Goal: Communication & Community: Connect with others

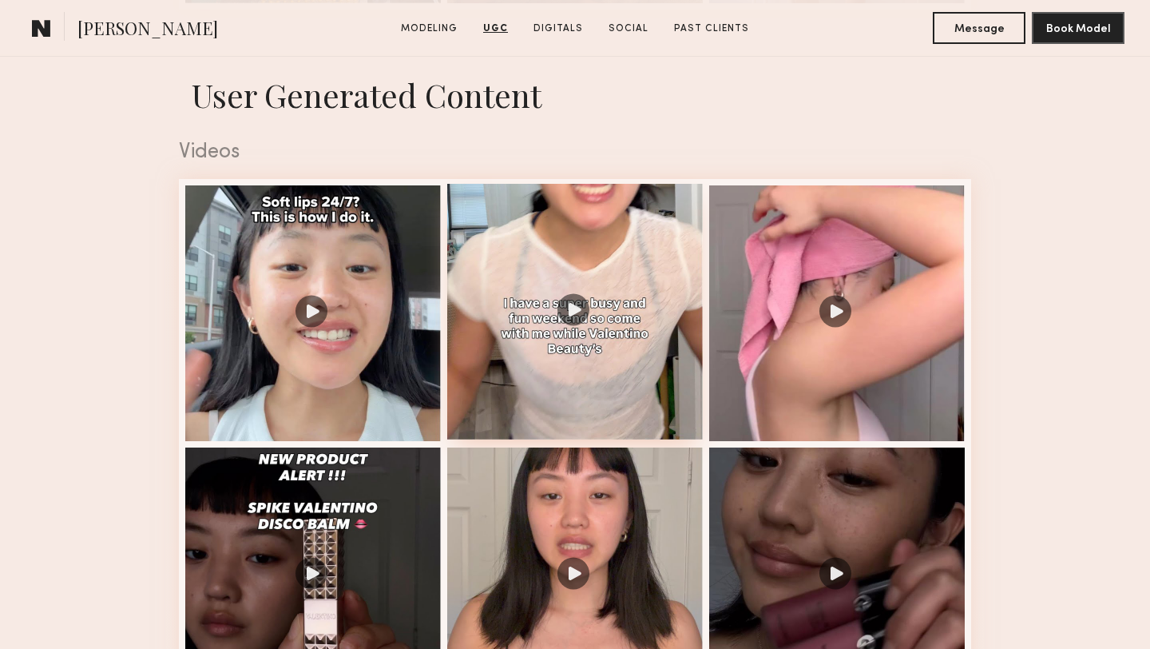
scroll to position [2062, 0]
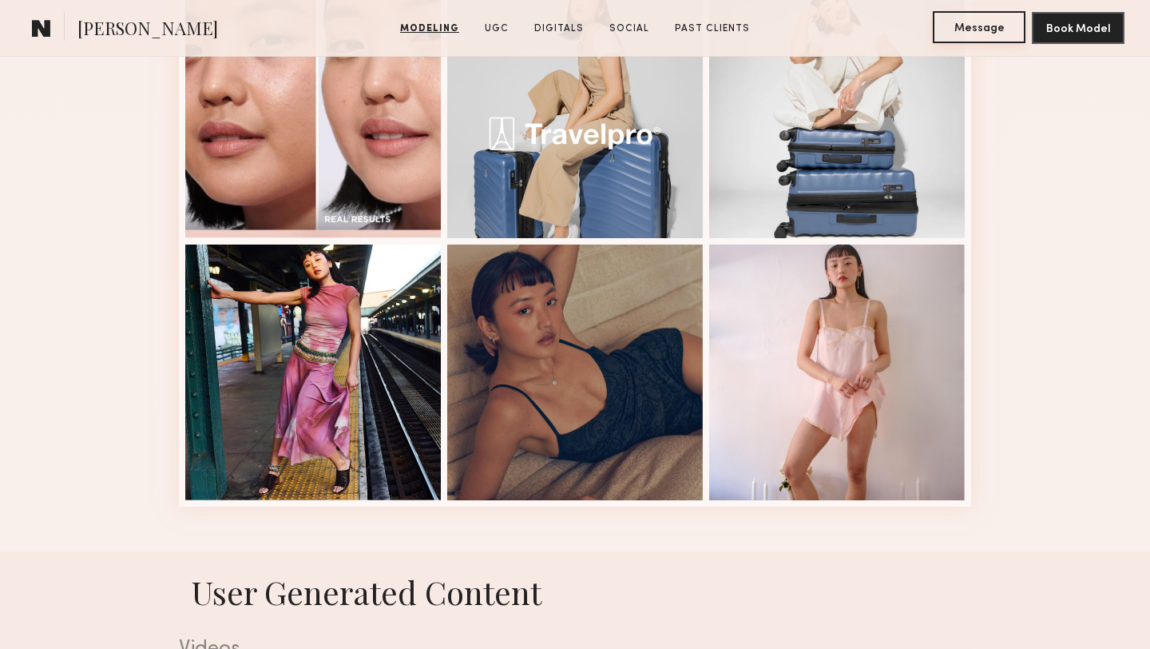
click at [979, 24] on button "Message" at bounding box center [979, 27] width 93 height 32
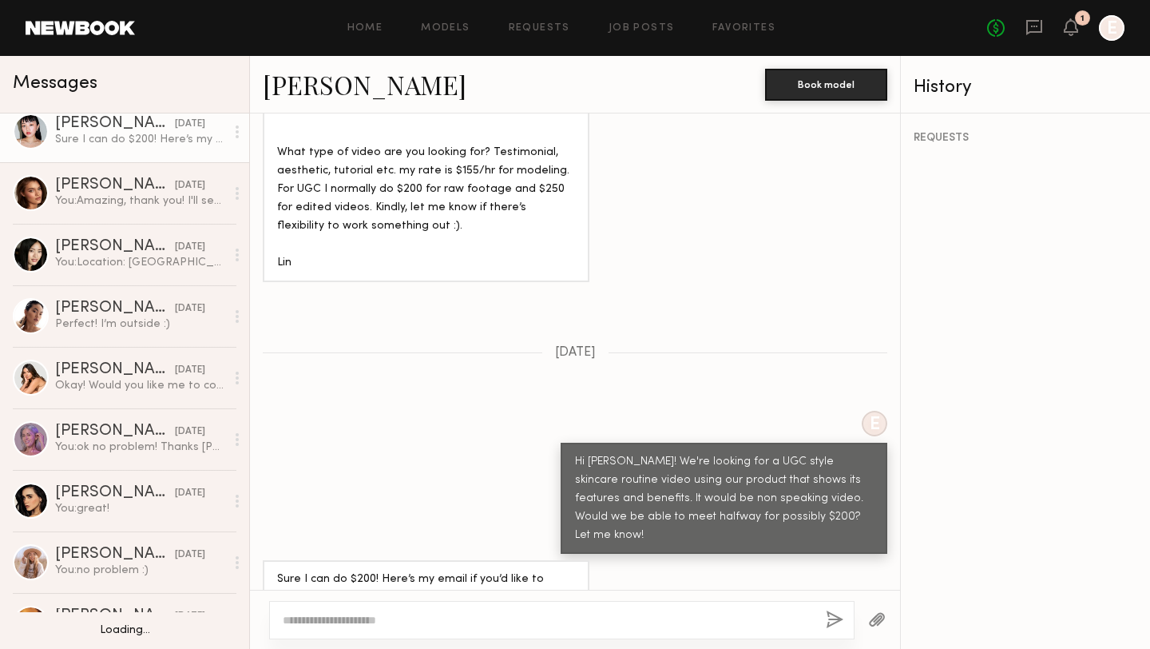
scroll to position [262, 0]
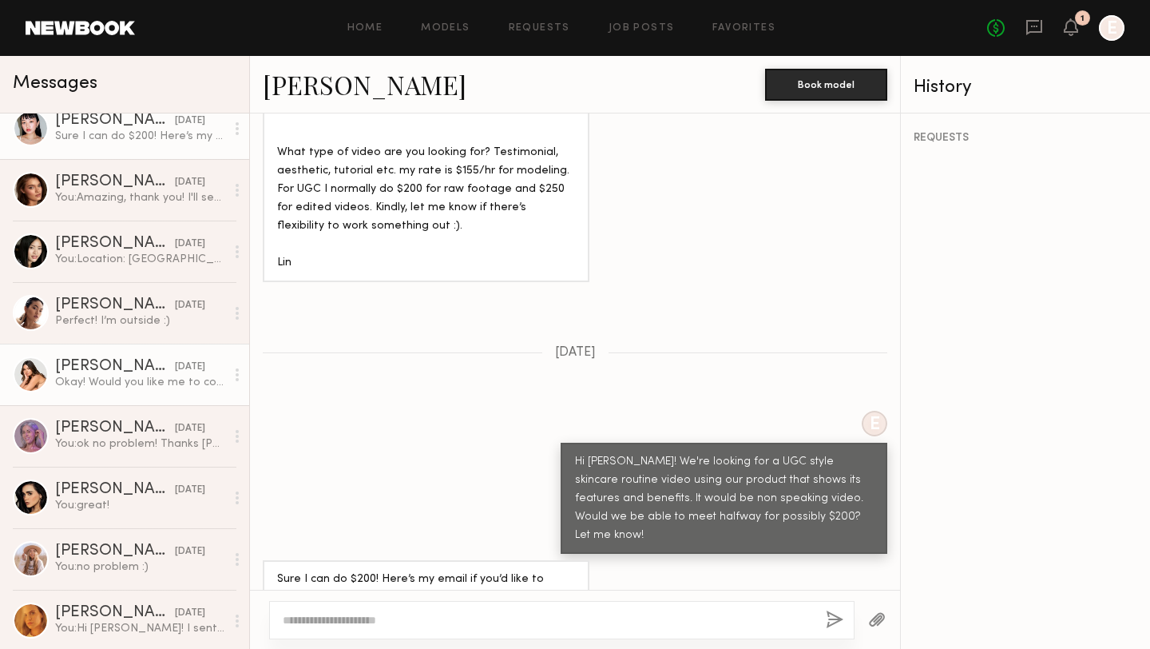
click at [97, 366] on div "Caina F." at bounding box center [115, 367] width 120 height 16
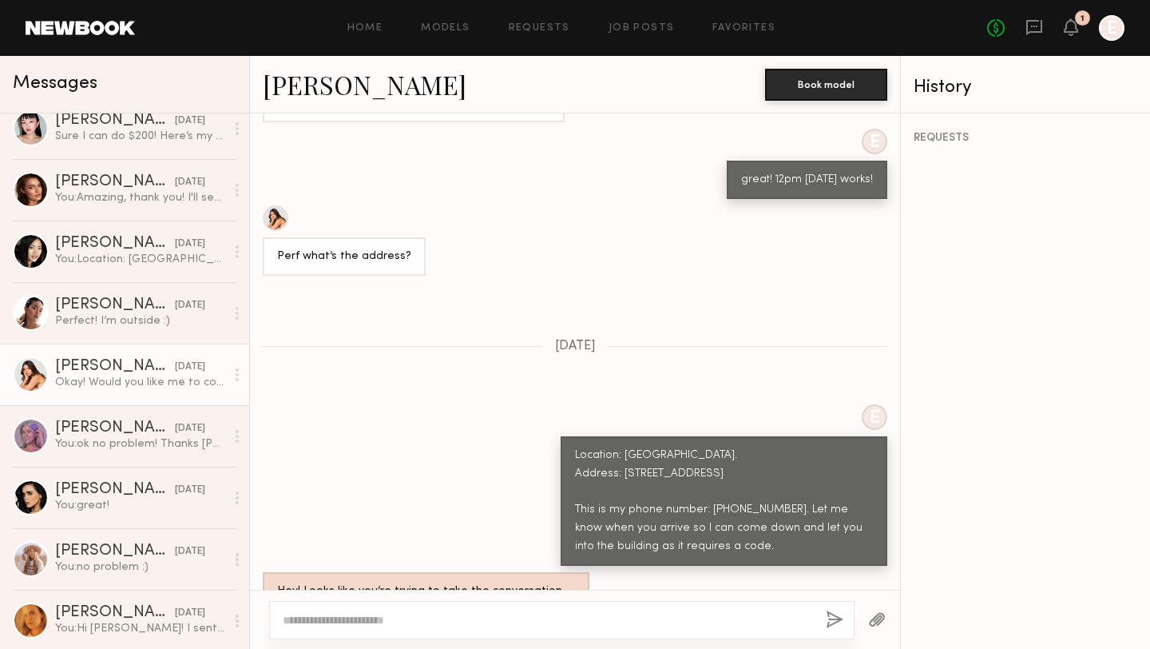
scroll to position [899, 0]
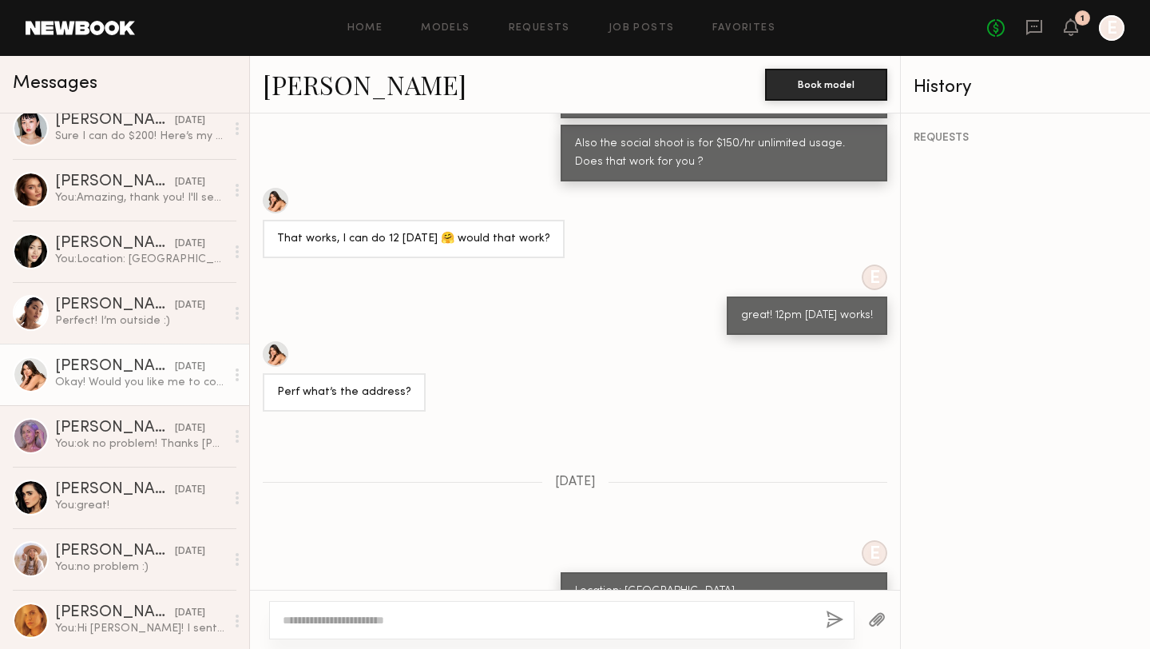
click at [277, 341] on div at bounding box center [276, 354] width 26 height 26
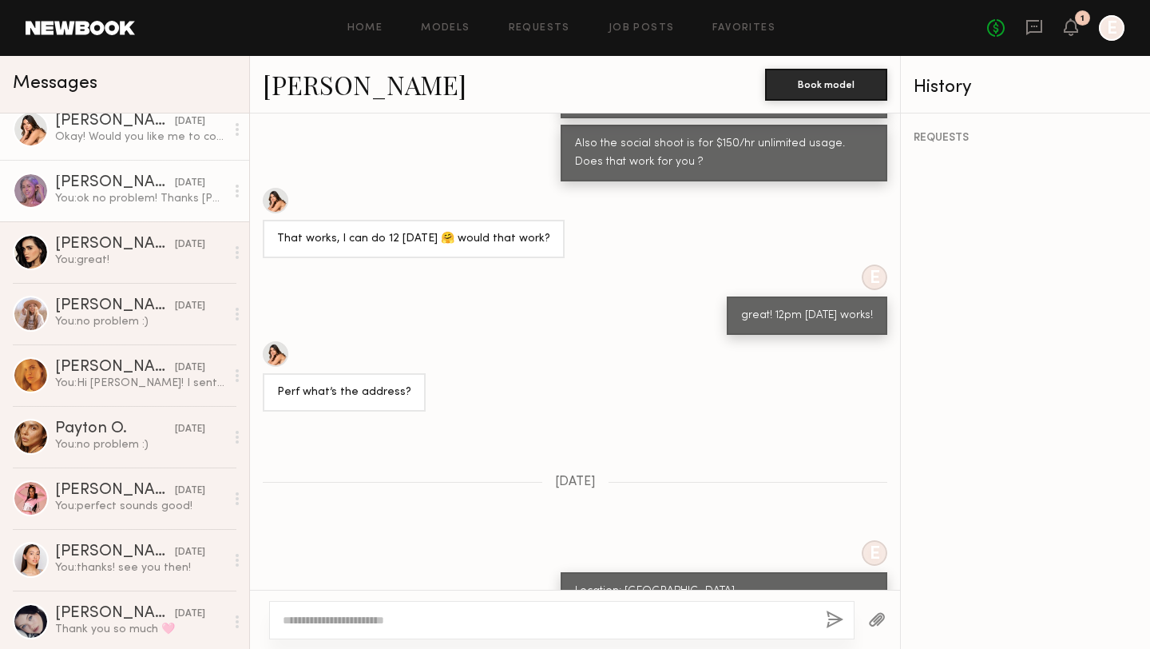
scroll to position [591, 0]
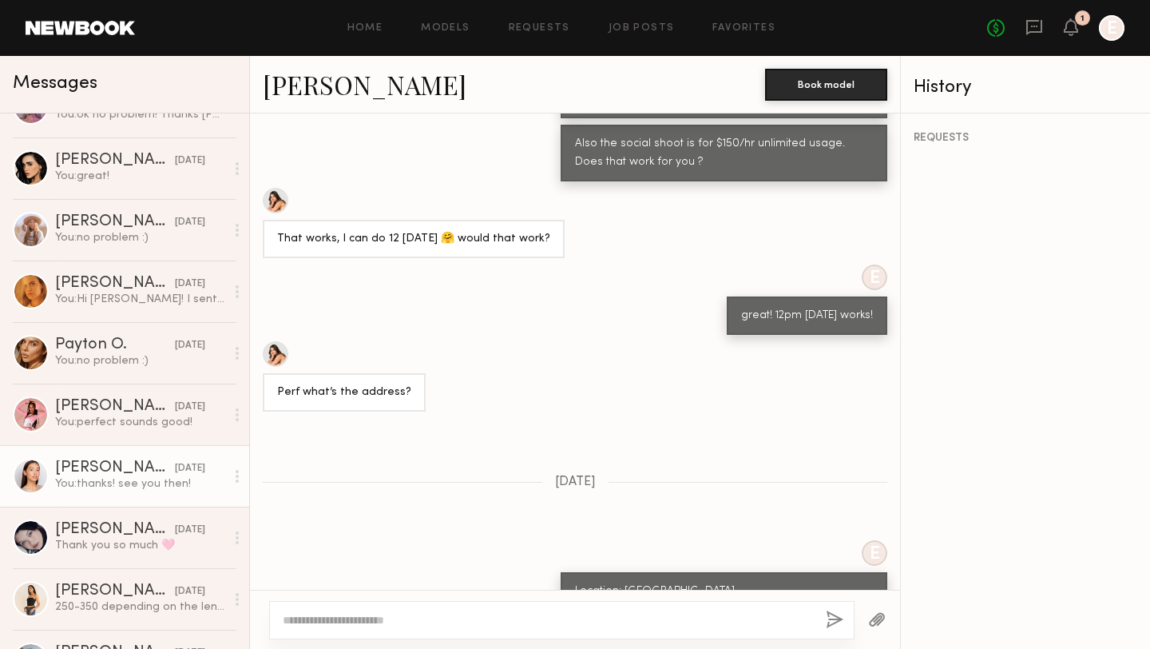
click at [117, 489] on div "You: thanks! see you then!" at bounding box center [140, 483] width 170 height 15
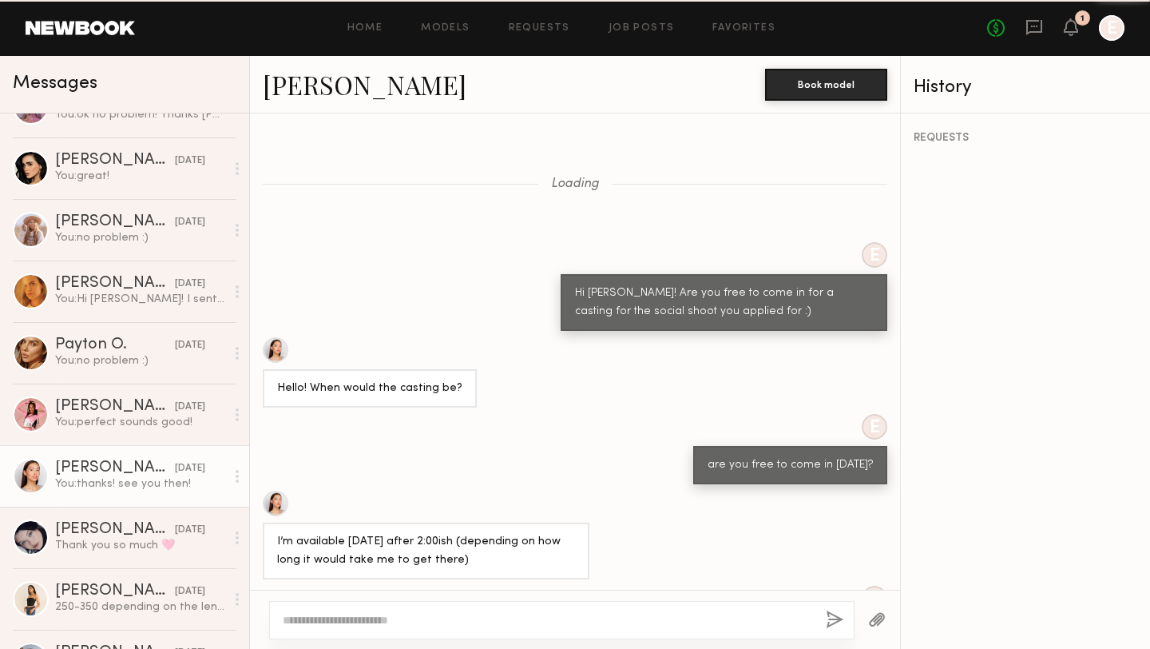
scroll to position [589, 0]
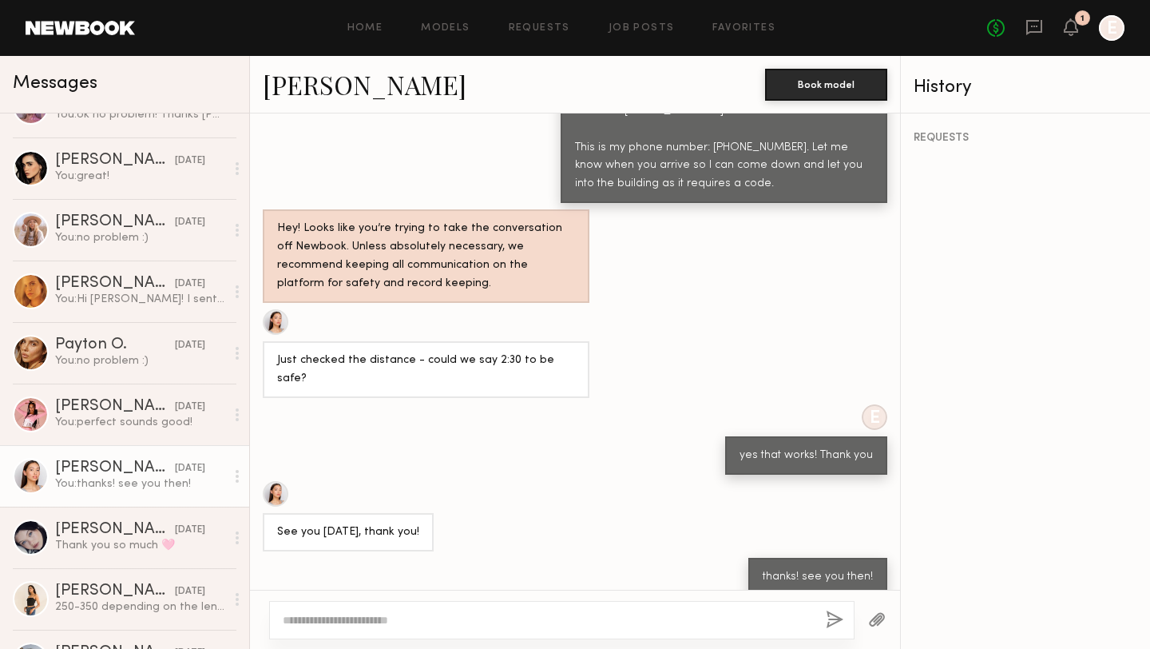
click at [301, 93] on link "Mariko M." at bounding box center [365, 84] width 204 height 34
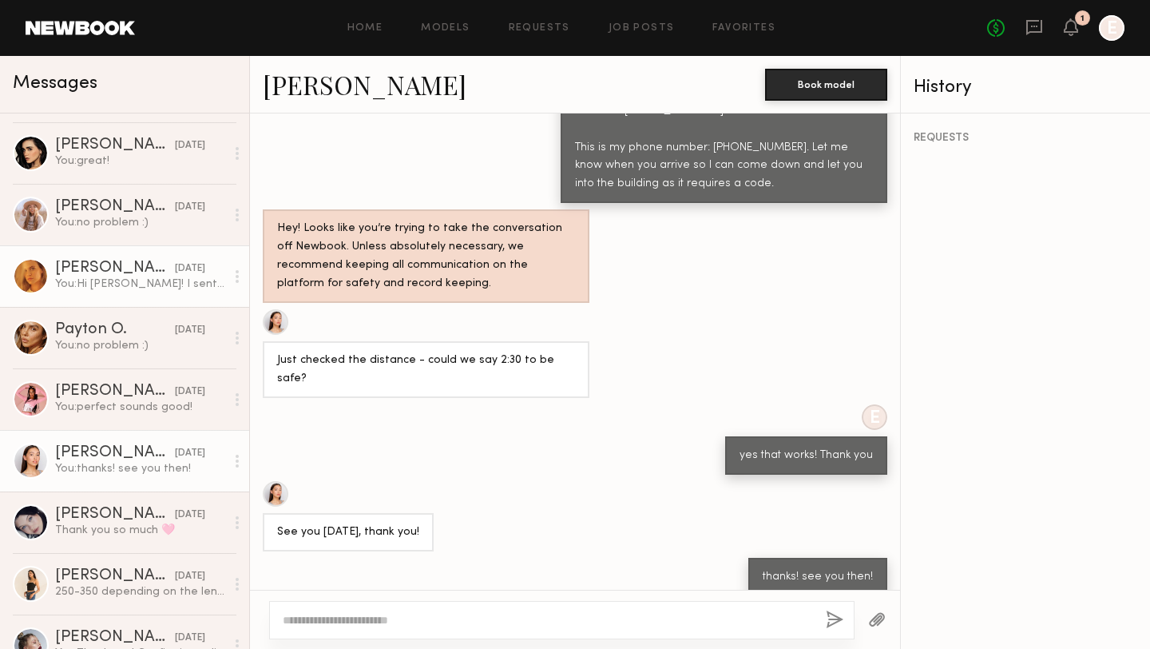
scroll to position [613, 0]
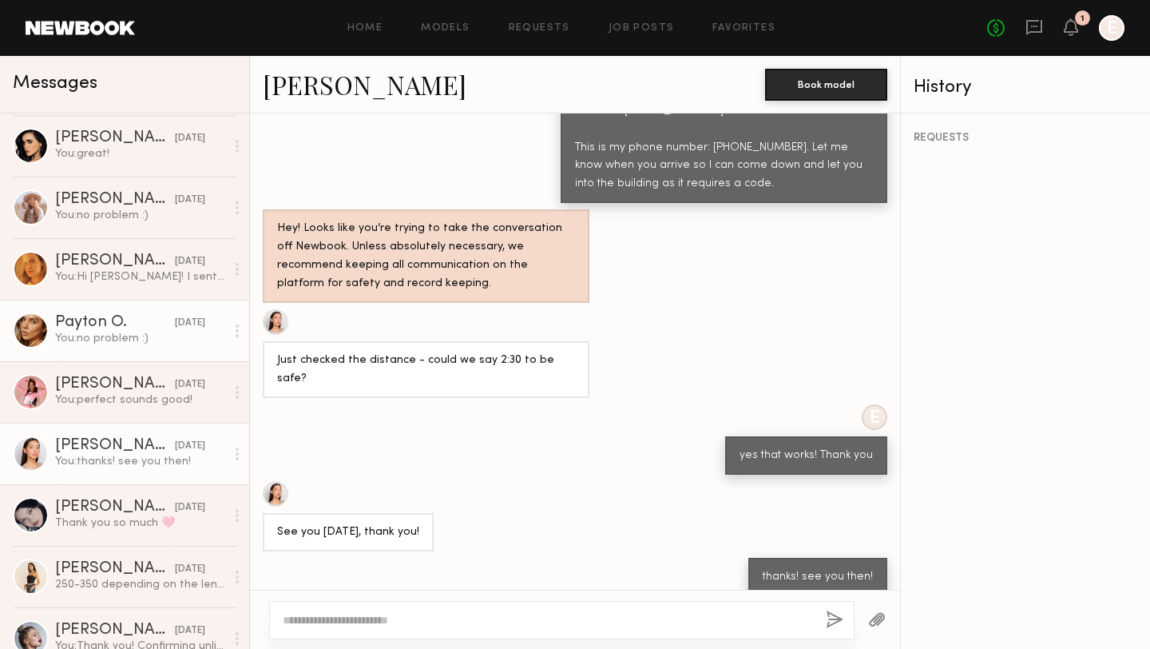
click at [78, 327] on div "Payton O." at bounding box center [115, 323] width 120 height 16
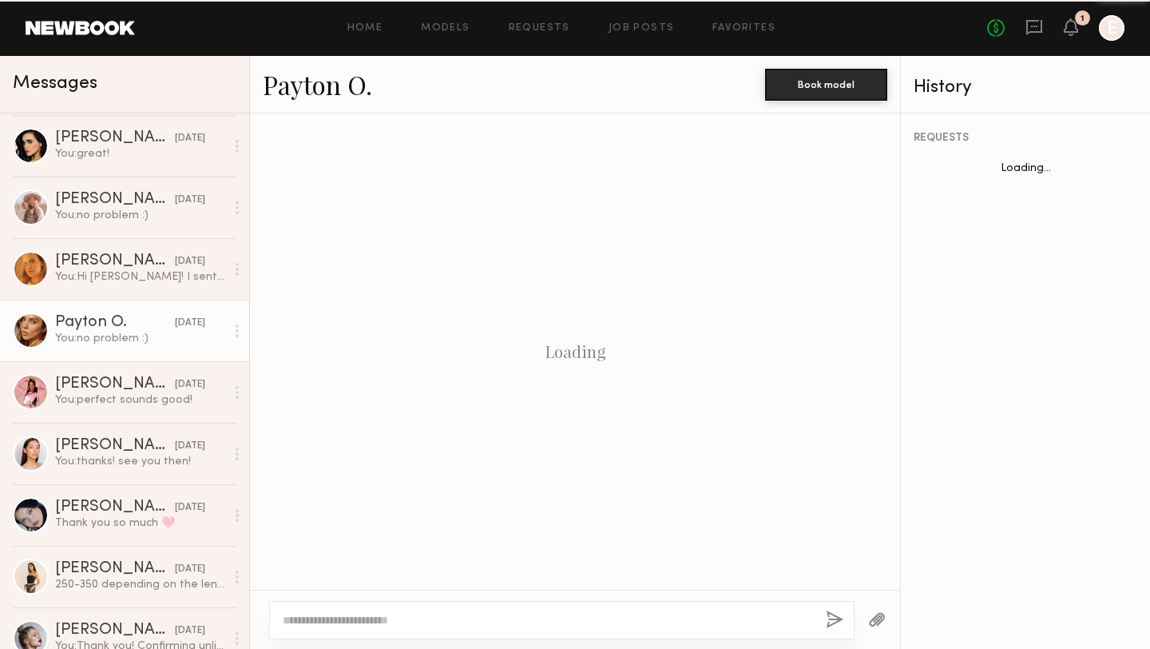
scroll to position [1033, 0]
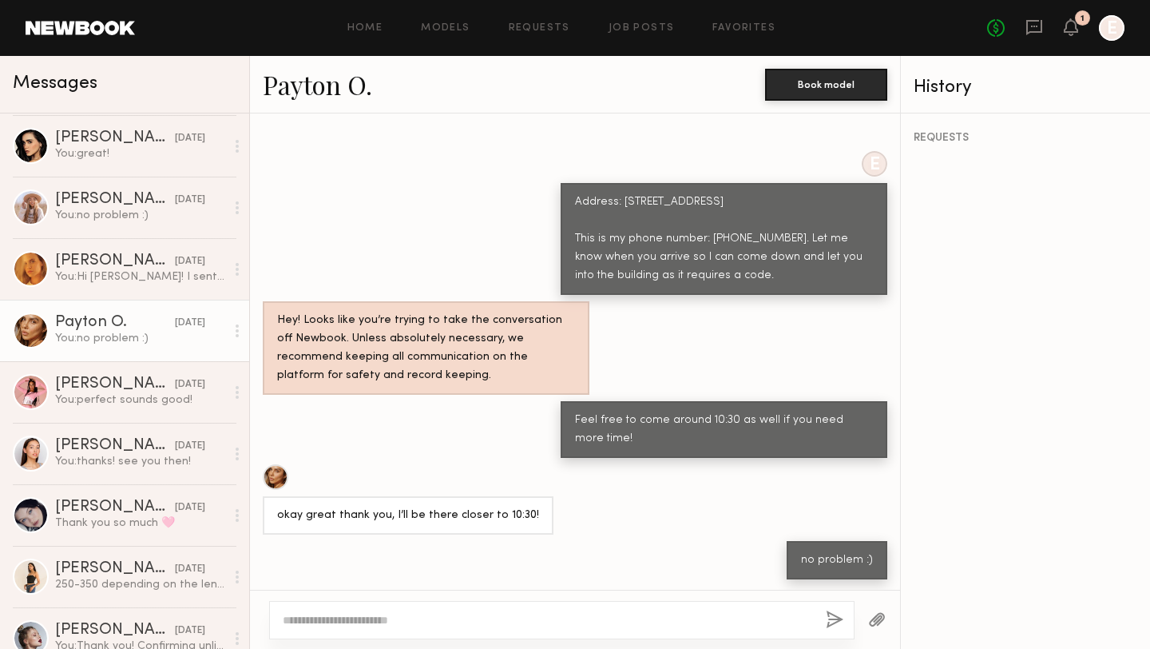
click at [328, 79] on link "Payton O." at bounding box center [317, 84] width 109 height 34
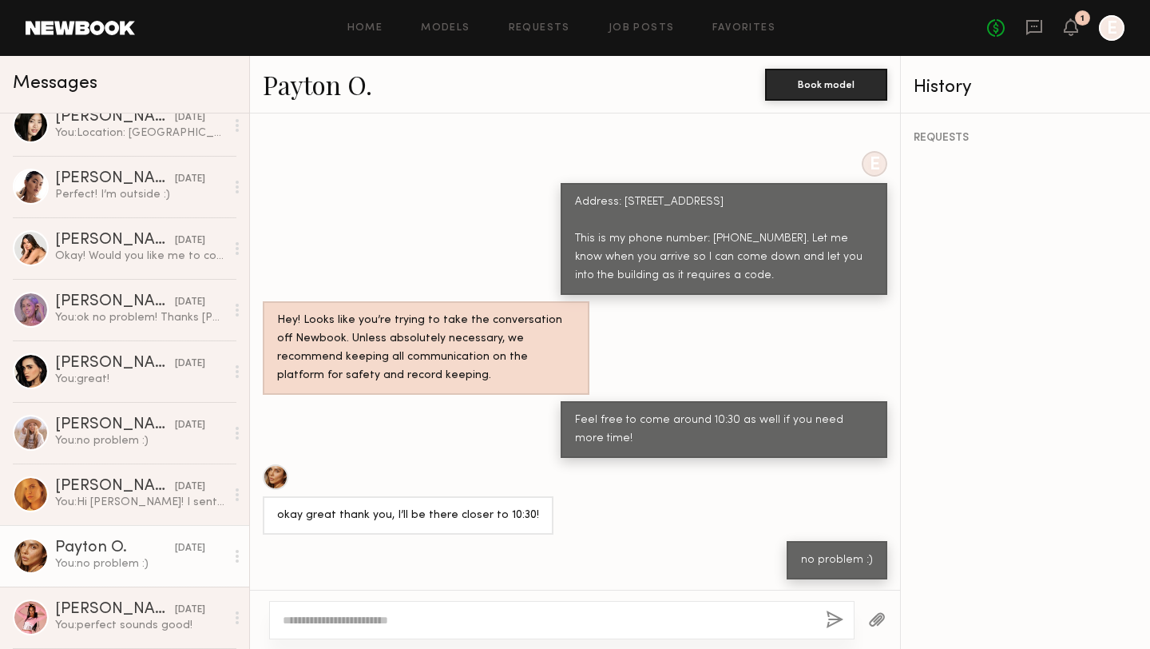
scroll to position [272, 0]
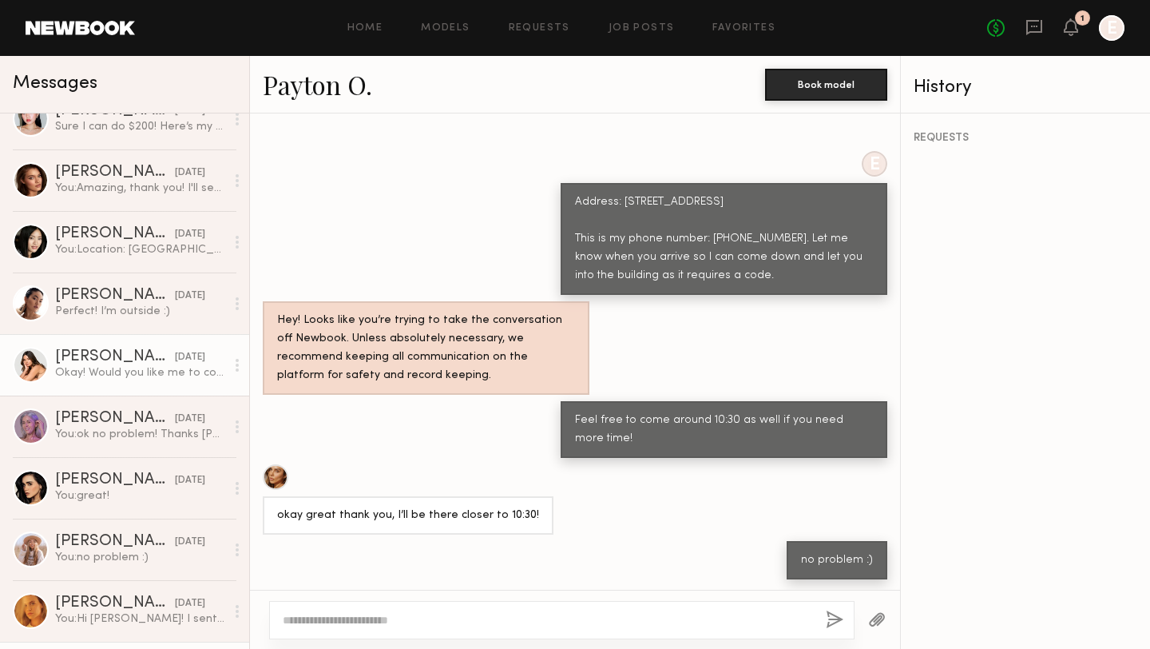
click at [80, 376] on div "Okay! Would you like me to come completely bare faced or light makeup is ok" at bounding box center [140, 372] width 170 height 15
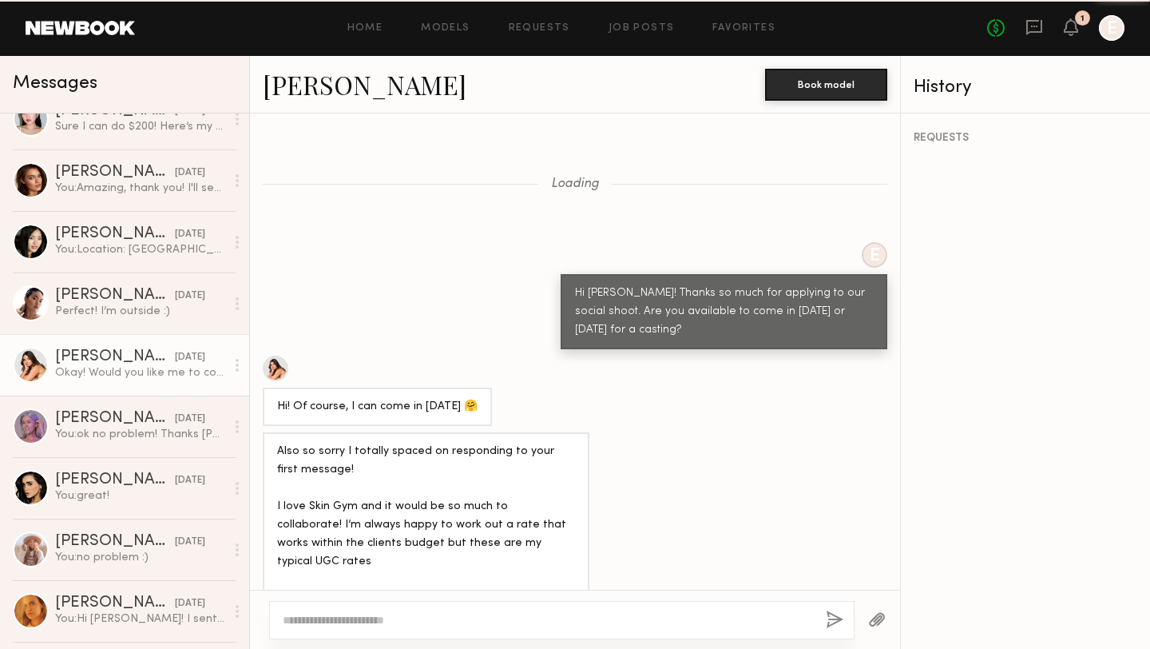
scroll to position [1166, 0]
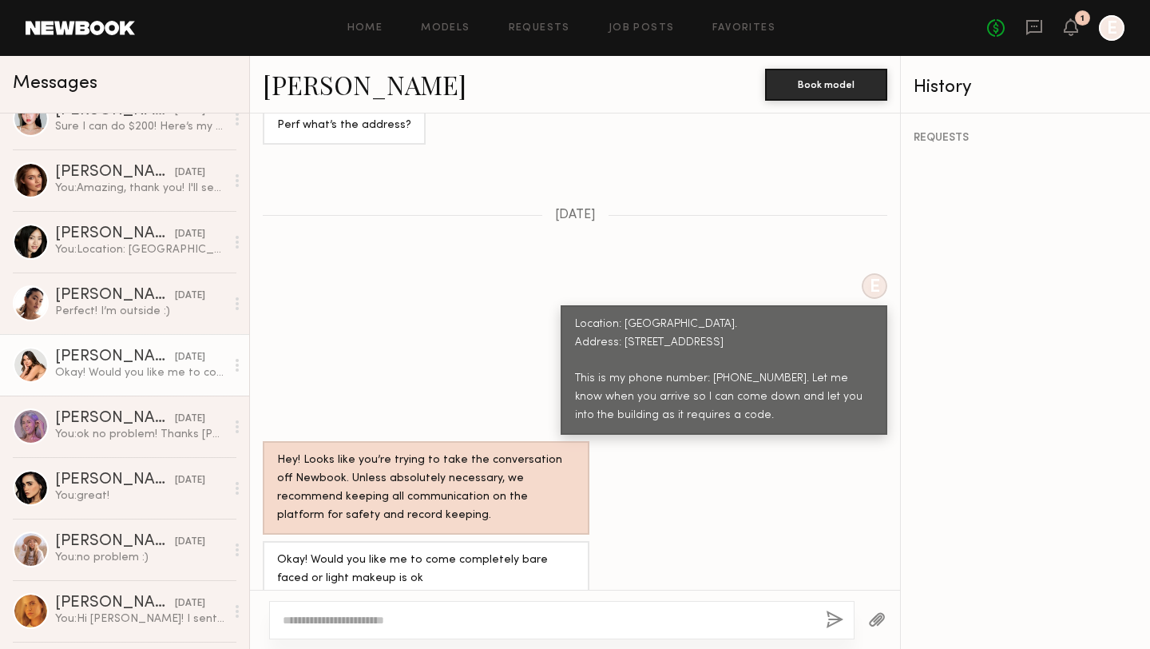
click at [297, 79] on link "Caina F." at bounding box center [365, 84] width 204 height 34
click at [85, 250] on div "You: Location: Downtown LA. Address: 309 E 8th St. Los Angeles, CA 90014 This i…" at bounding box center [140, 249] width 170 height 15
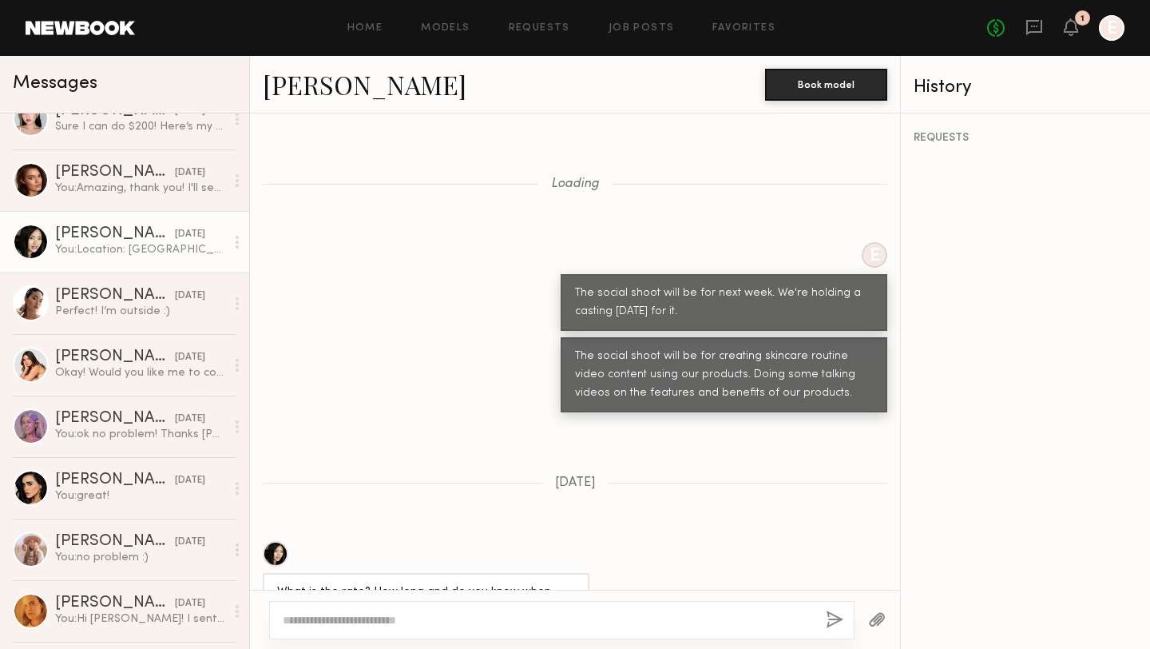
scroll to position [919, 0]
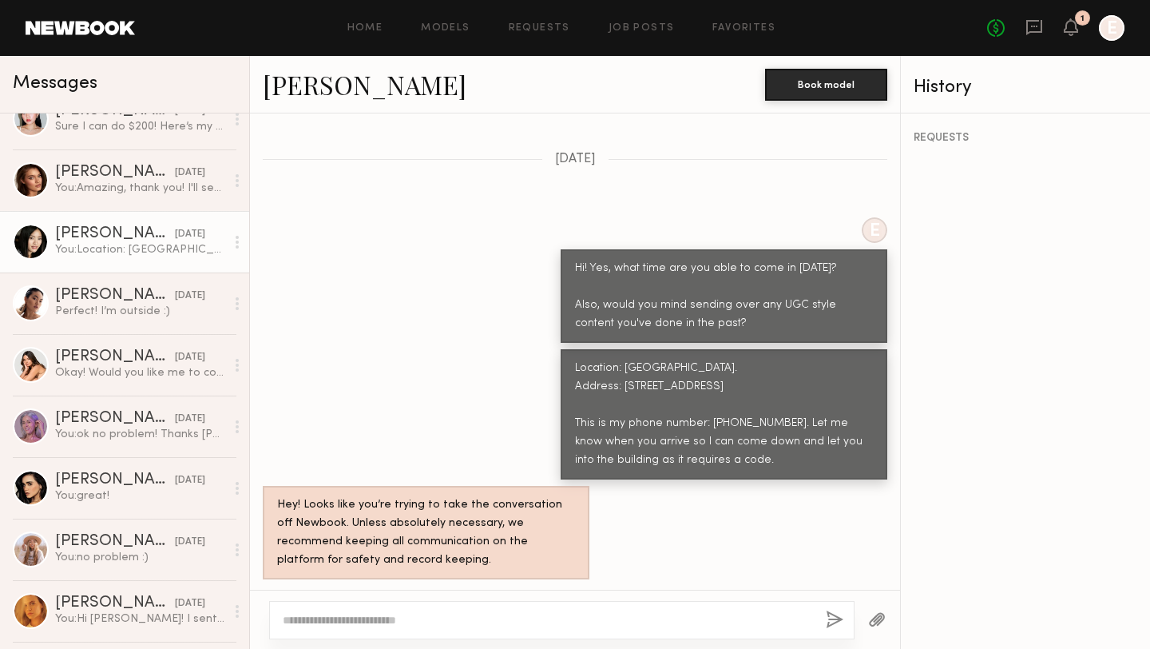
click at [330, 97] on link "Jennifer L." at bounding box center [365, 84] width 204 height 34
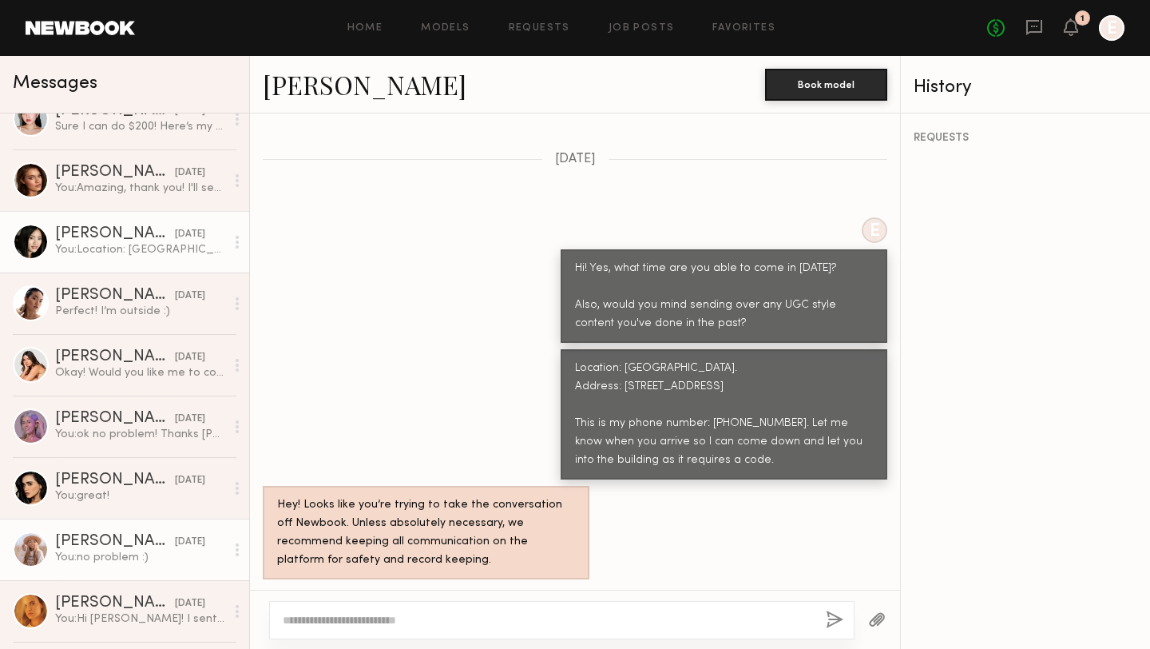
click at [102, 539] on div "Rebecca L." at bounding box center [115, 542] width 120 height 16
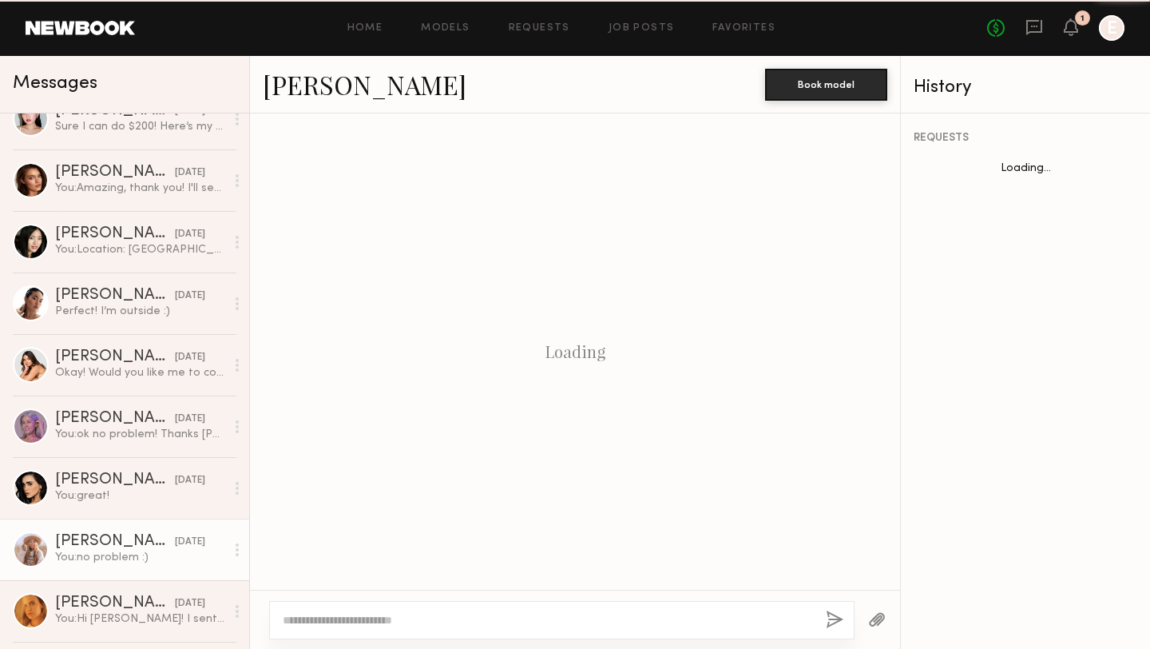
scroll to position [660, 0]
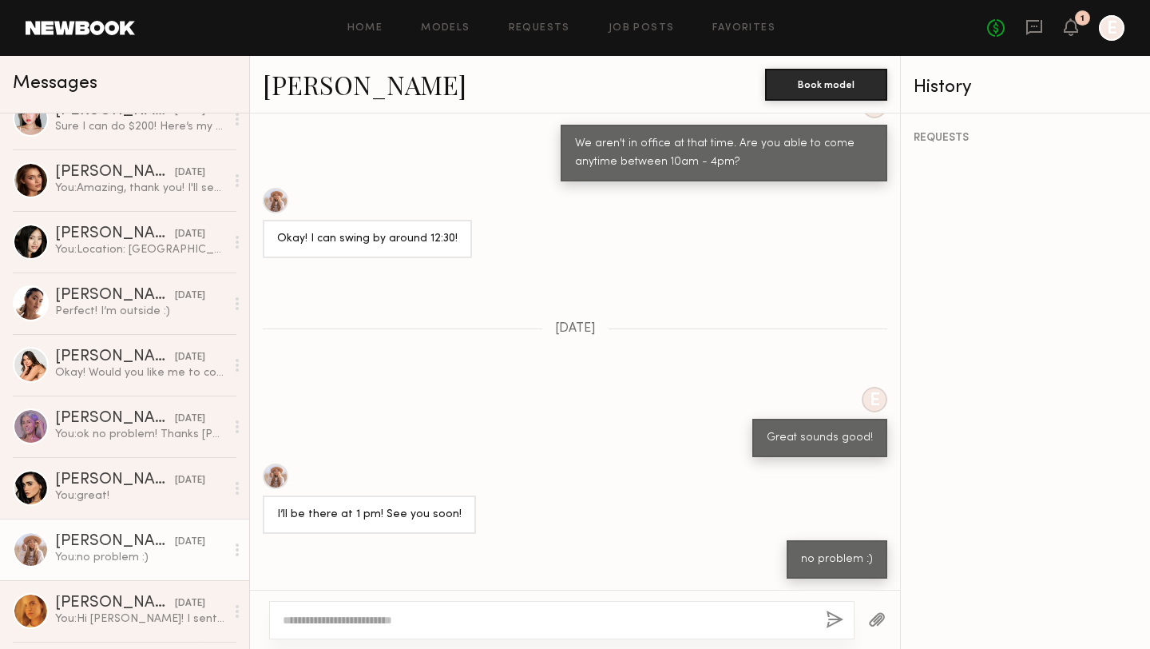
click at [308, 69] on link "Rebecca L." at bounding box center [365, 84] width 204 height 34
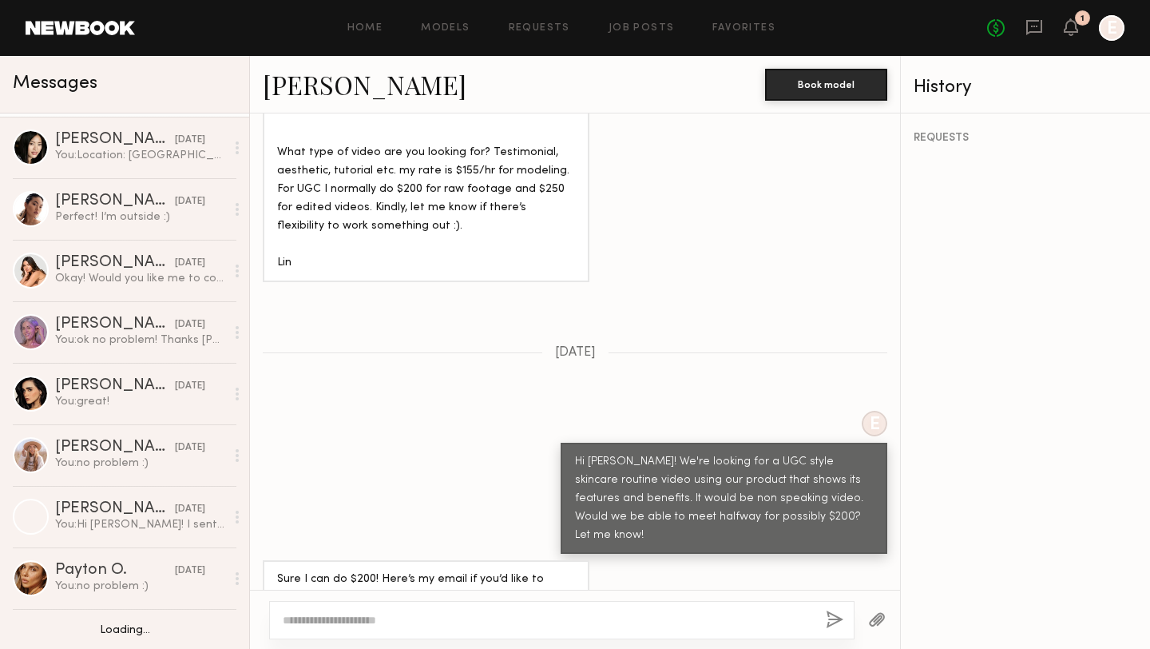
scroll to position [306, 0]
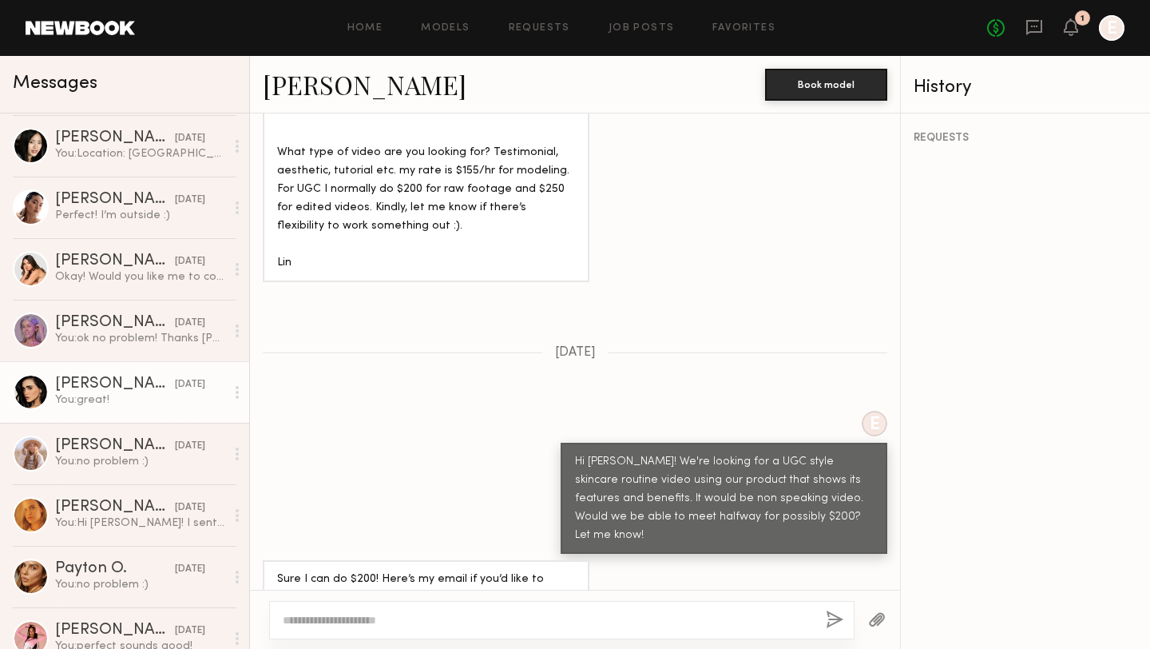
click at [137, 403] on div "You: great!" at bounding box center [140, 399] width 170 height 15
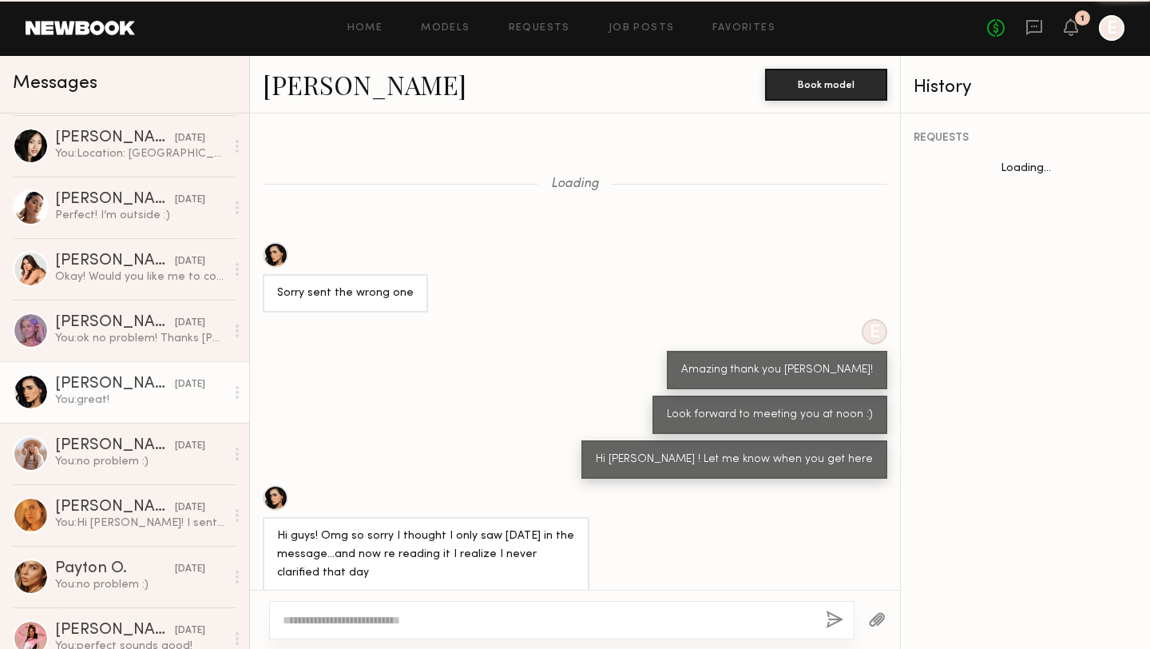
scroll to position [302, 0]
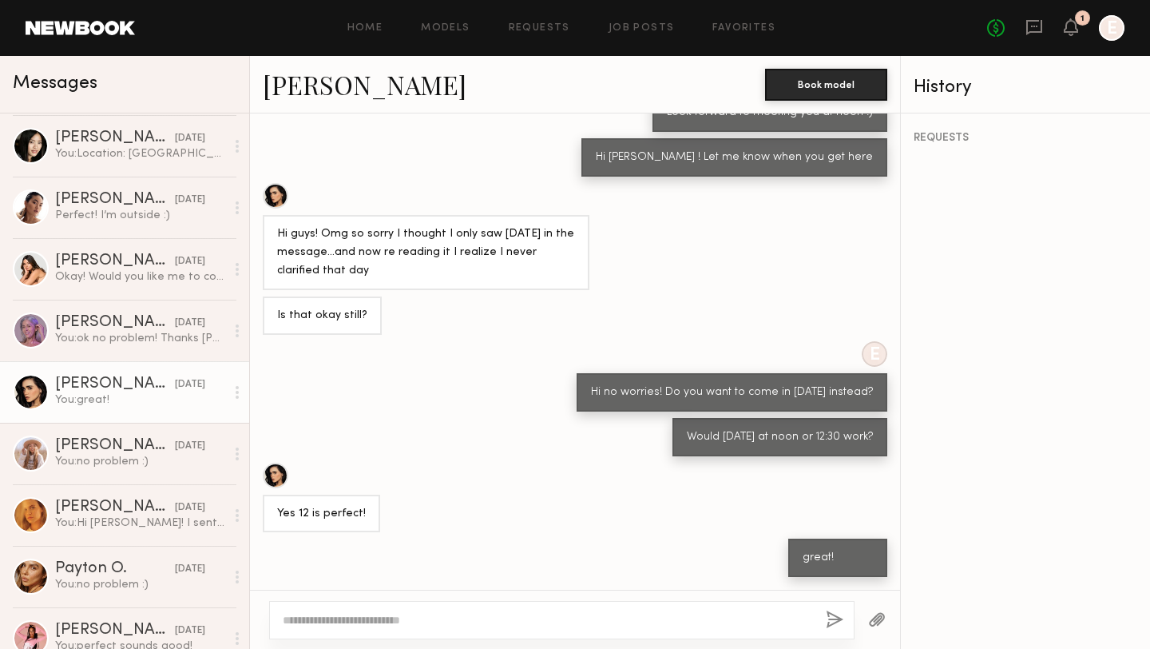
click at [273, 197] on div at bounding box center [276, 196] width 26 height 26
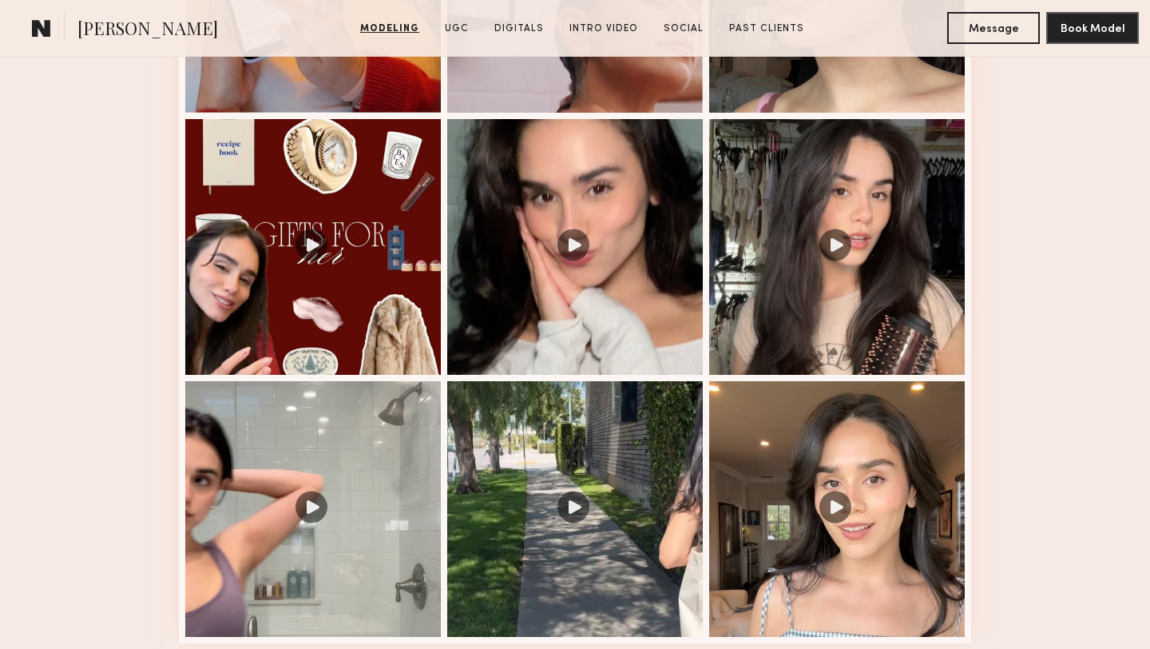
scroll to position [2161, 0]
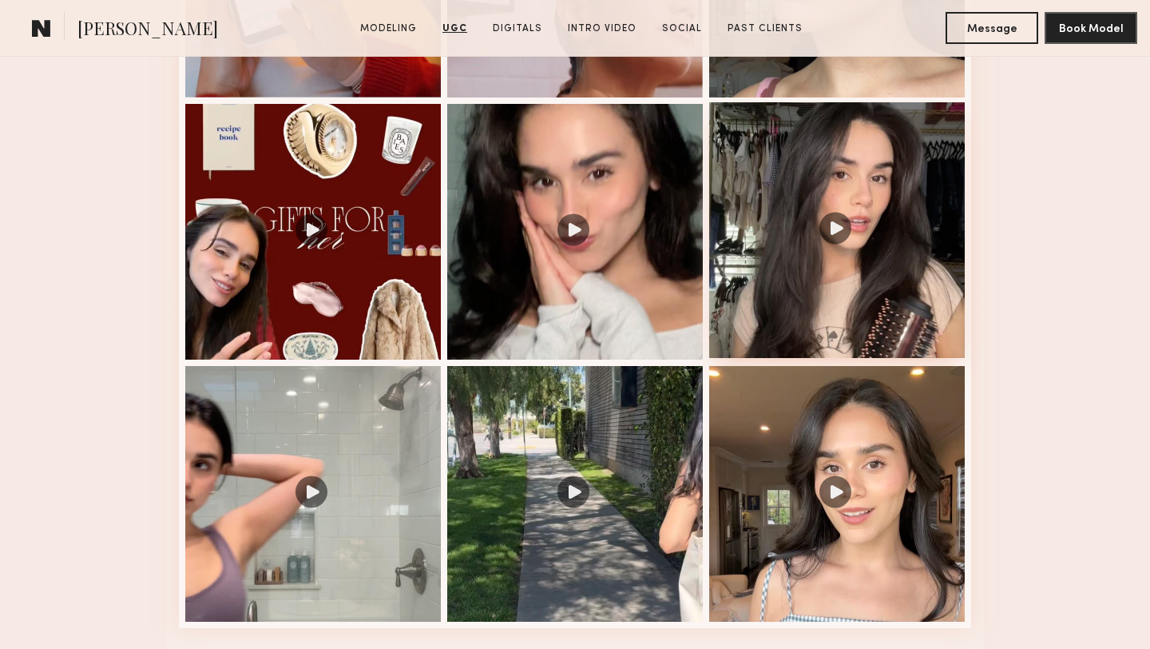
click at [805, 296] on div at bounding box center [837, 230] width 256 height 256
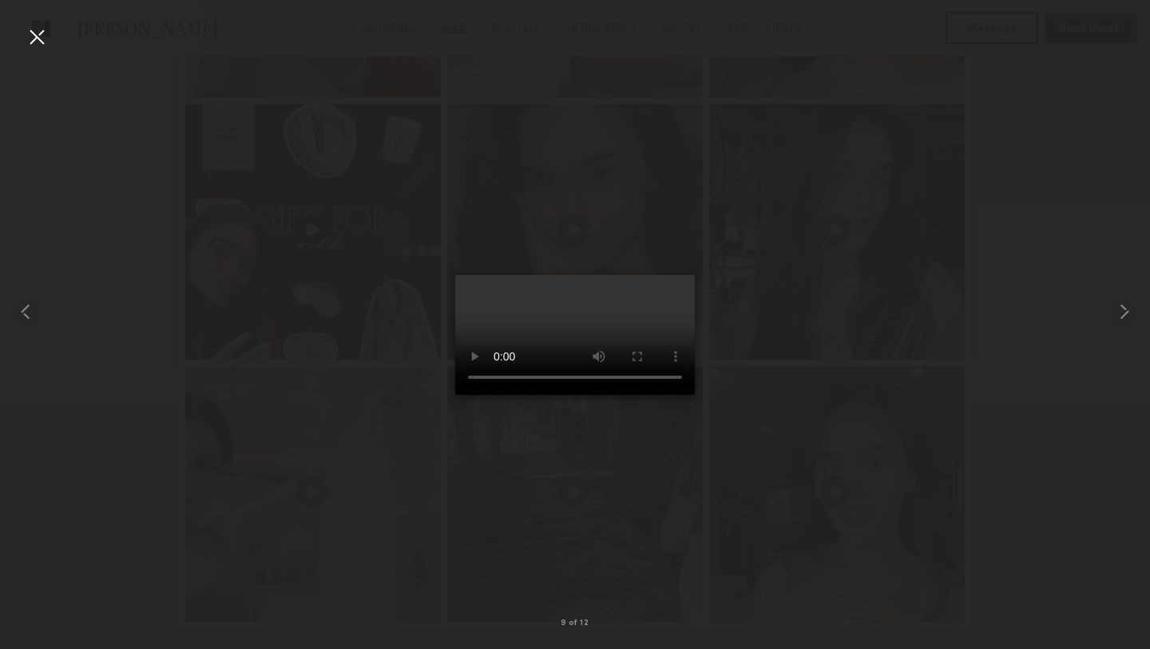
click at [44, 39] on div at bounding box center [37, 37] width 26 height 26
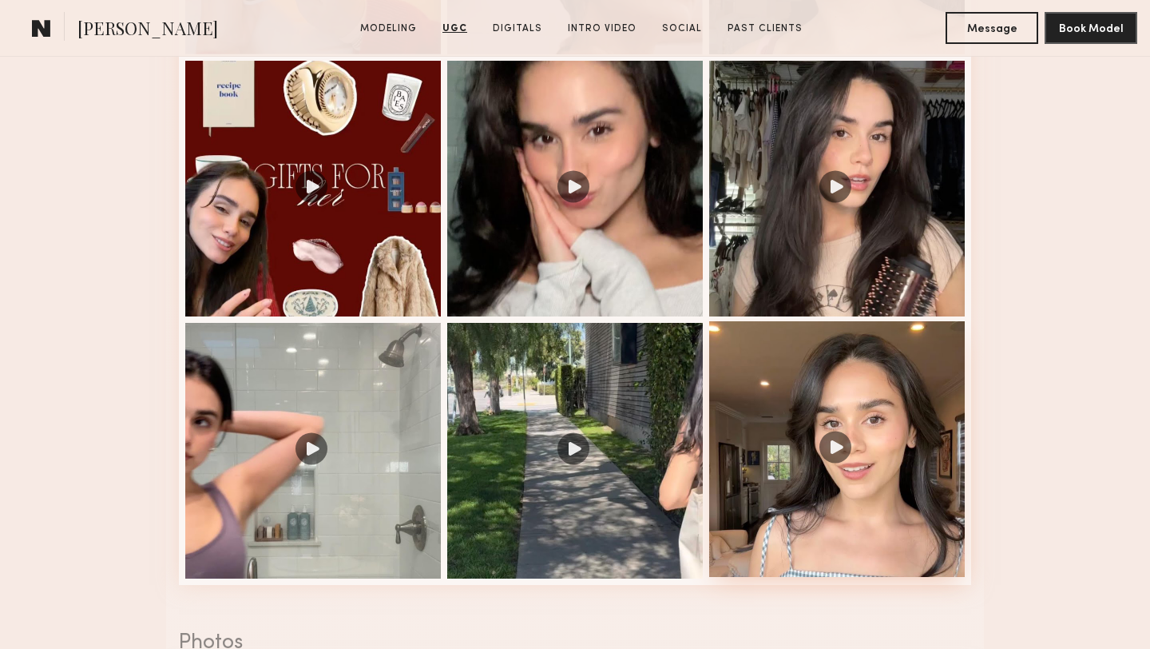
scroll to position [2188, 0]
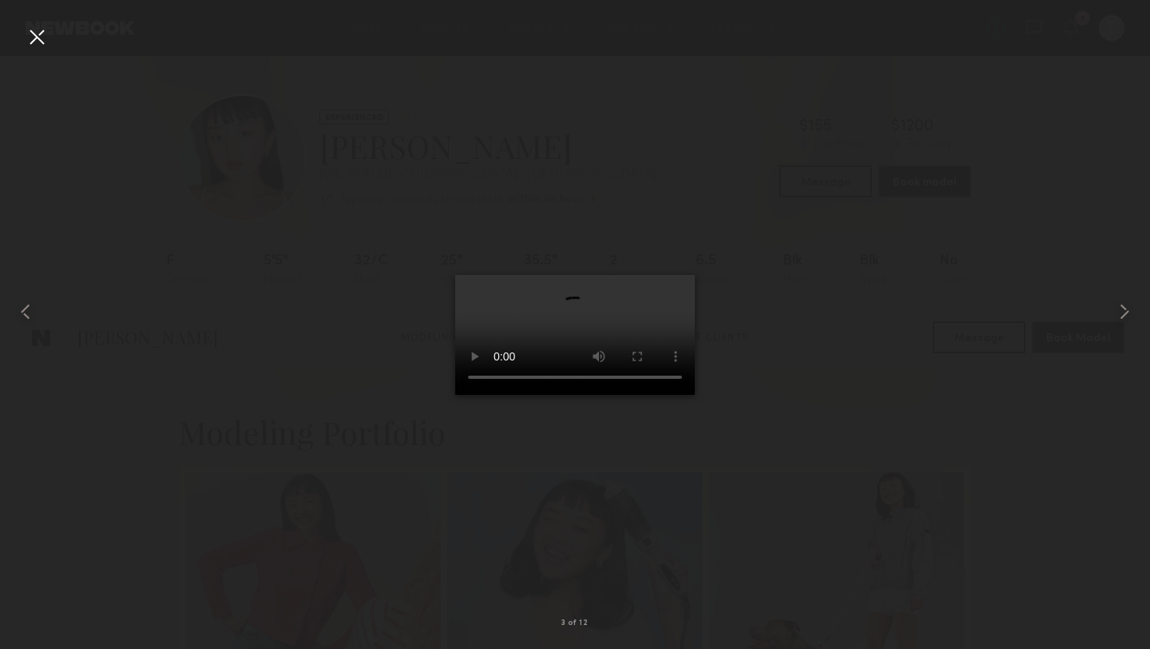
scroll to position [1697, 0]
click at [23, 26] on div at bounding box center [23, 312] width 46 height 572
click at [31, 42] on div at bounding box center [37, 37] width 26 height 26
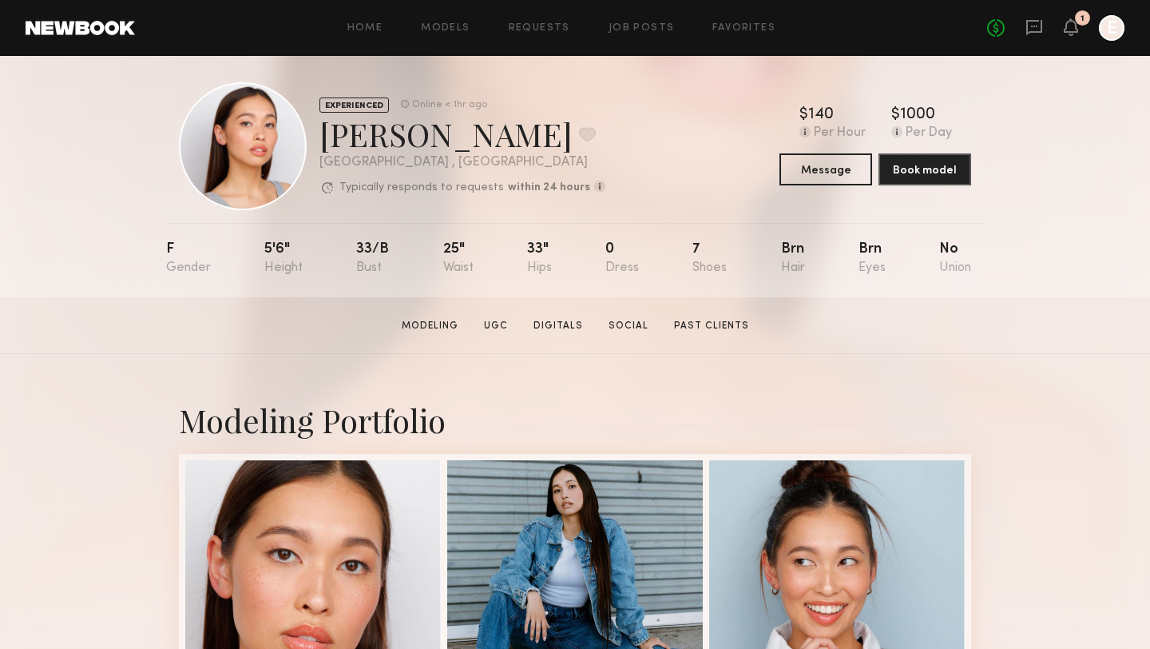
scroll to position [0, 0]
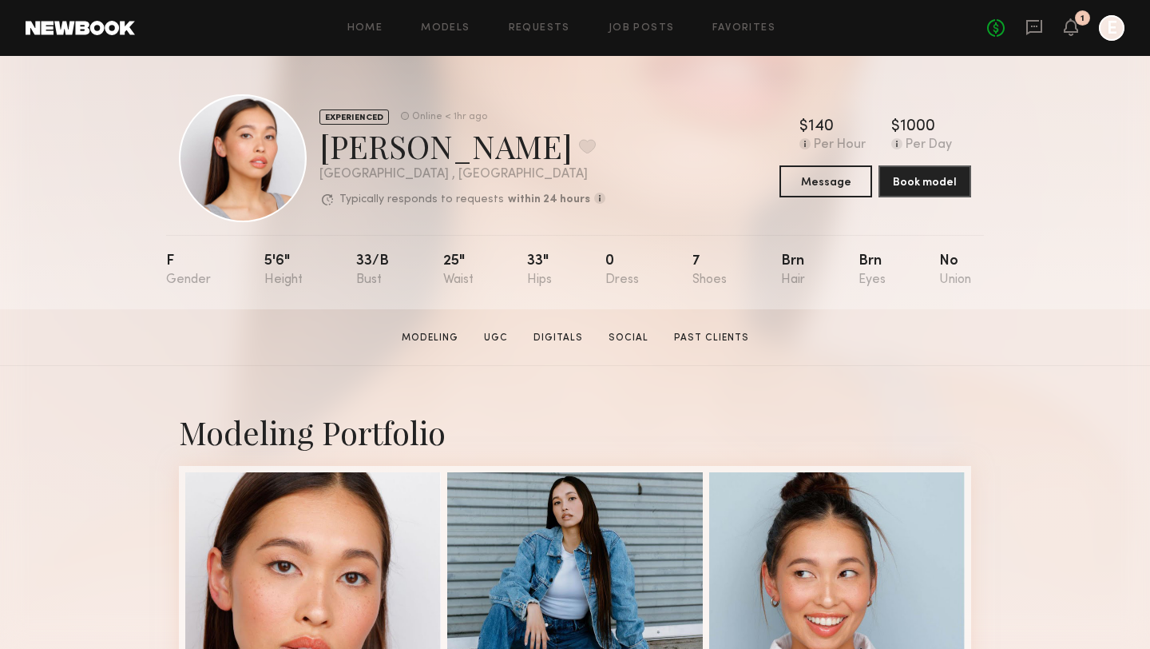
click at [1043, 30] on div "No fees up to $5,000 1 E" at bounding box center [1055, 28] width 137 height 26
click at [1020, 30] on div "No fees up to $5,000 1 E" at bounding box center [1055, 28] width 137 height 26
click at [1034, 30] on icon at bounding box center [1035, 27] width 18 height 18
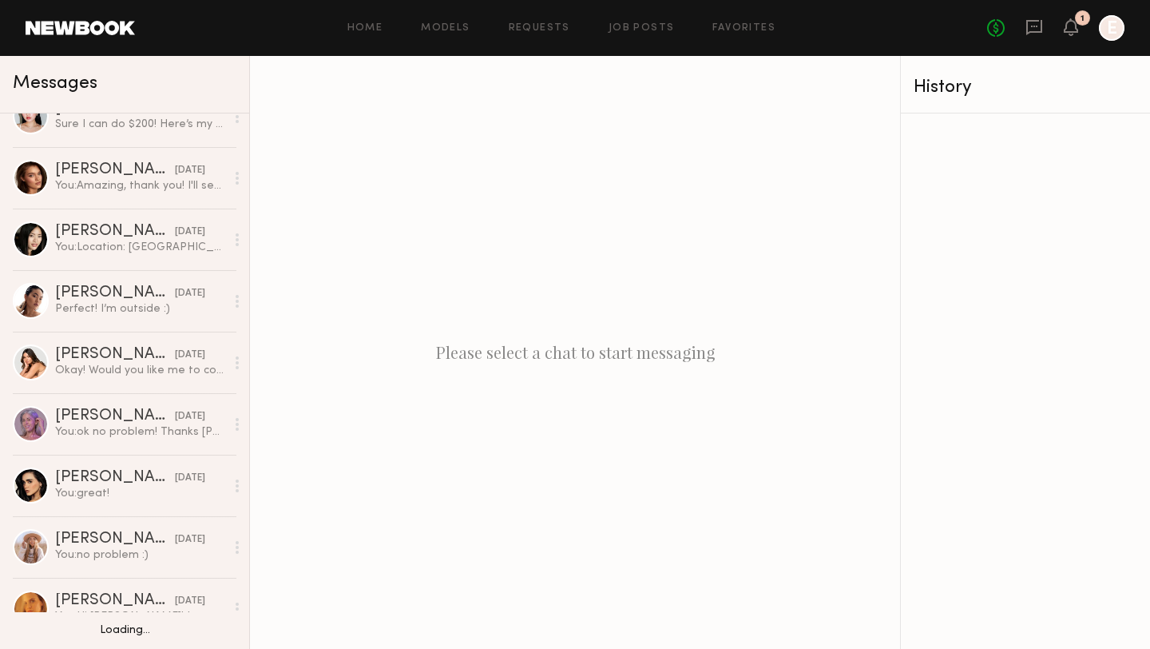
scroll to position [431, 0]
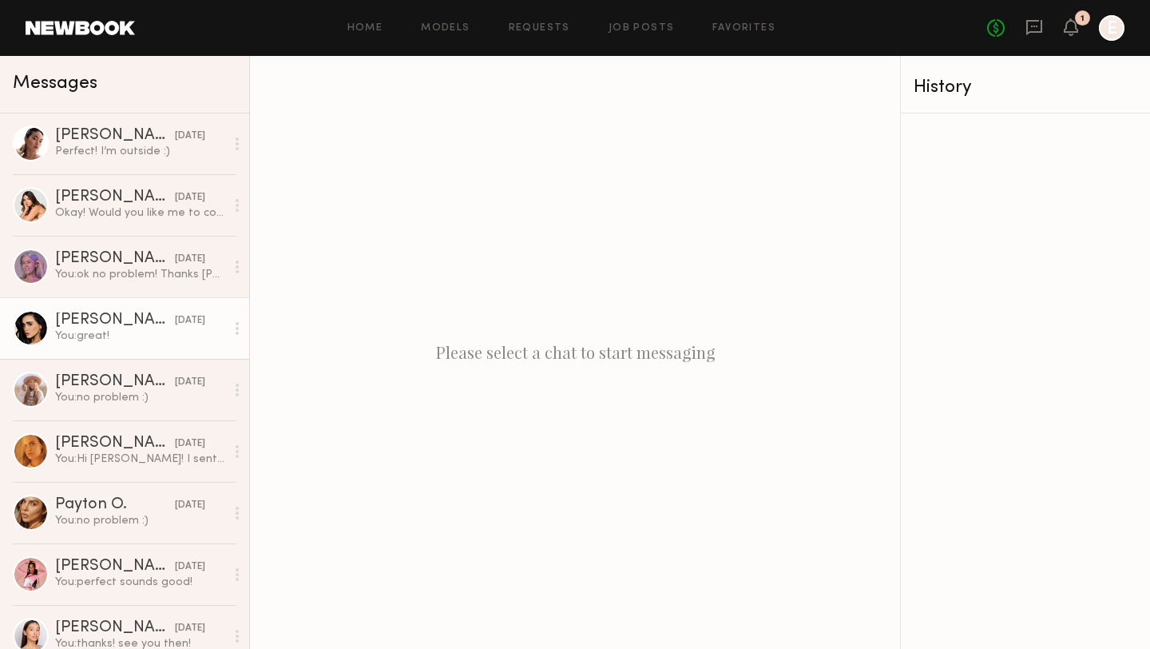
click at [81, 318] on div "Priscilla P." at bounding box center [115, 320] width 120 height 16
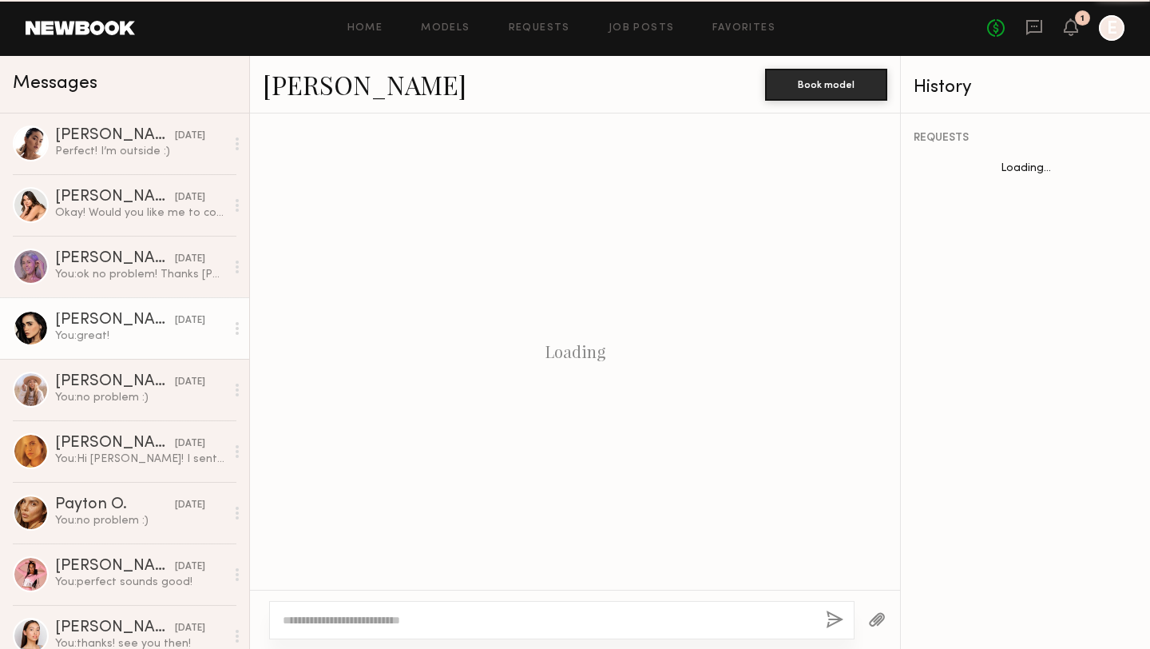
scroll to position [302, 0]
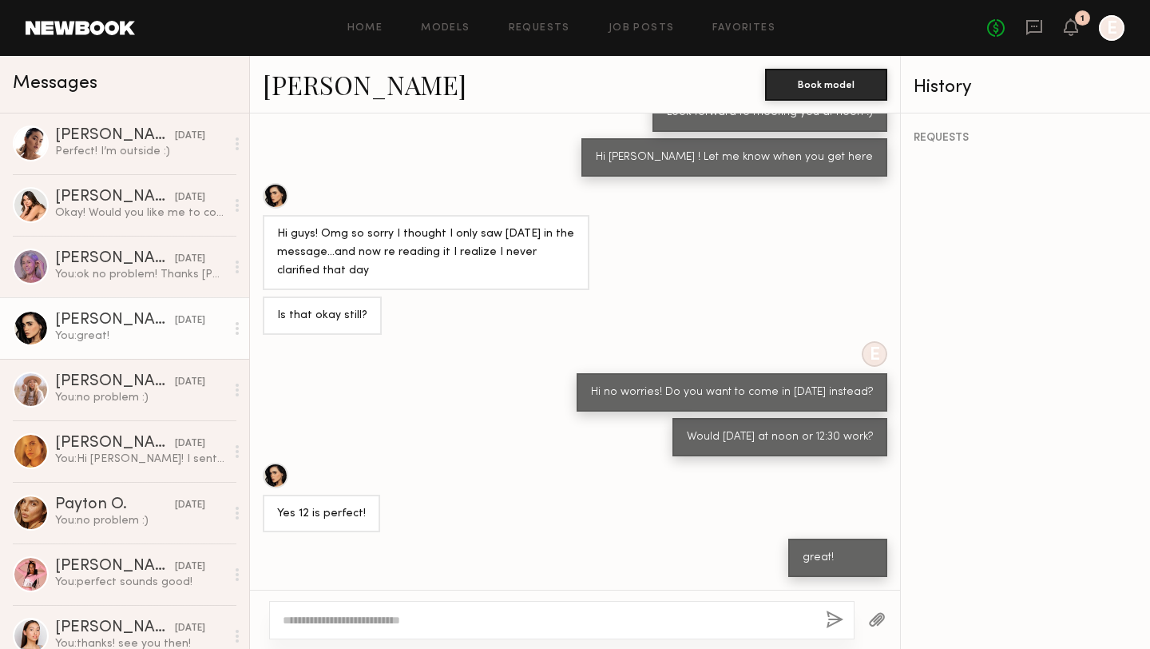
click at [275, 197] on div at bounding box center [276, 196] width 26 height 26
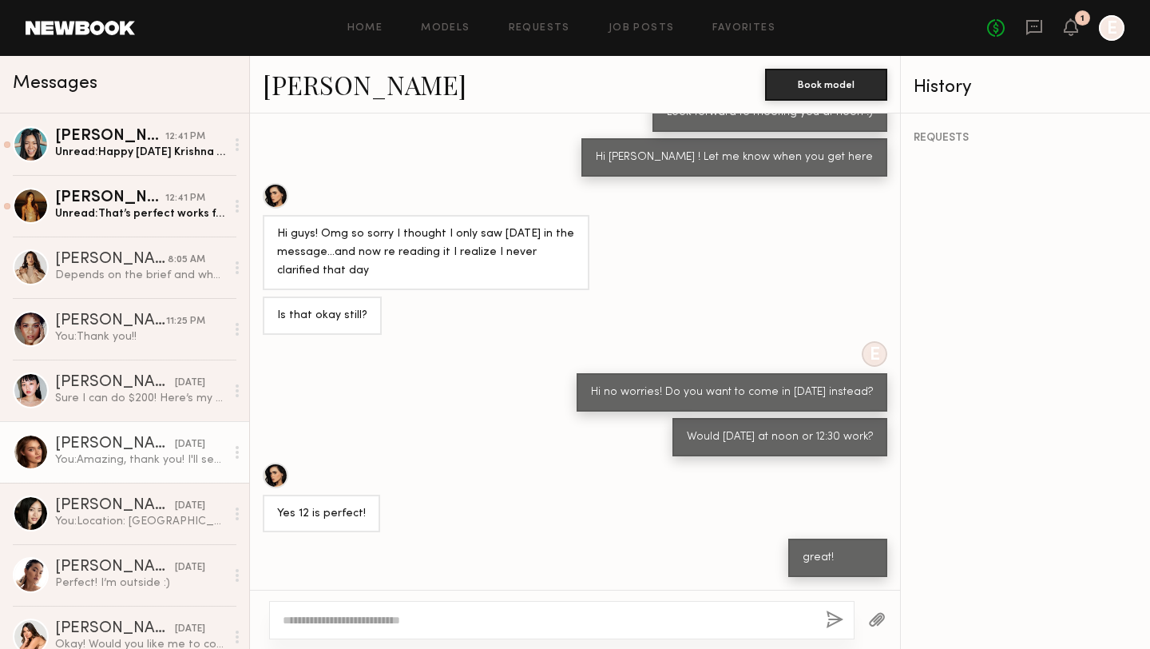
scroll to position [34, 0]
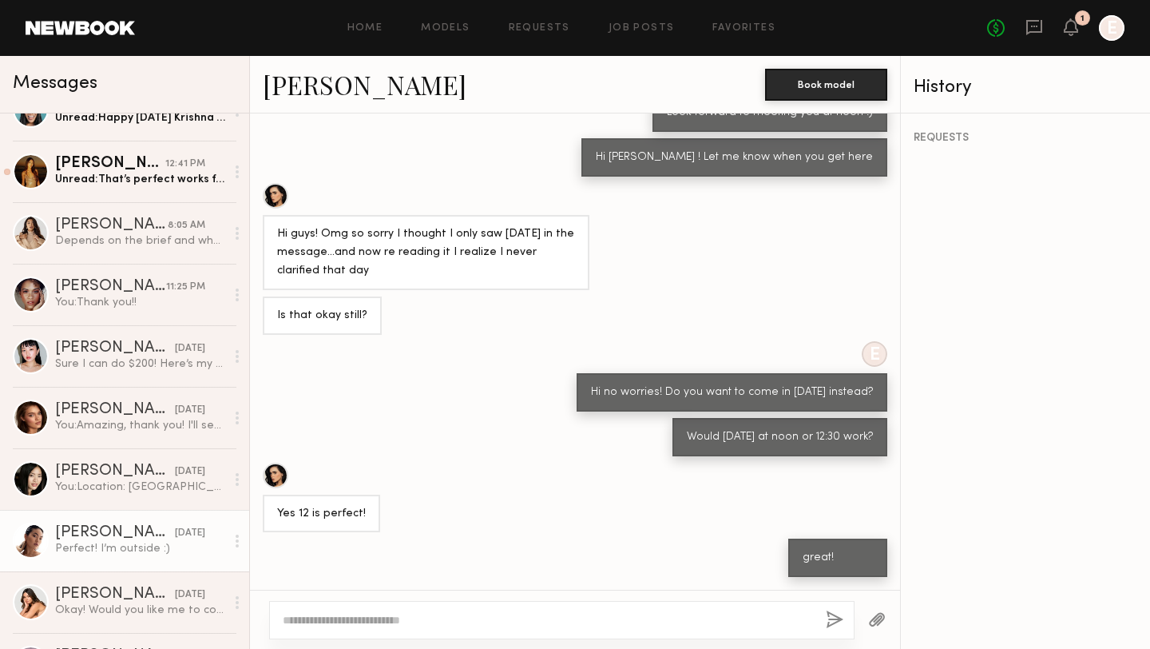
click at [90, 546] on div "Perfect! I’m outside :)" at bounding box center [140, 548] width 170 height 15
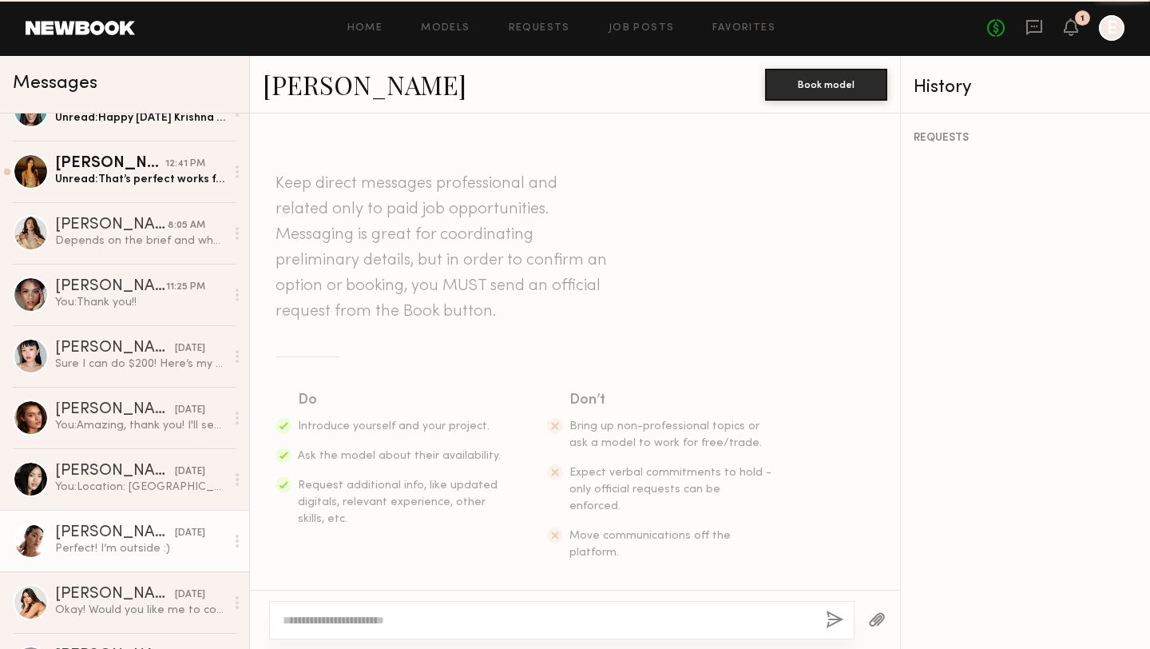
scroll to position [1454, 0]
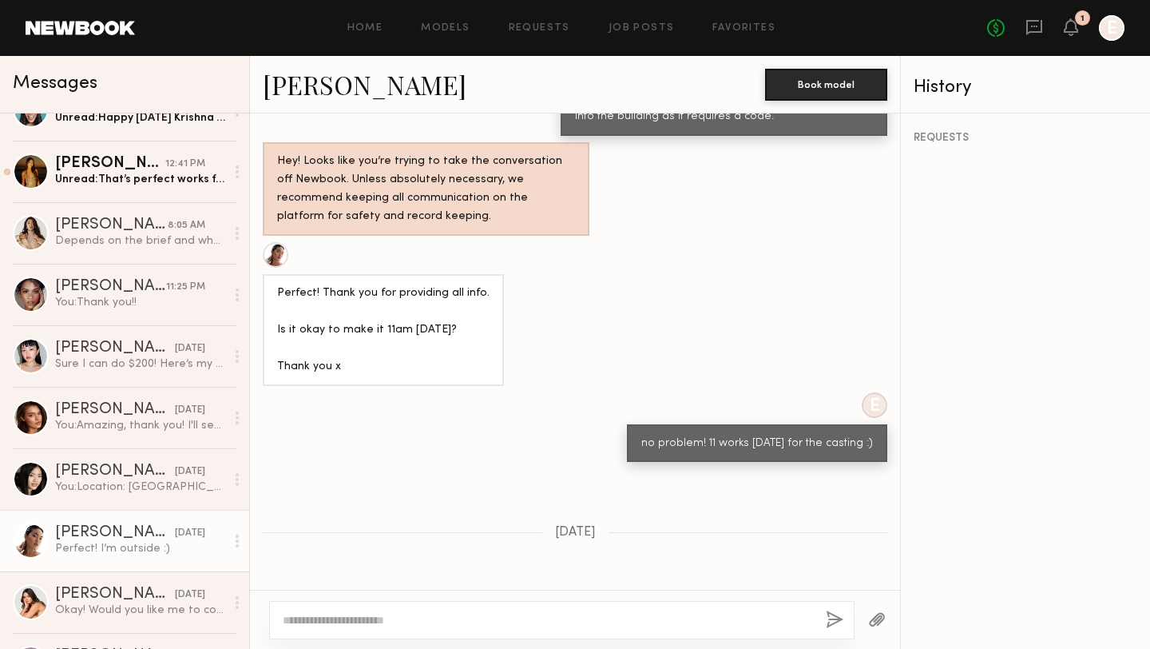
click at [280, 242] on div at bounding box center [276, 255] width 26 height 26
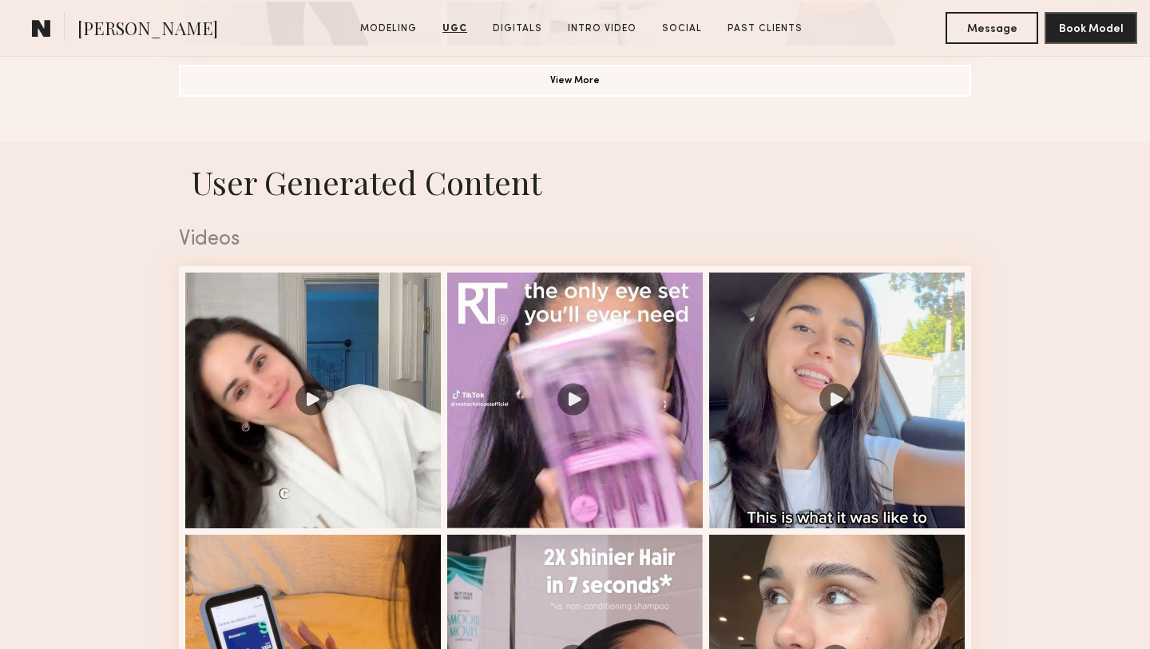
scroll to position [1286, 0]
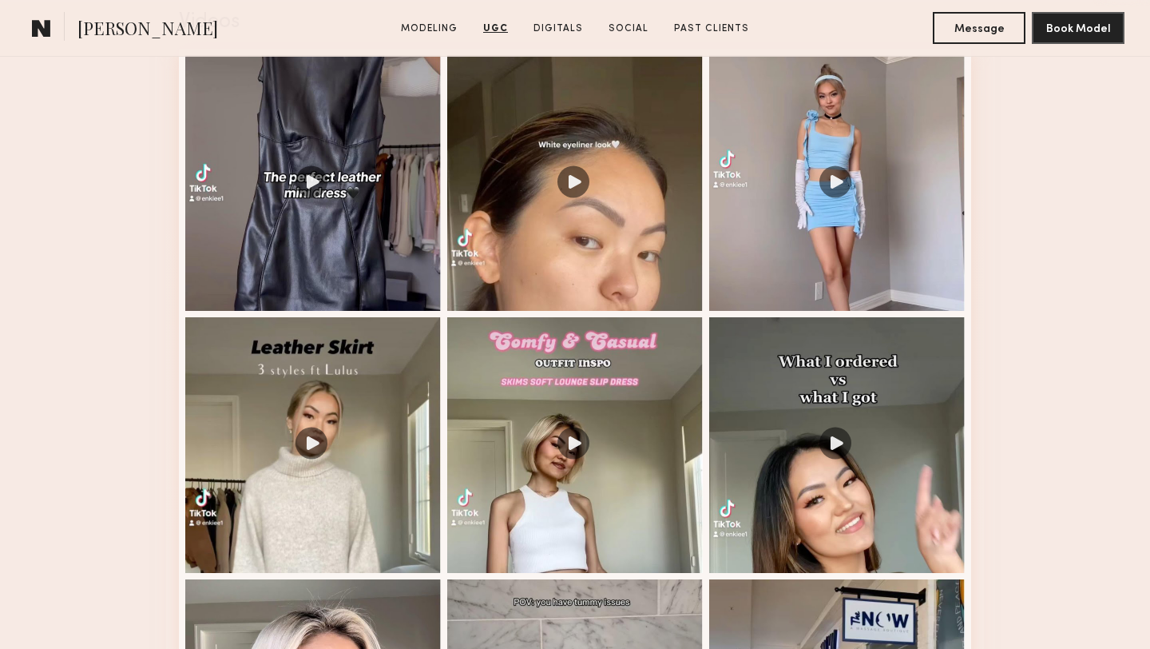
scroll to position [1927, 0]
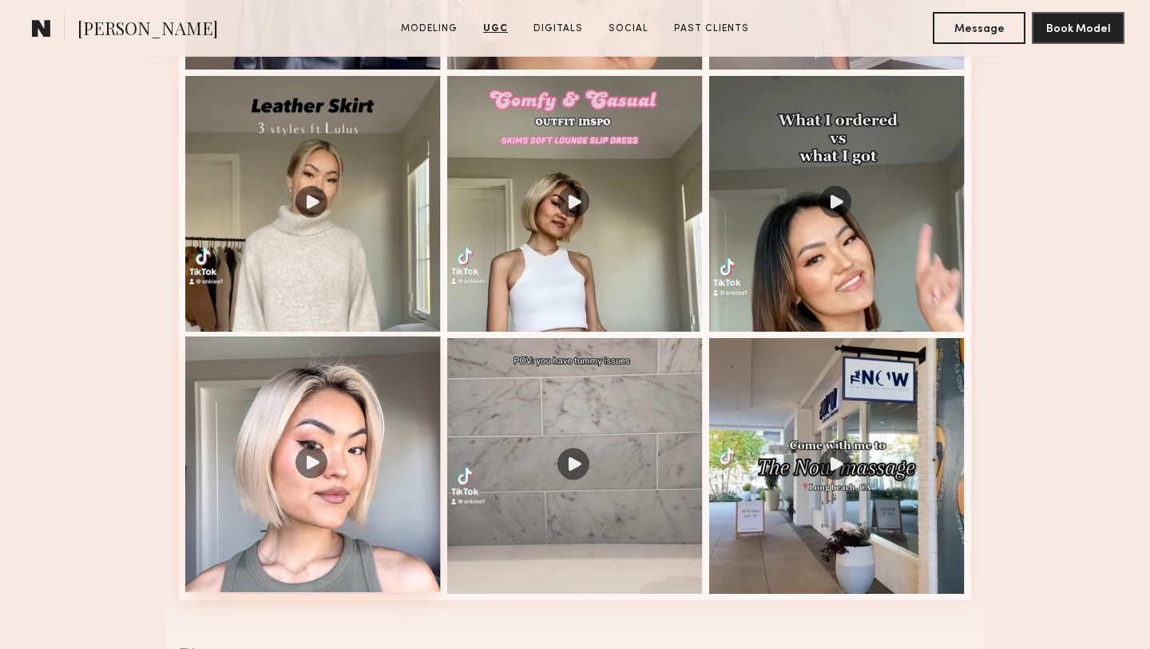
click at [369, 435] on div at bounding box center [313, 464] width 256 height 256
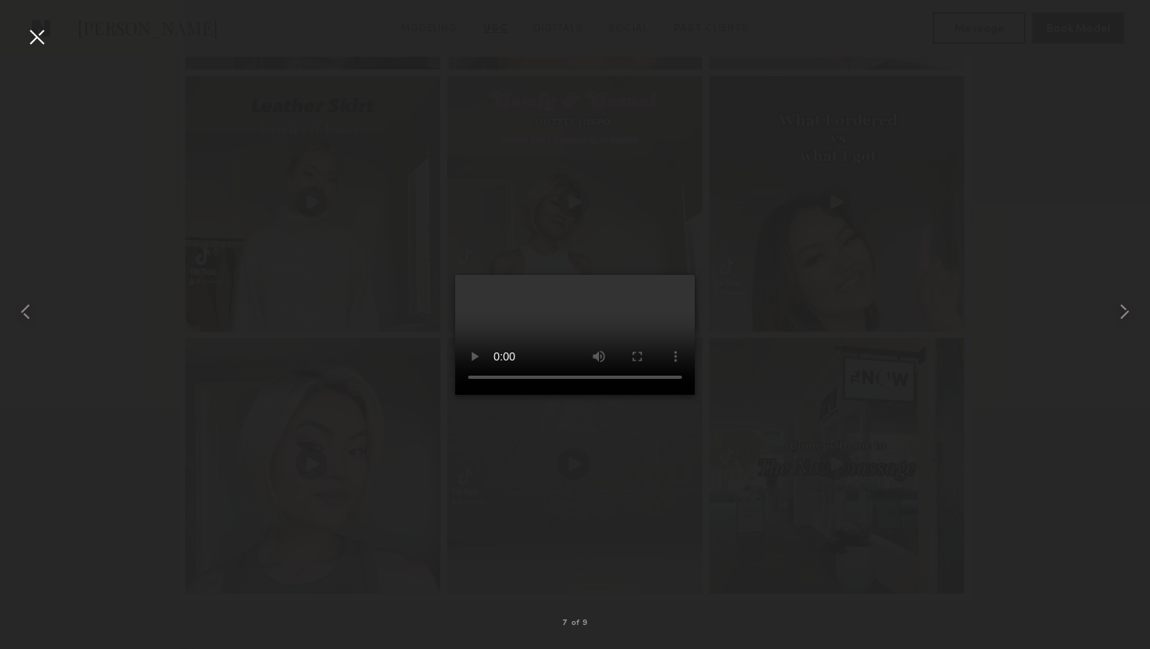
click at [39, 42] on div at bounding box center [37, 37] width 26 height 26
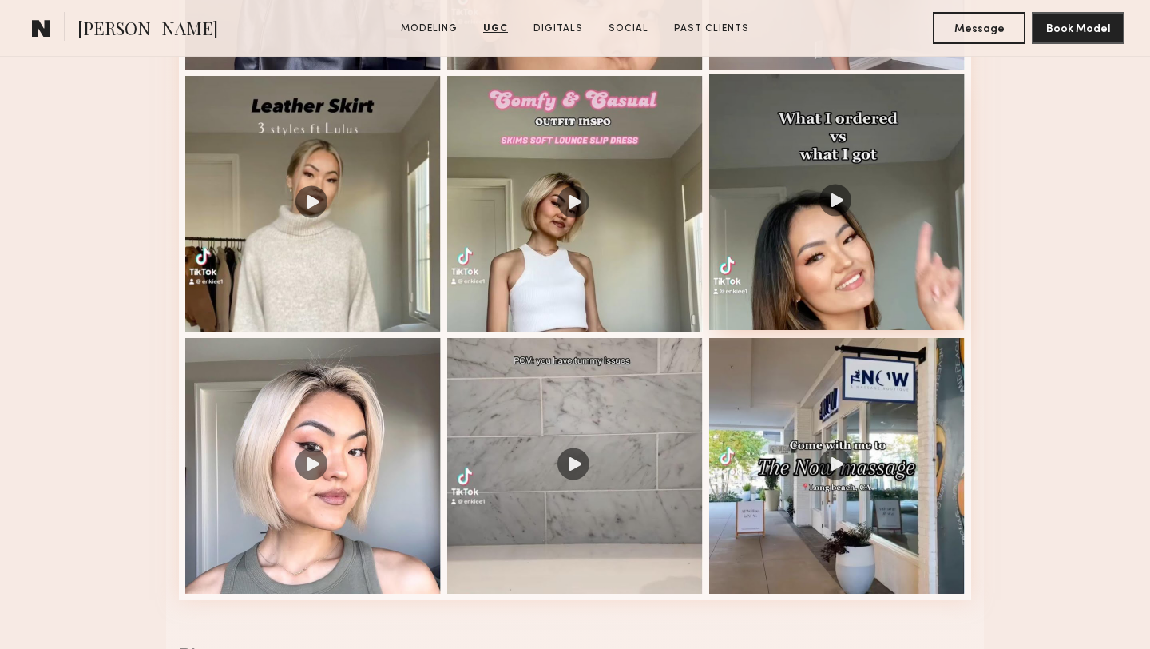
click at [859, 279] on div at bounding box center [837, 202] width 256 height 256
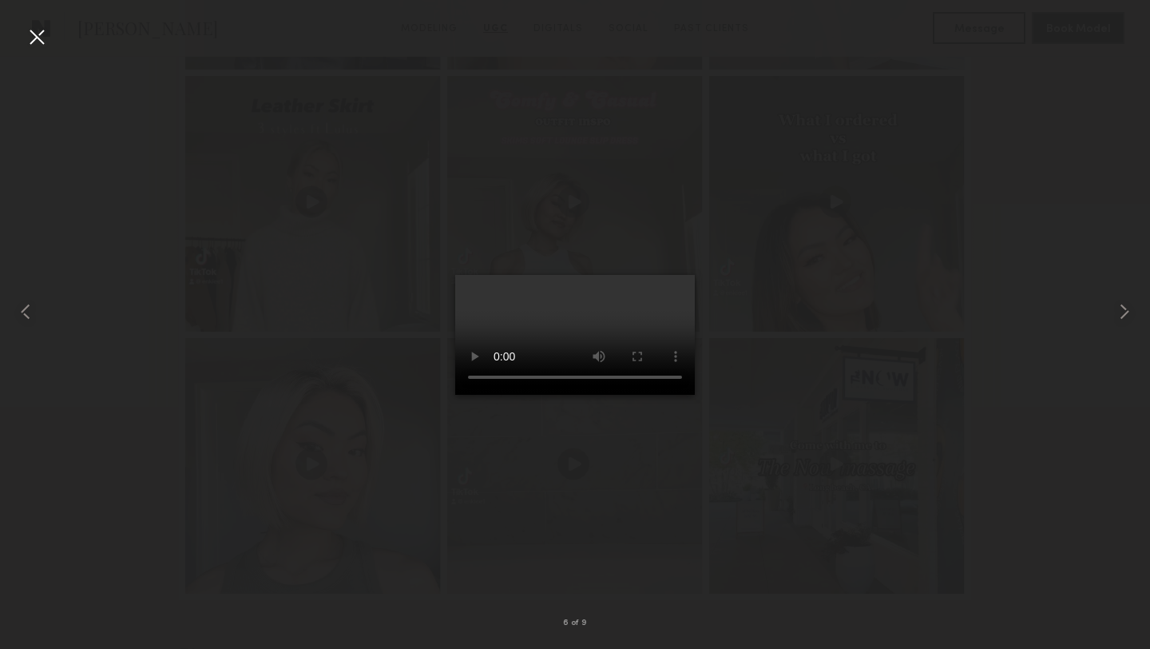
click at [33, 34] on div at bounding box center [37, 37] width 26 height 26
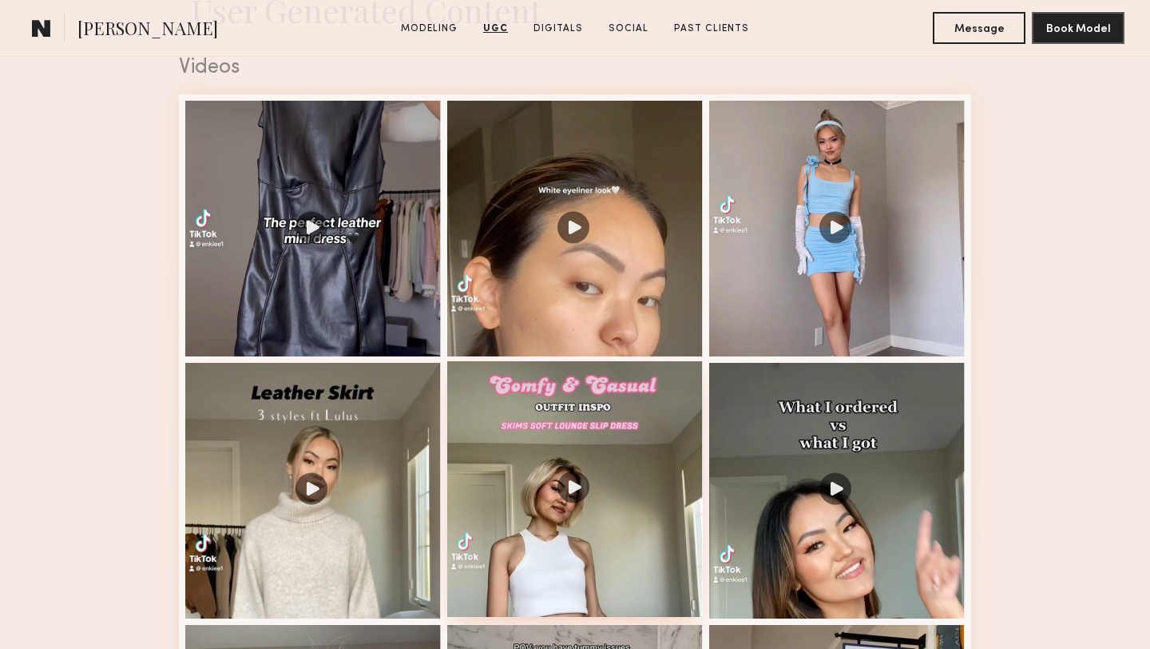
scroll to position [1614, 0]
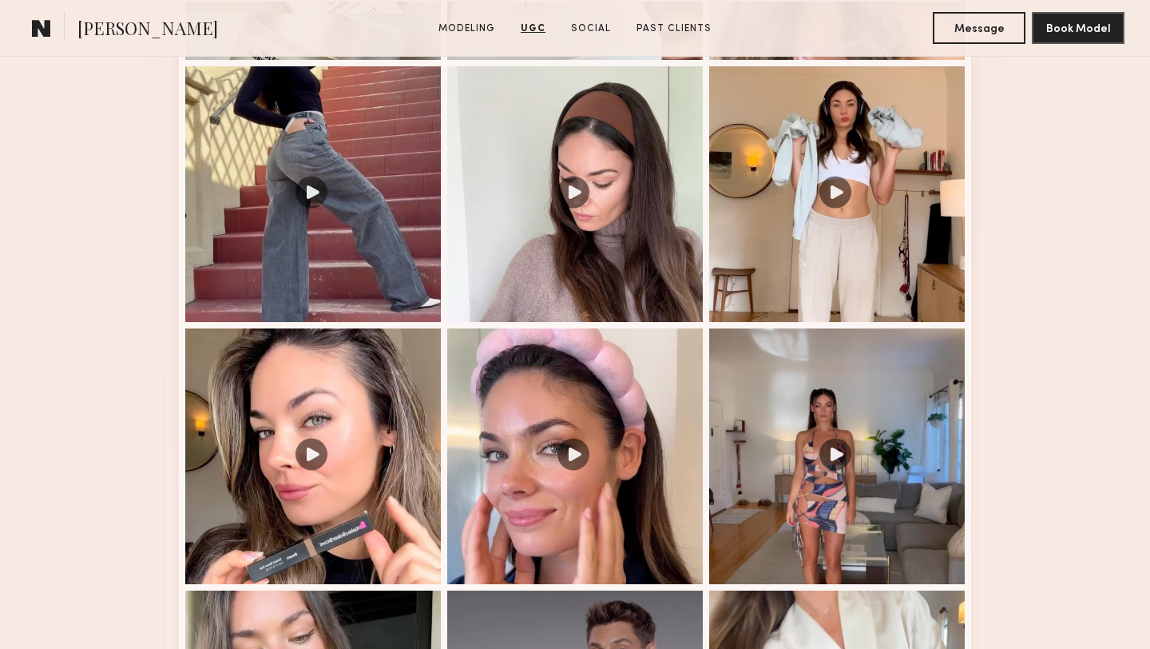
scroll to position [2041, 0]
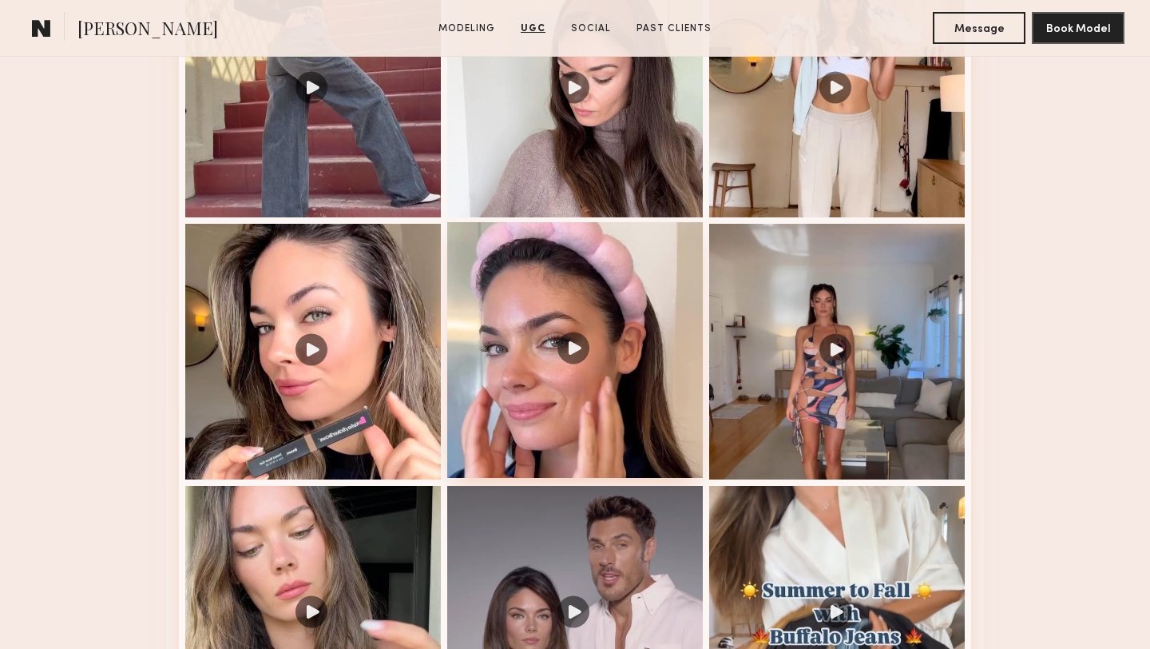
click at [566, 423] on div at bounding box center [575, 350] width 256 height 256
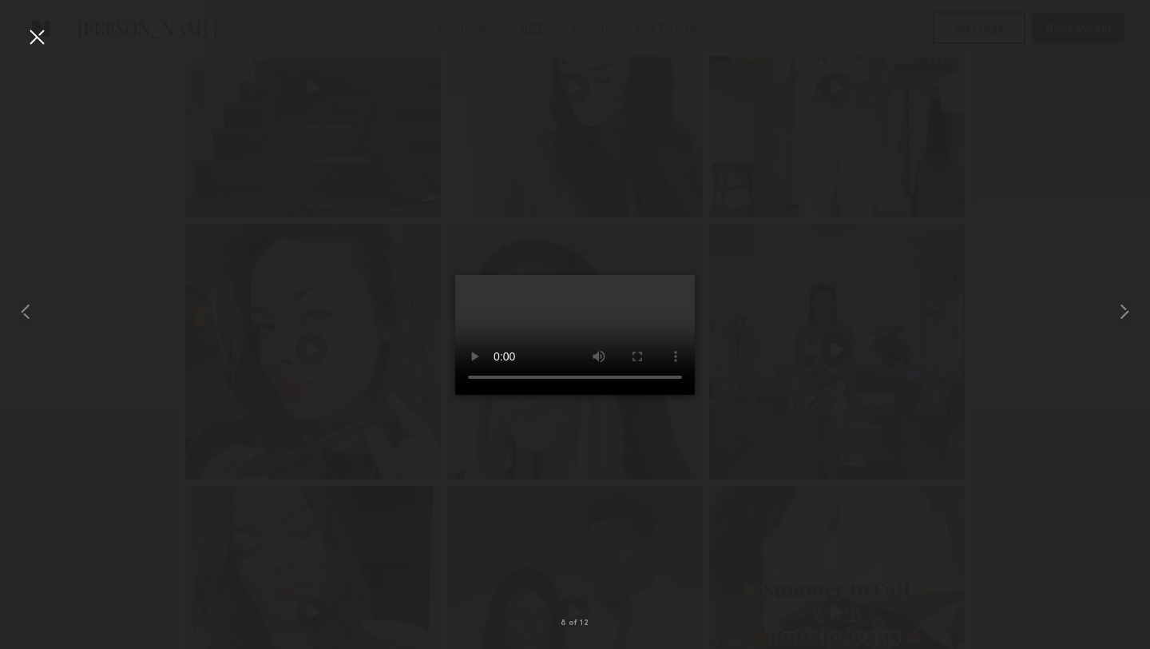
click at [38, 40] on div at bounding box center [37, 37] width 26 height 26
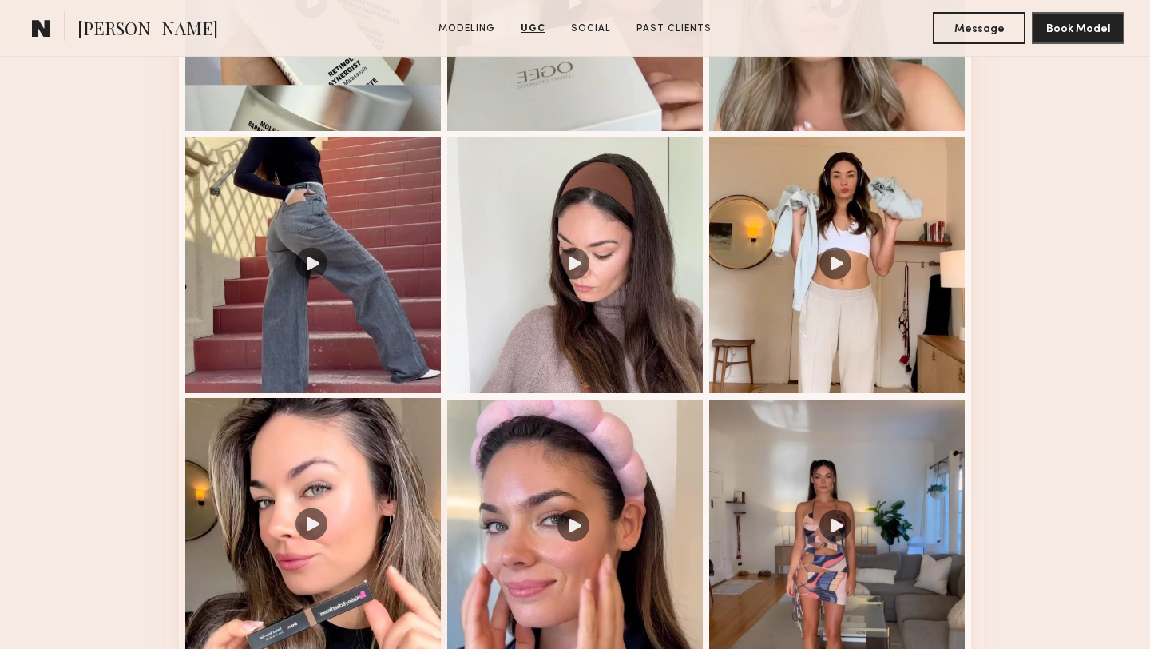
scroll to position [1701, 0]
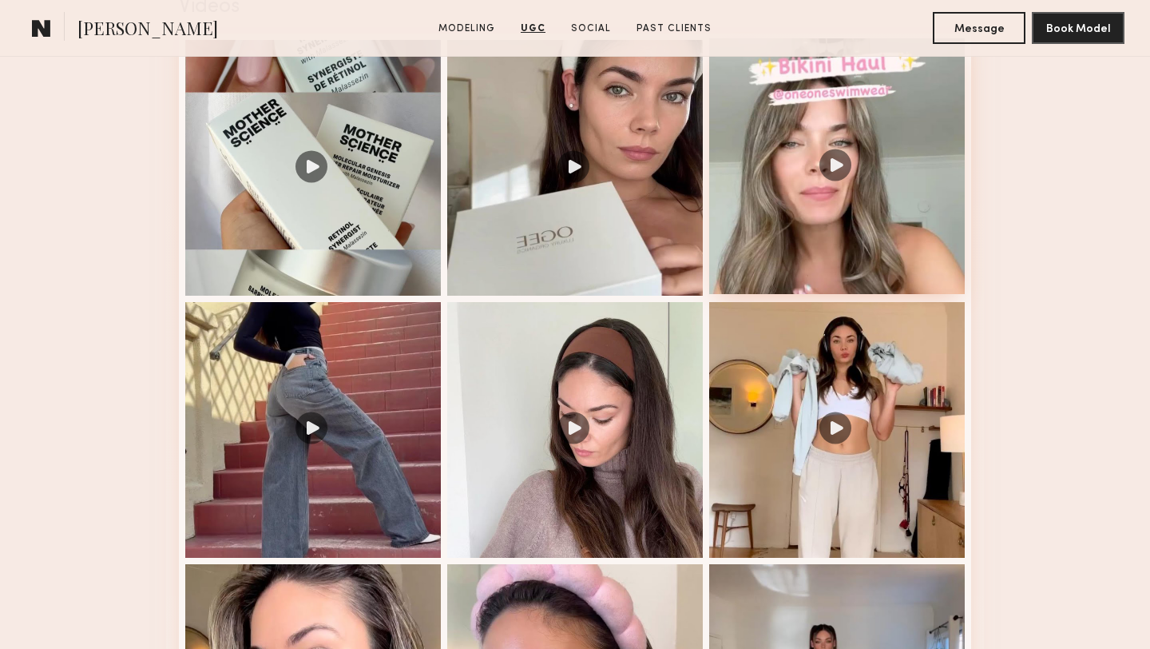
click at [884, 223] on div at bounding box center [837, 166] width 256 height 256
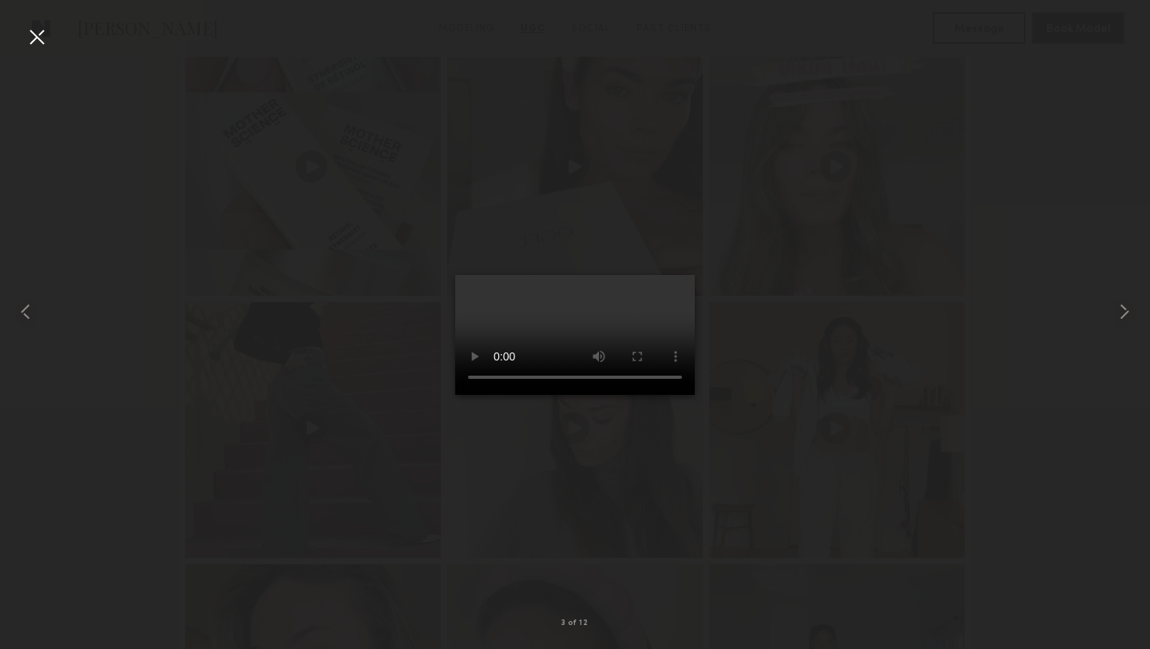
click at [30, 43] on div at bounding box center [37, 37] width 26 height 26
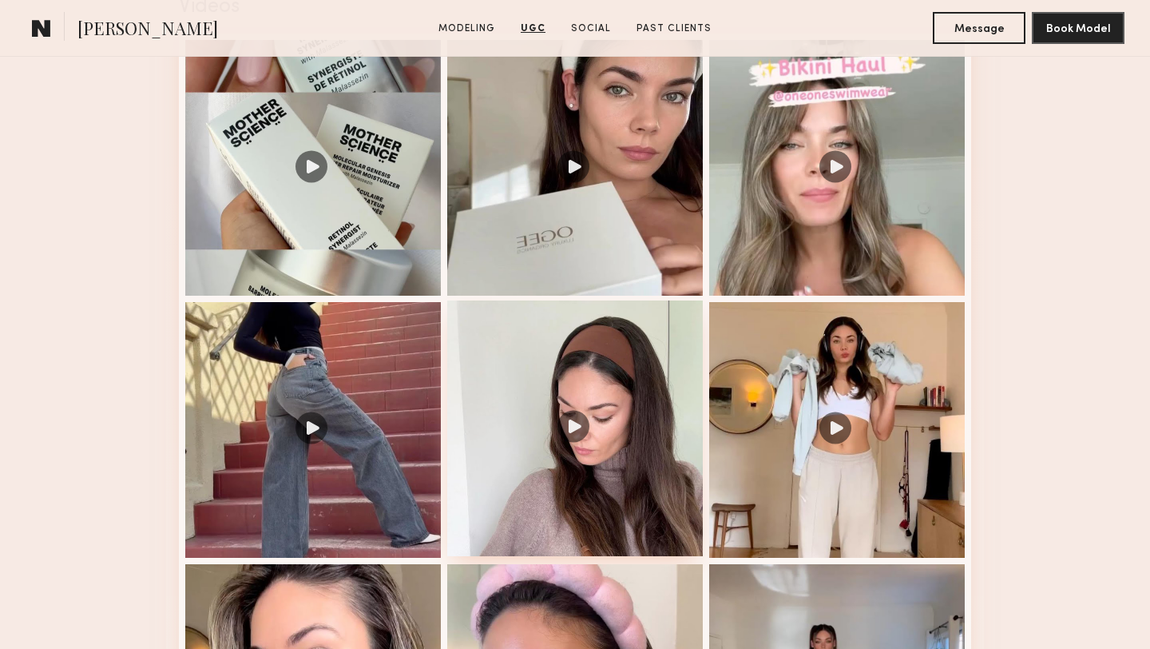
click at [554, 389] on div at bounding box center [575, 428] width 256 height 256
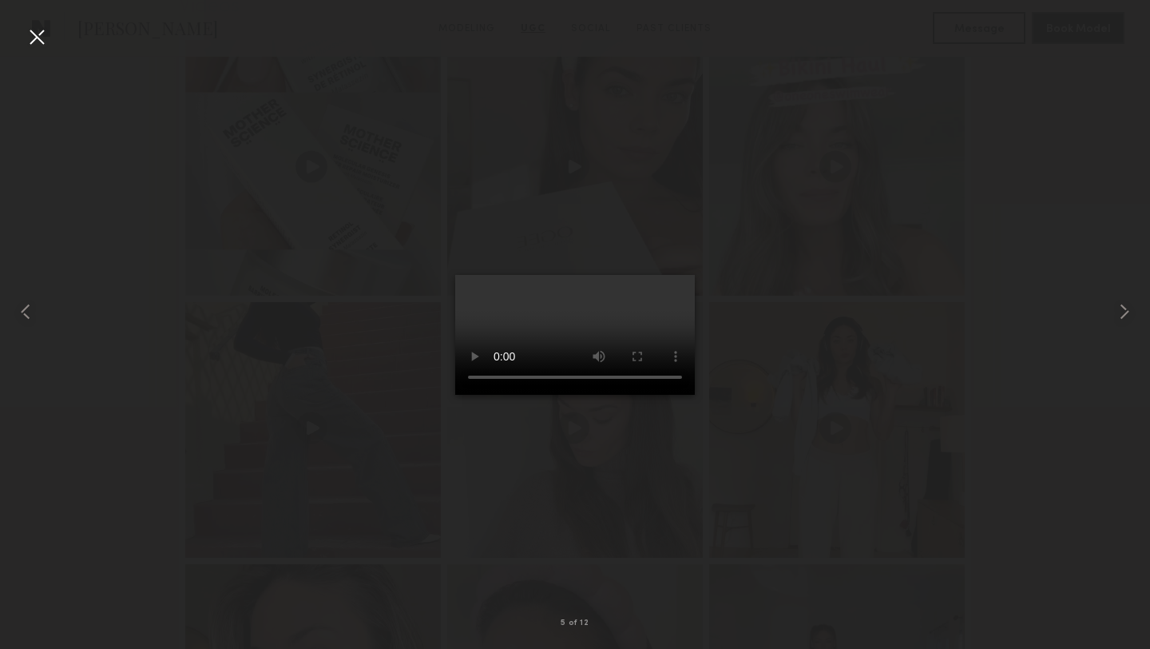
click at [41, 45] on div at bounding box center [37, 37] width 26 height 26
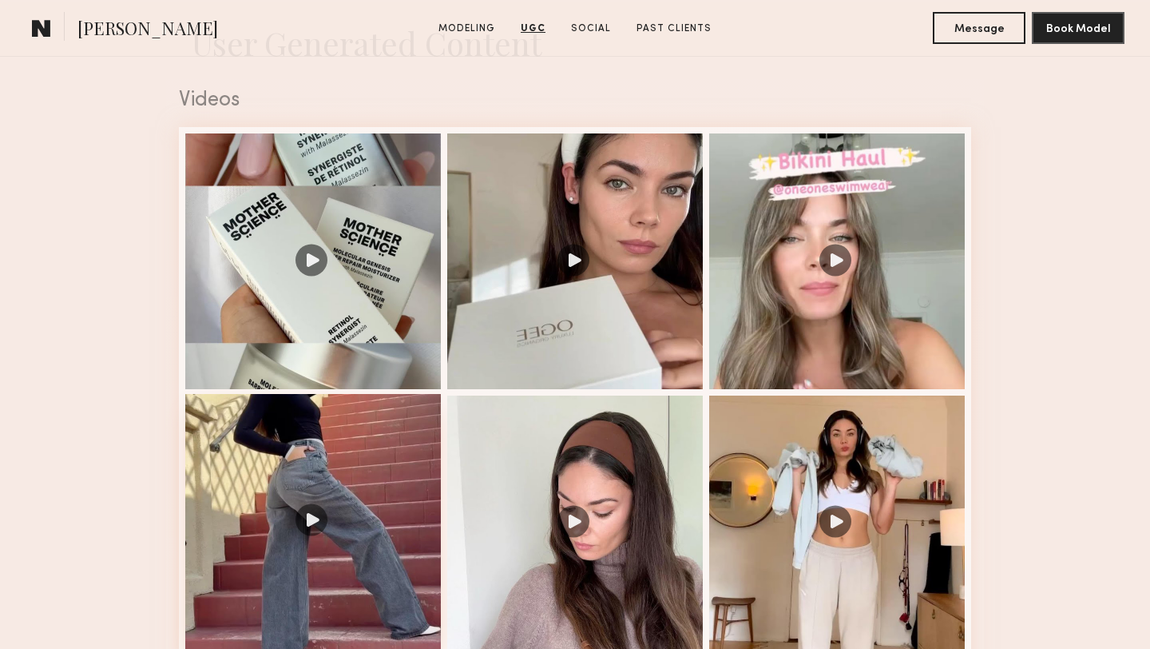
scroll to position [1605, 0]
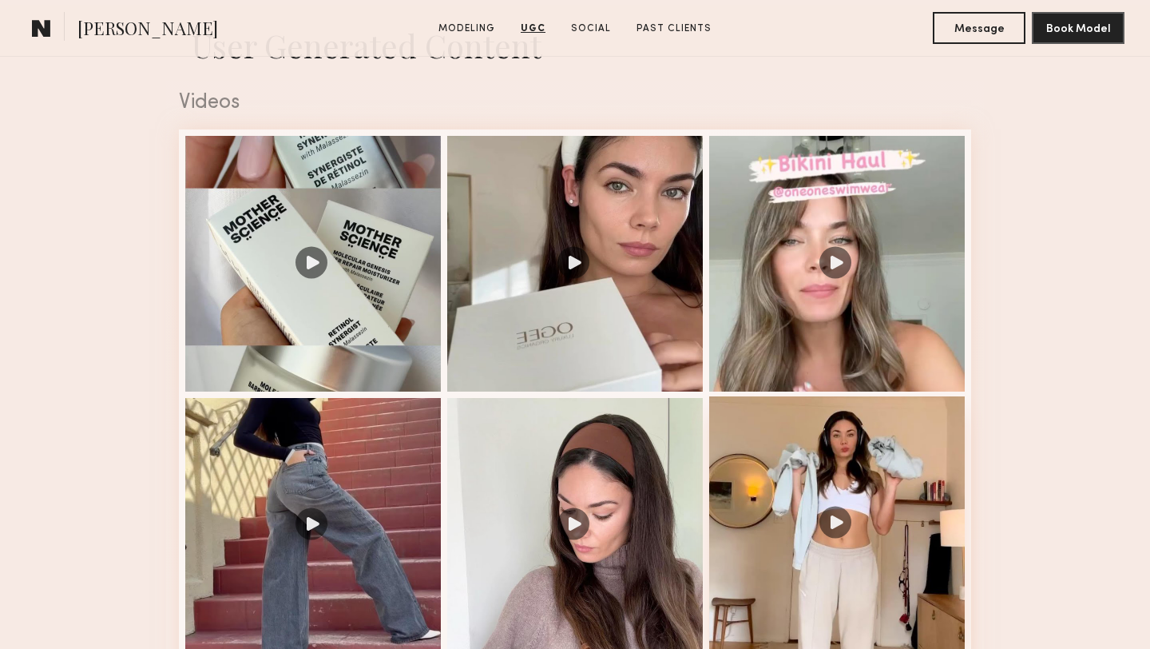
click at [799, 526] on div at bounding box center [837, 524] width 256 height 256
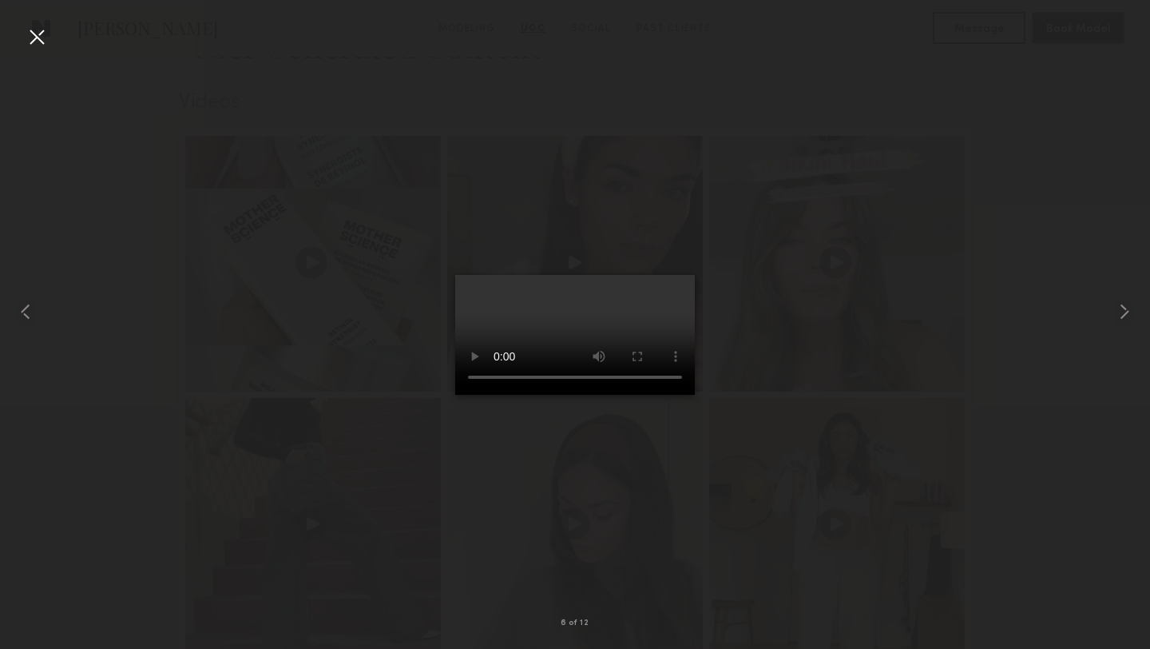
click at [40, 42] on div at bounding box center [37, 37] width 26 height 26
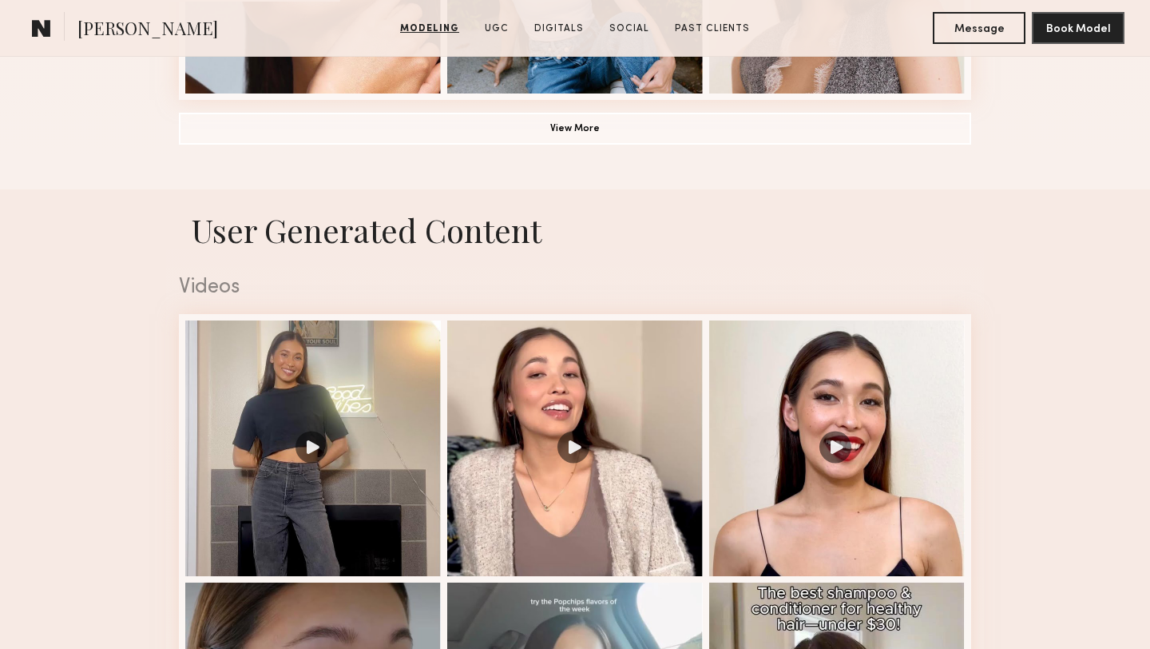
scroll to position [1596, 0]
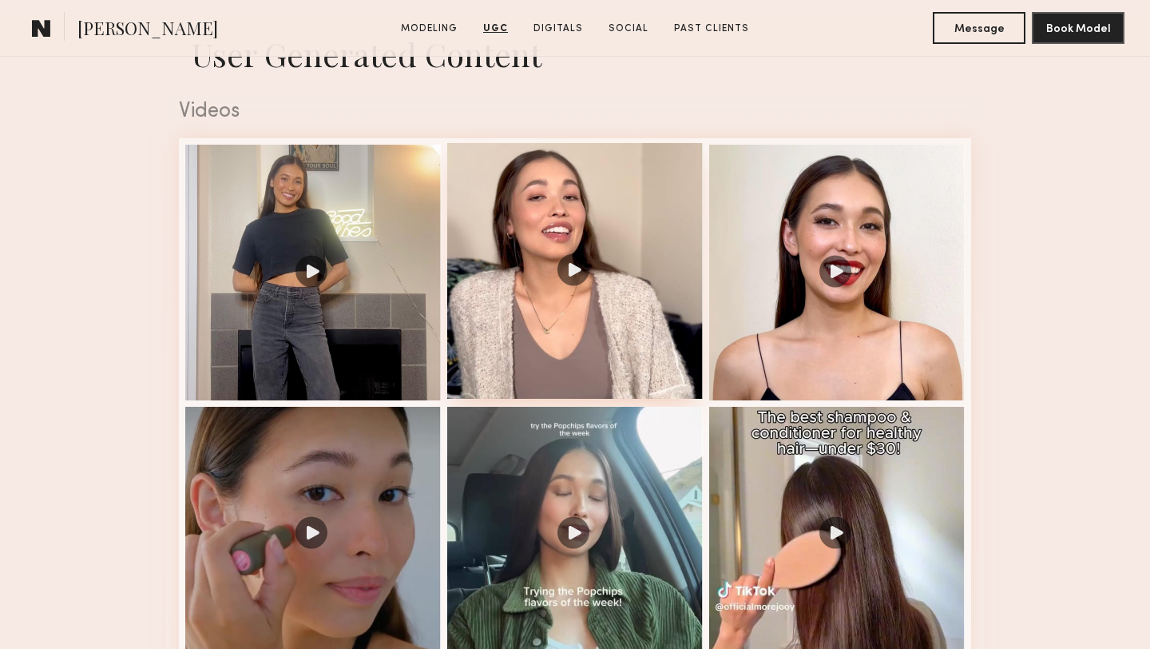
click at [657, 349] on div at bounding box center [575, 271] width 256 height 256
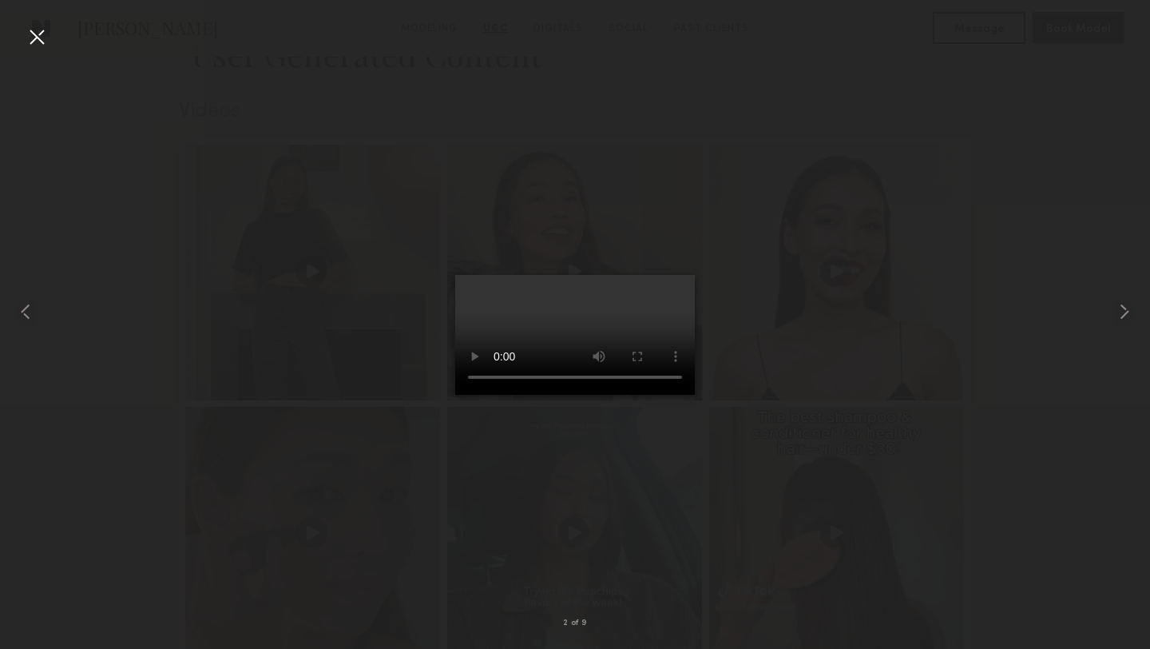
click at [40, 38] on div at bounding box center [37, 37] width 26 height 26
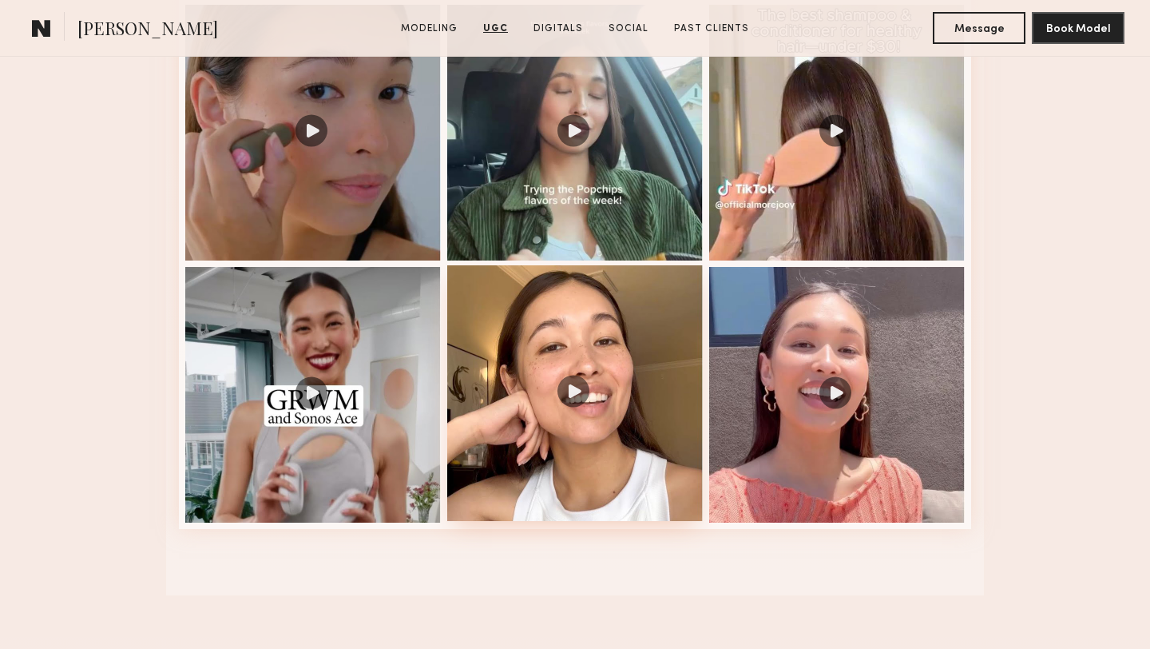
scroll to position [2001, 0]
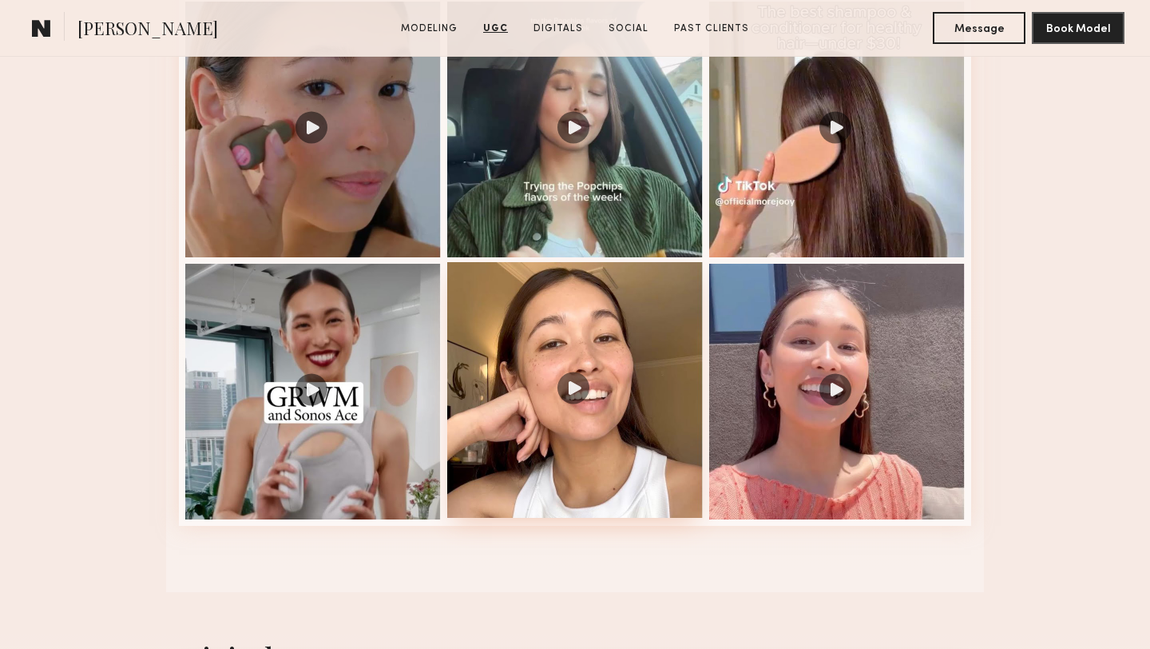
click at [660, 384] on div at bounding box center [575, 390] width 256 height 256
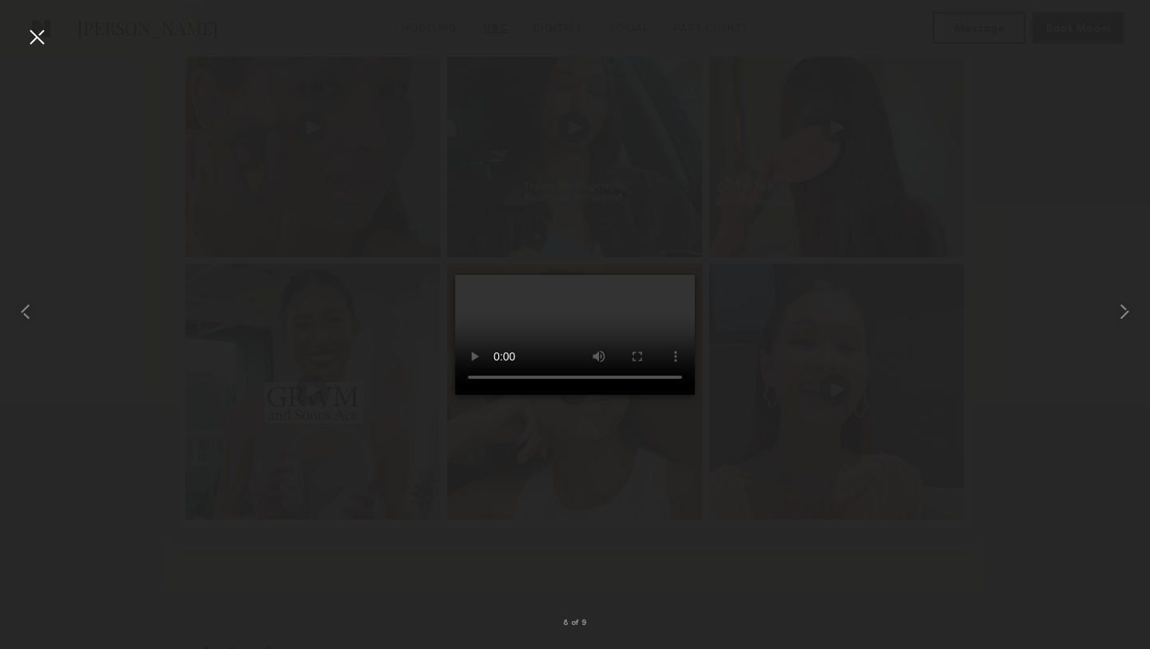
click at [42, 37] on div at bounding box center [37, 37] width 26 height 26
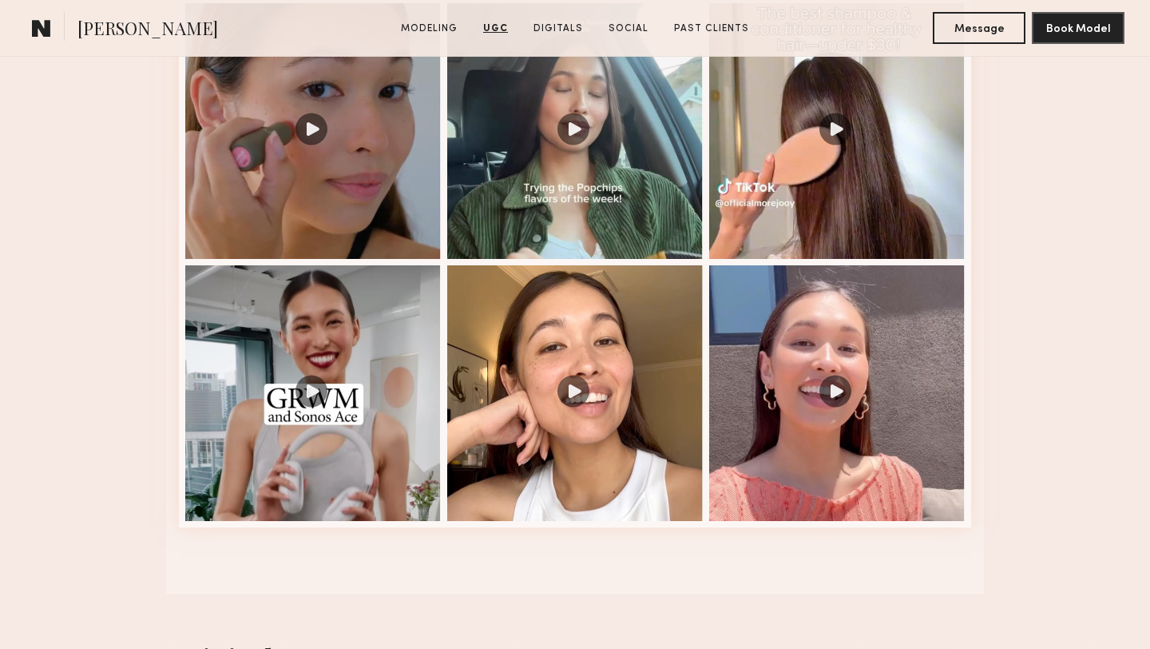
scroll to position [2003, 0]
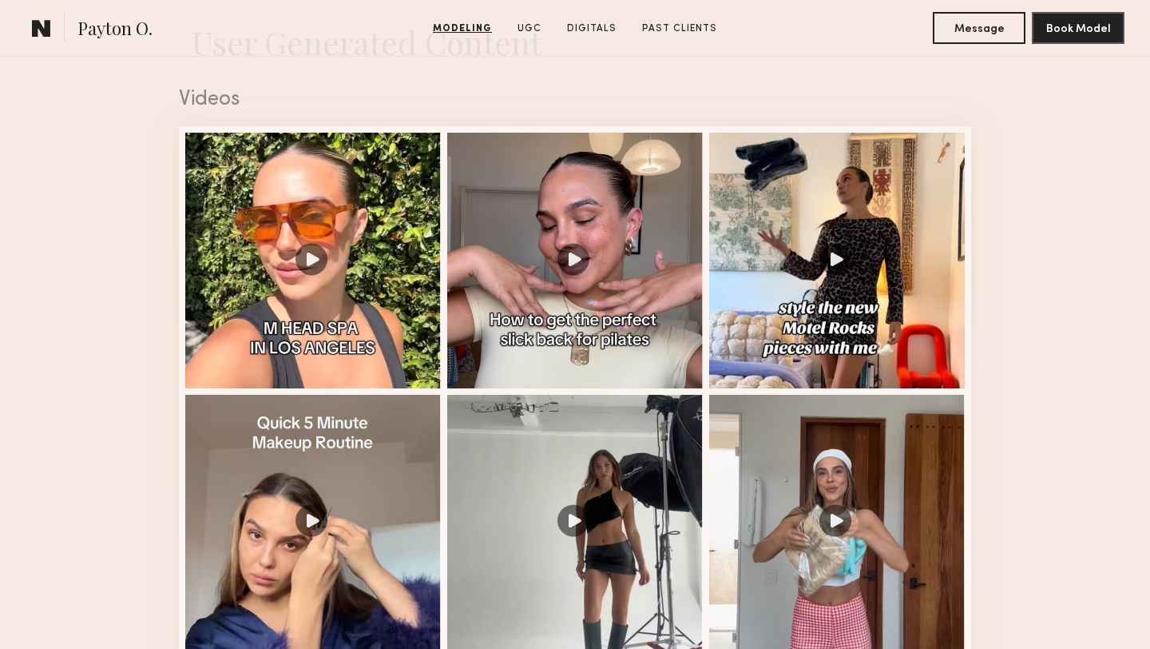
scroll to position [1610, 0]
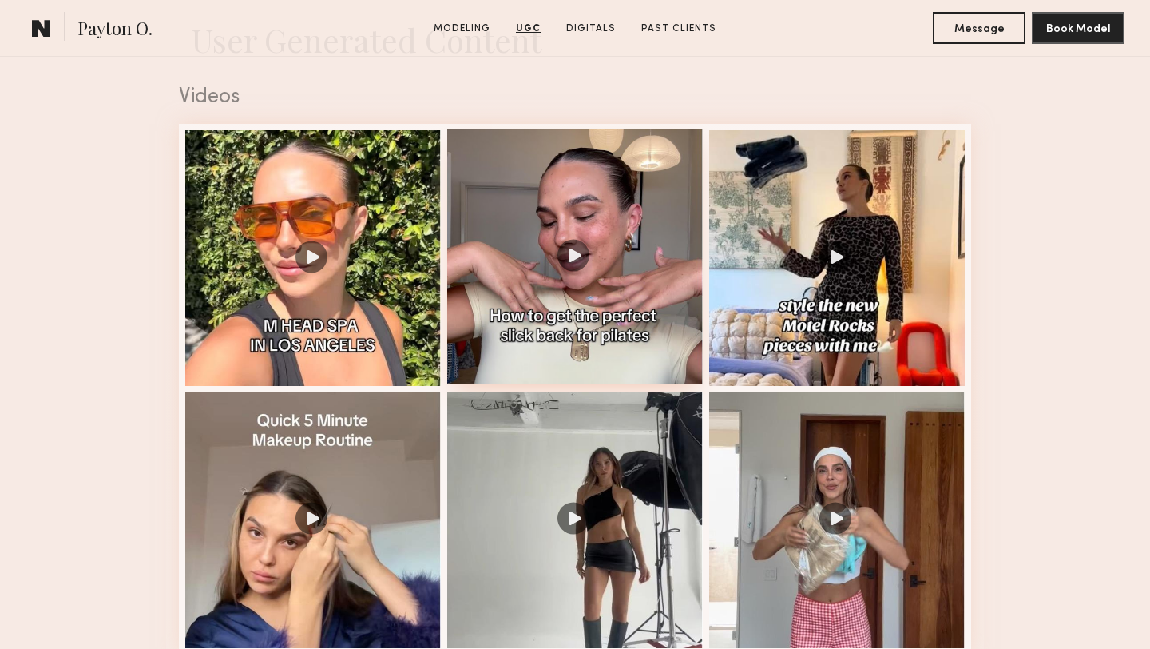
click at [637, 309] on div at bounding box center [575, 257] width 256 height 256
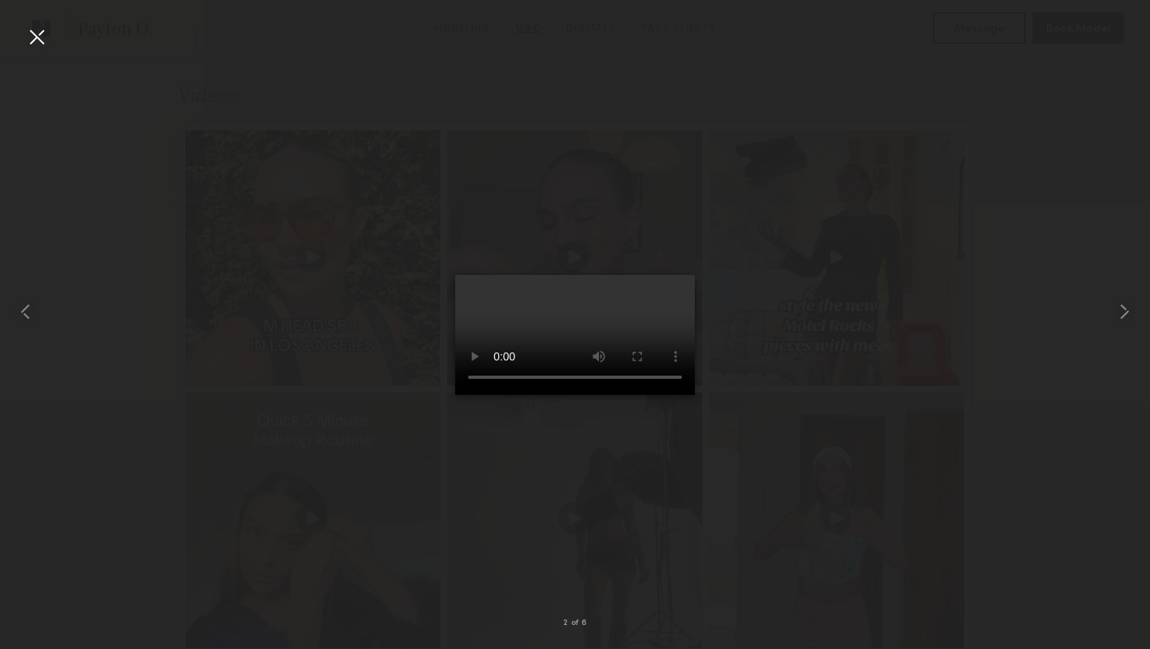
click at [38, 38] on div at bounding box center [37, 37] width 26 height 26
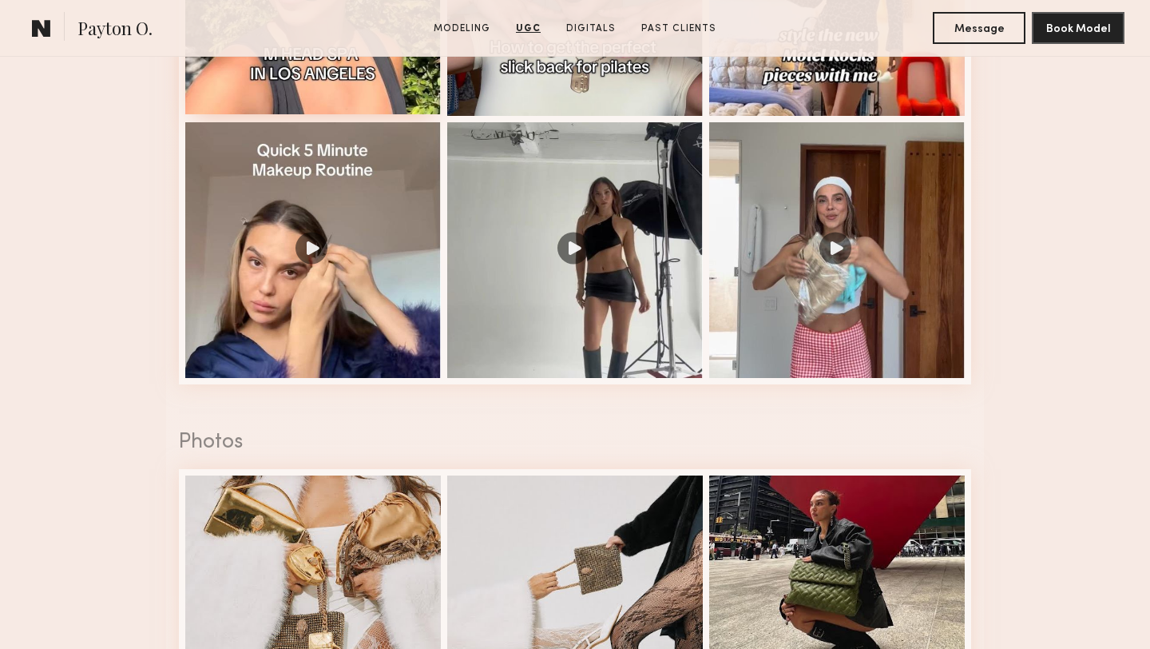
scroll to position [1882, 0]
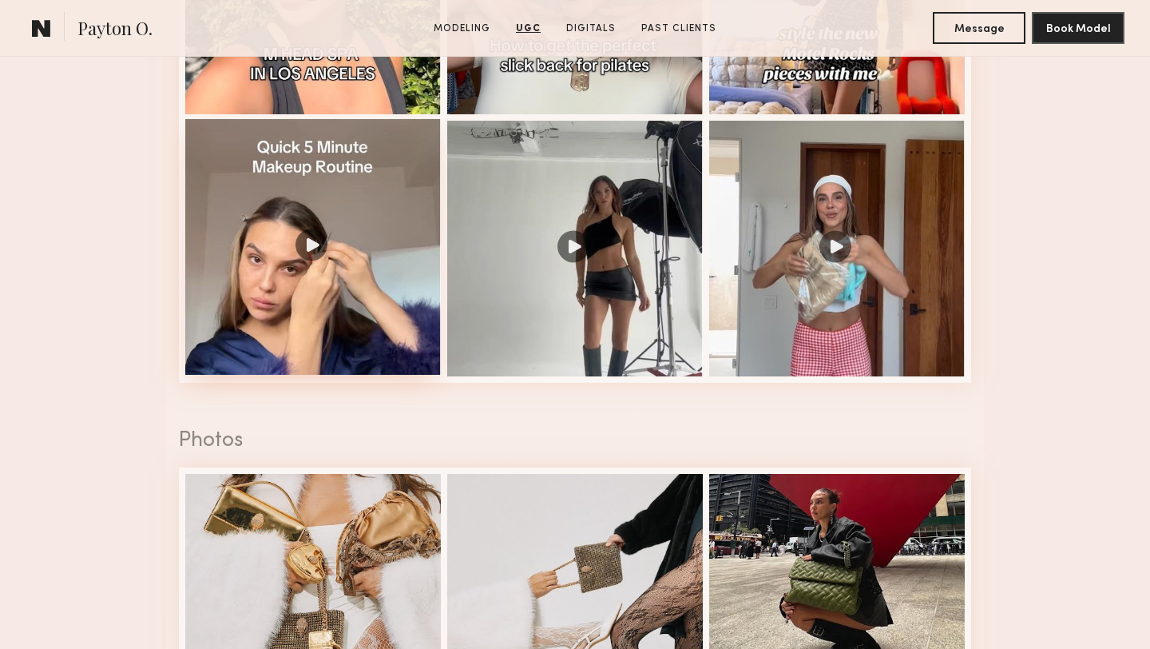
click at [358, 285] on div at bounding box center [313, 247] width 256 height 256
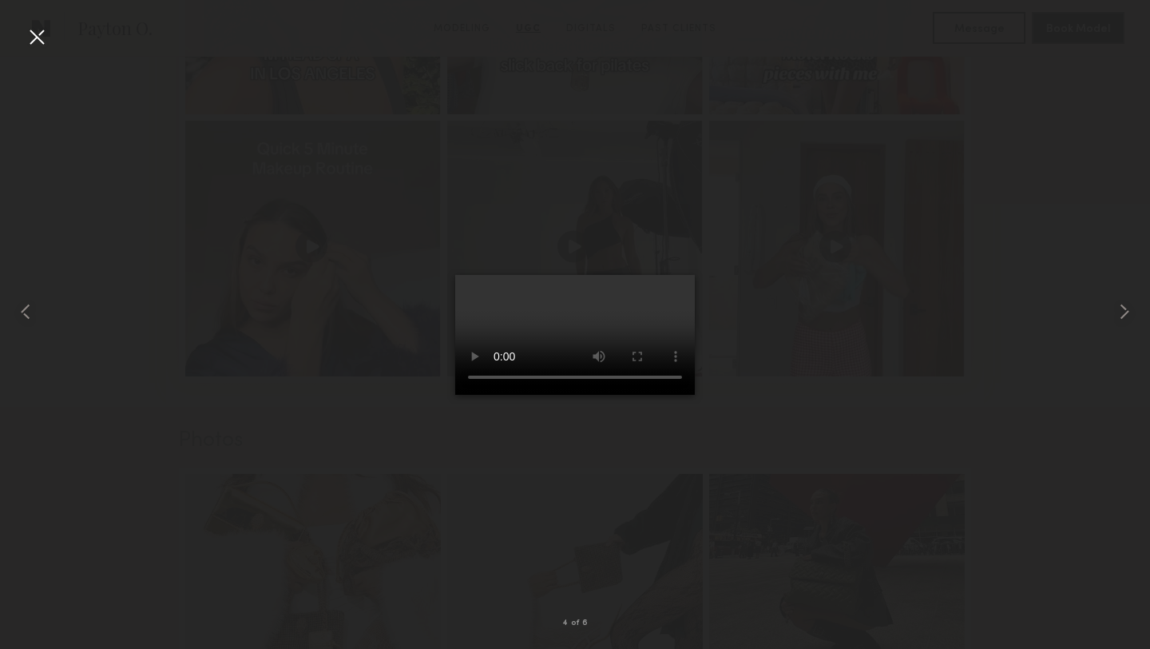
click at [40, 40] on div at bounding box center [37, 37] width 26 height 26
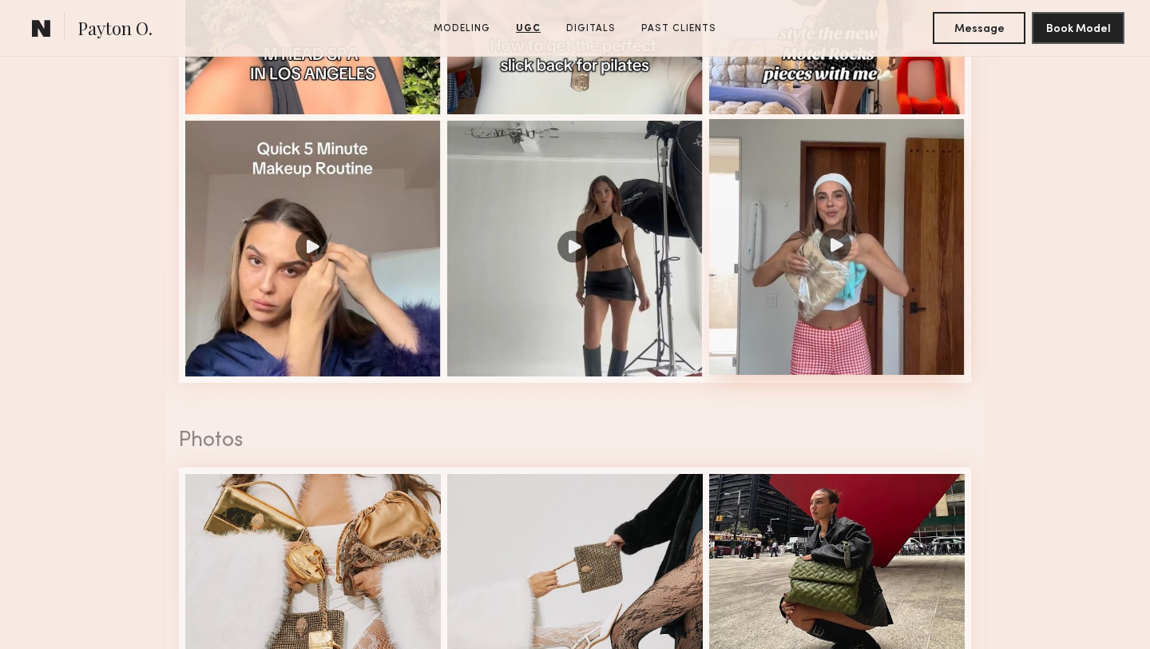
click at [808, 308] on div at bounding box center [837, 247] width 256 height 256
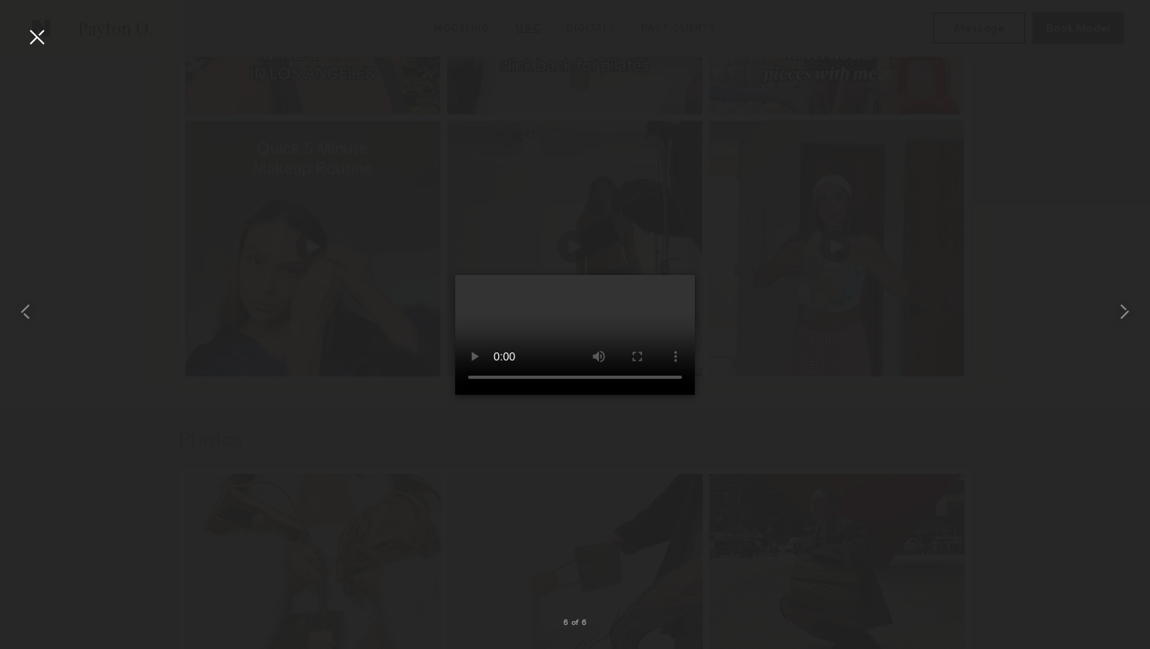
click at [42, 38] on div at bounding box center [37, 37] width 26 height 26
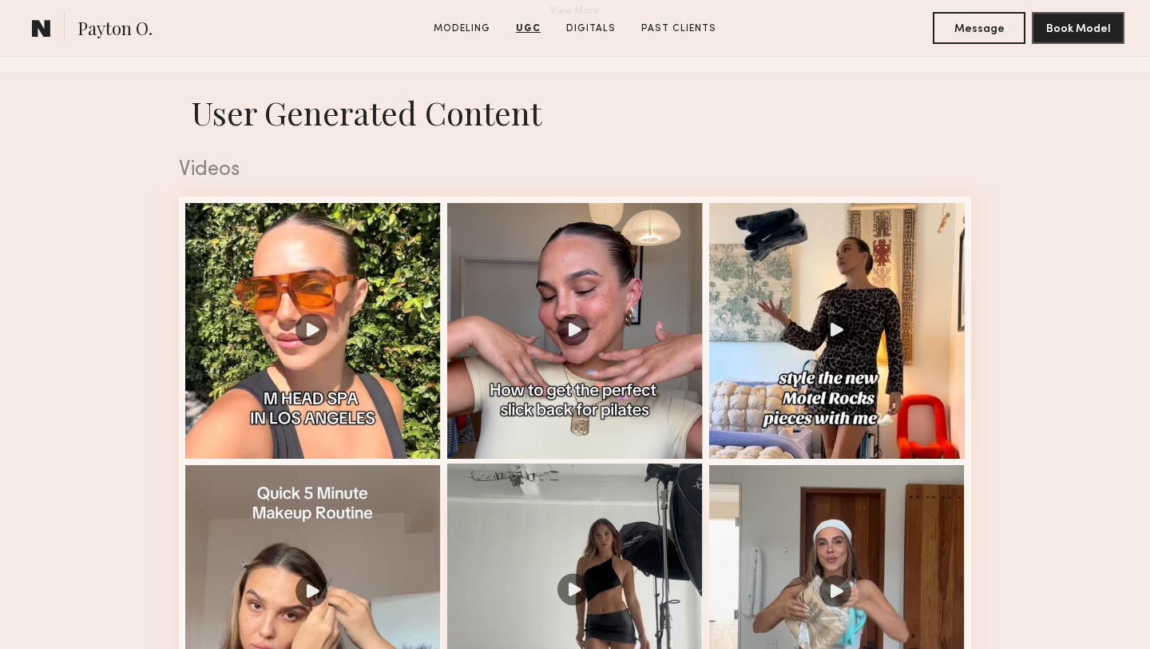
scroll to position [1528, 0]
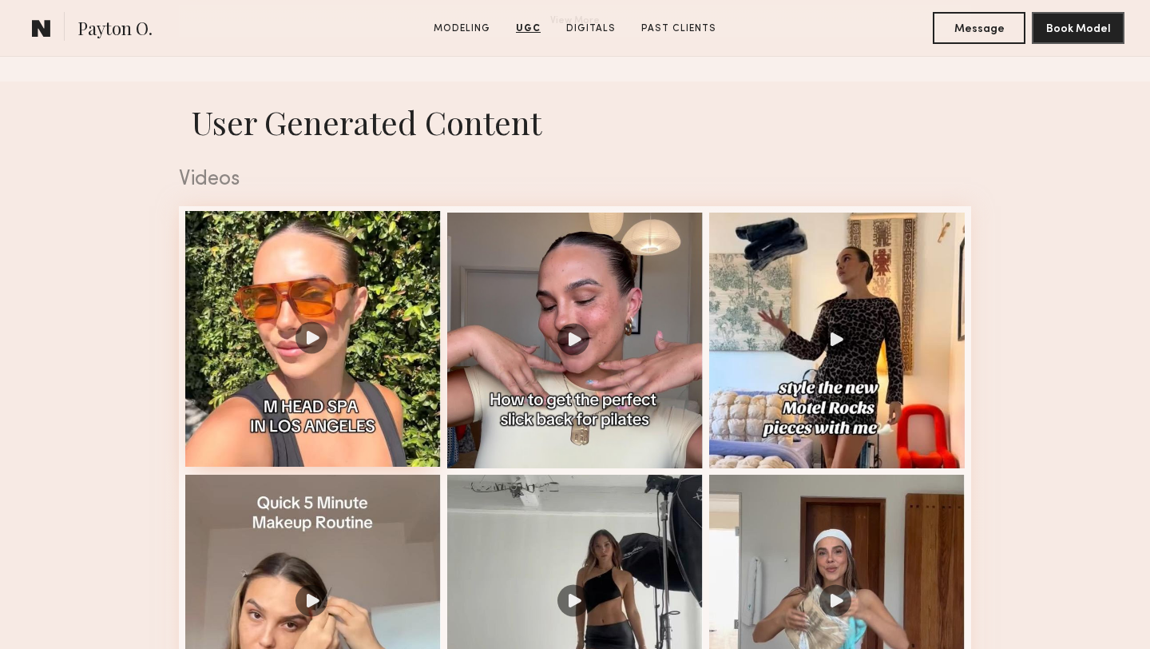
click at [382, 273] on div at bounding box center [313, 339] width 256 height 256
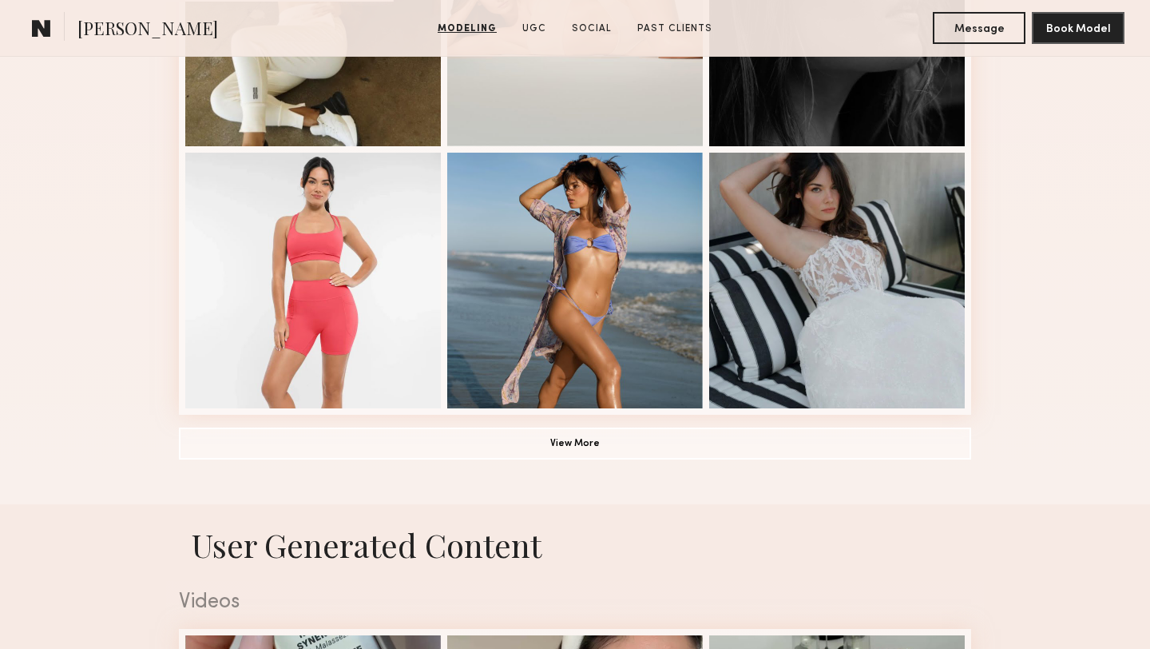
scroll to position [1117, 0]
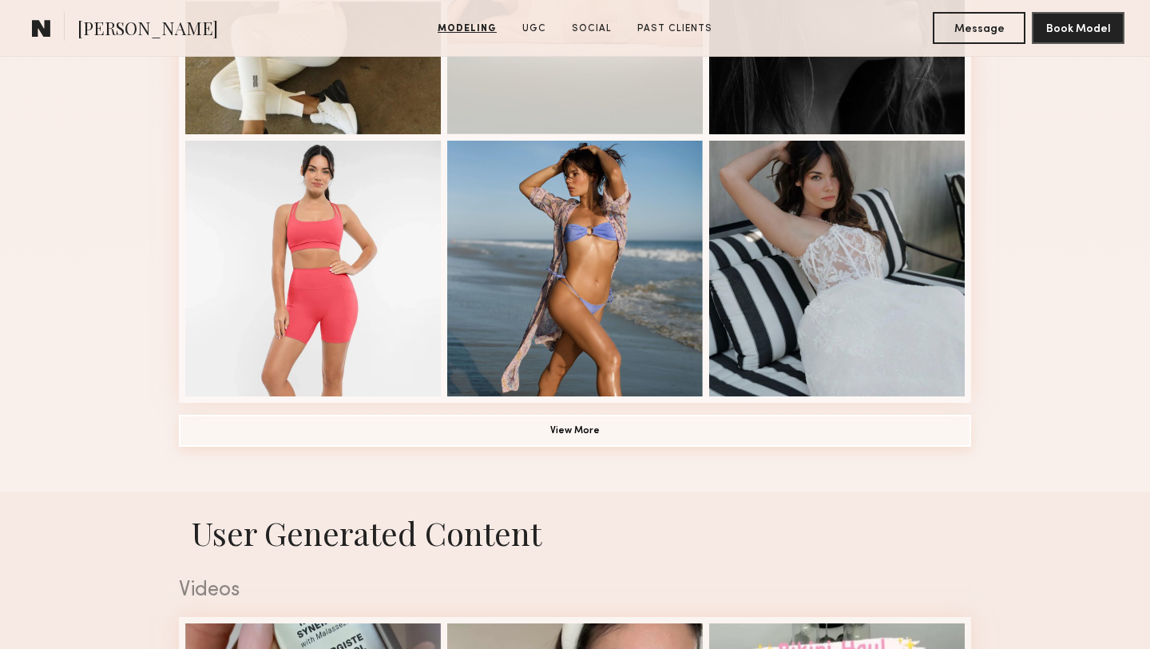
click at [256, 436] on button "View More" at bounding box center [575, 431] width 792 height 32
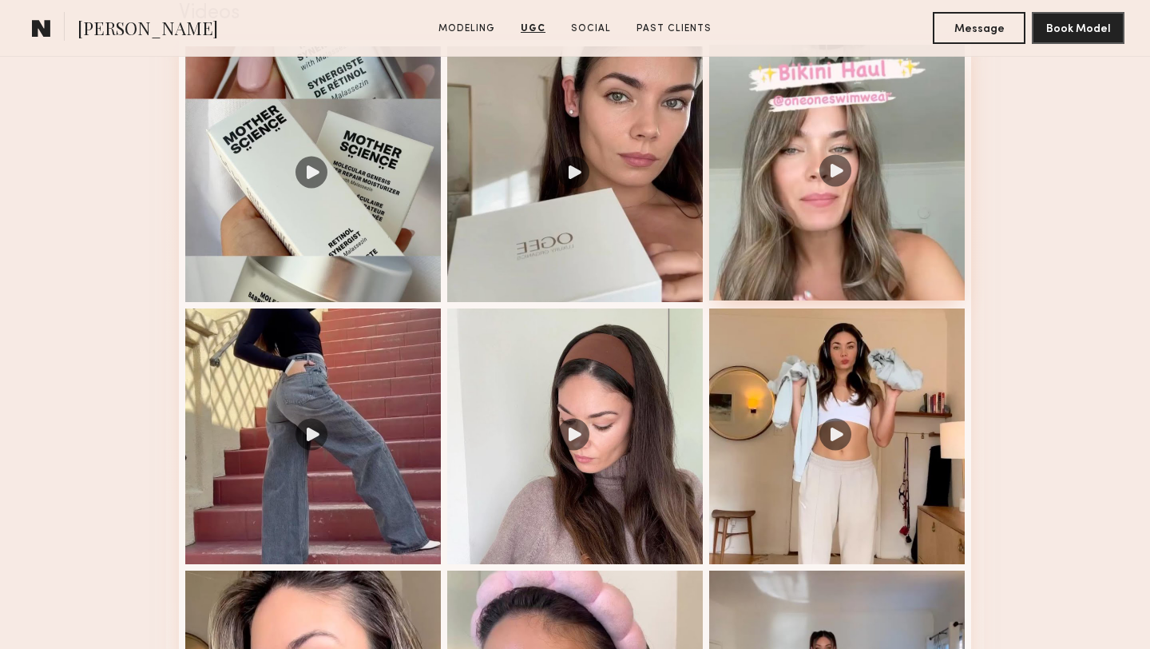
scroll to position [2698, 0]
click at [825, 252] on div at bounding box center [837, 172] width 256 height 256
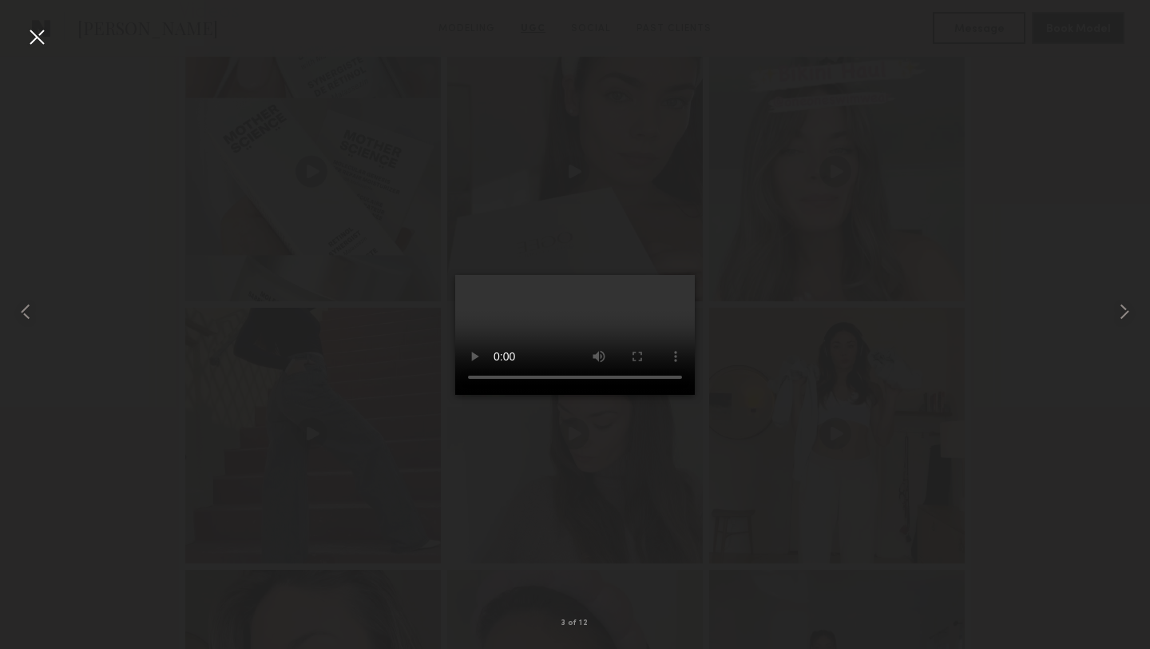
click at [38, 41] on div at bounding box center [37, 37] width 26 height 26
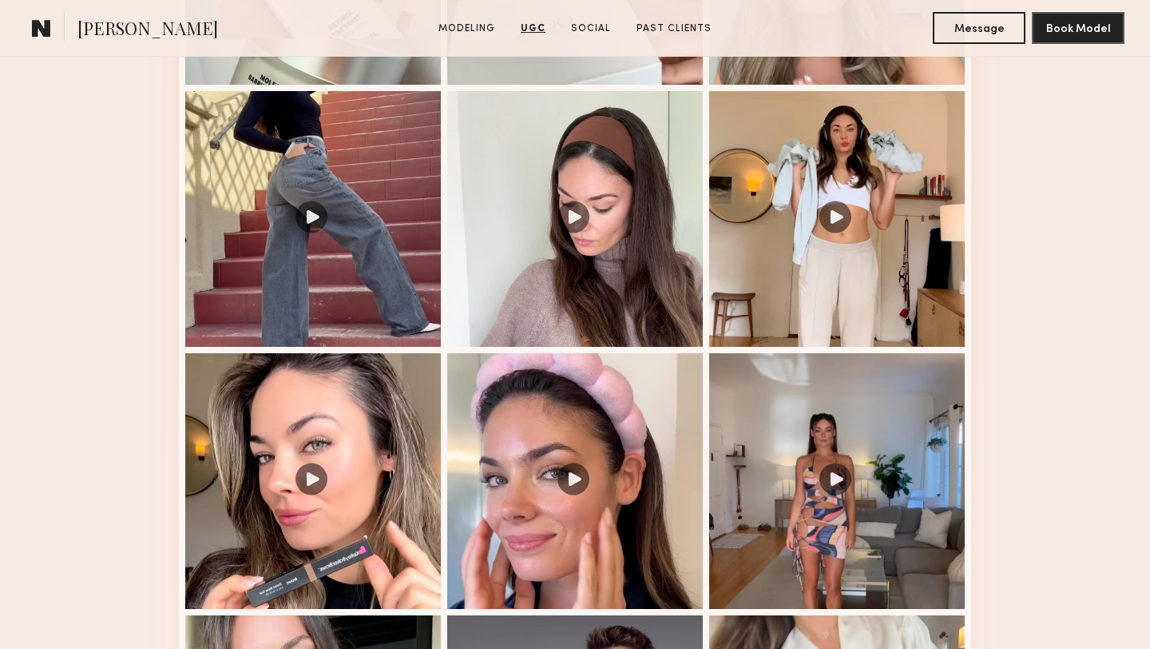
scroll to position [2924, 0]
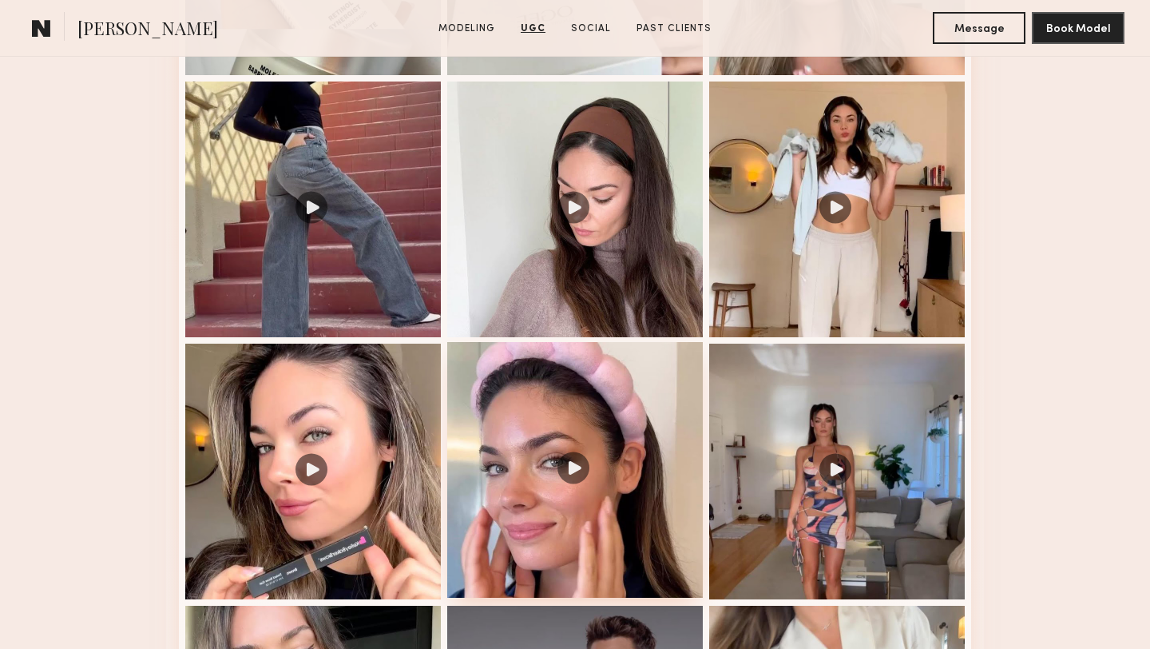
click at [537, 391] on div at bounding box center [575, 470] width 256 height 256
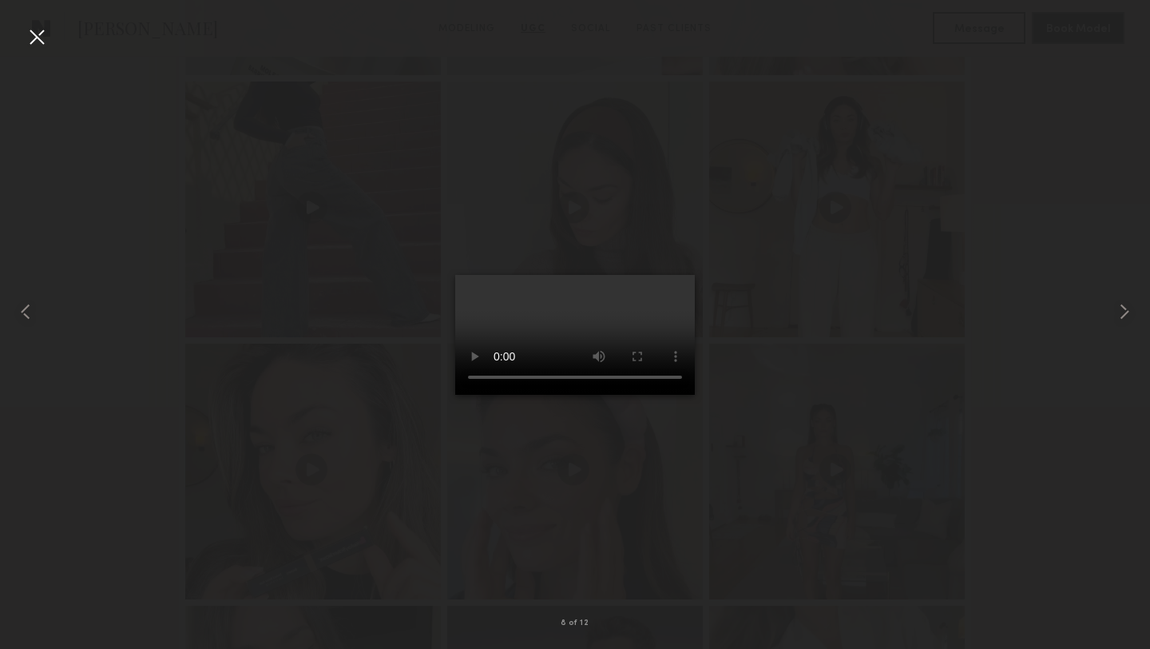
click at [36, 42] on div at bounding box center [37, 37] width 26 height 26
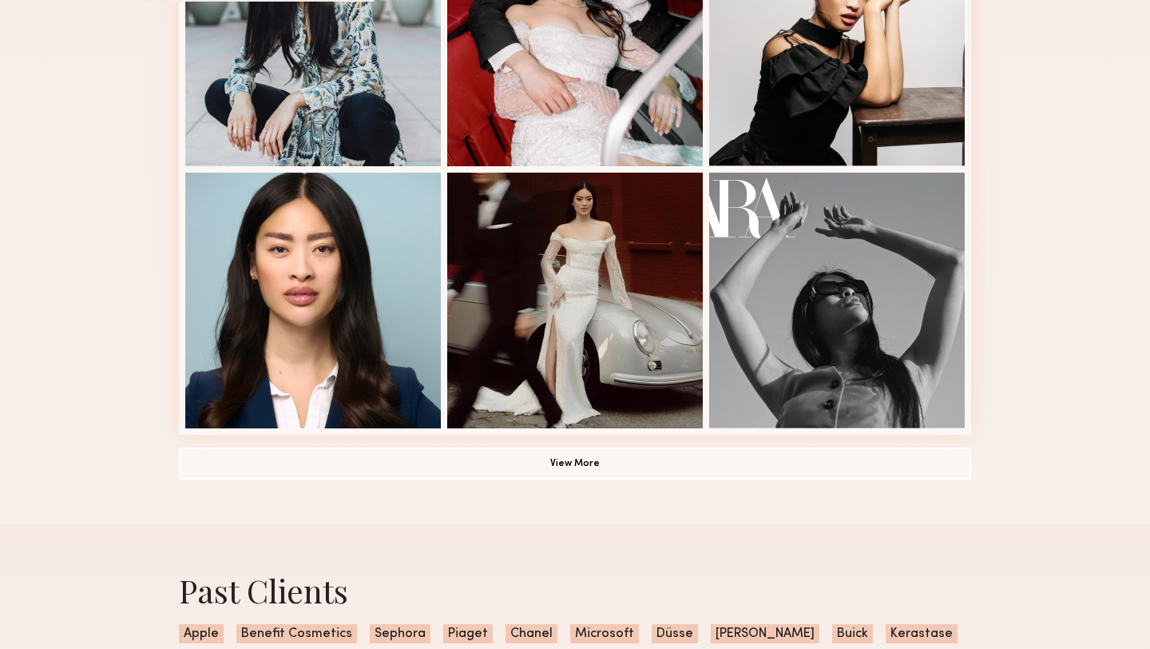
scroll to position [1171, 0]
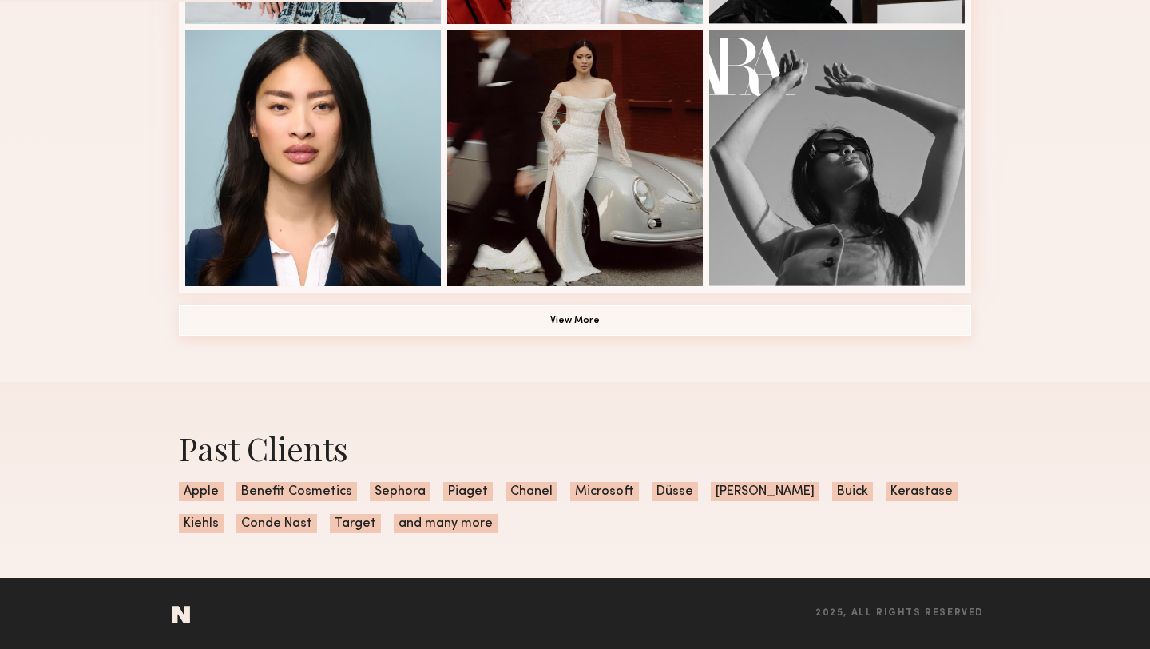
click at [514, 314] on button "View More" at bounding box center [575, 320] width 792 height 32
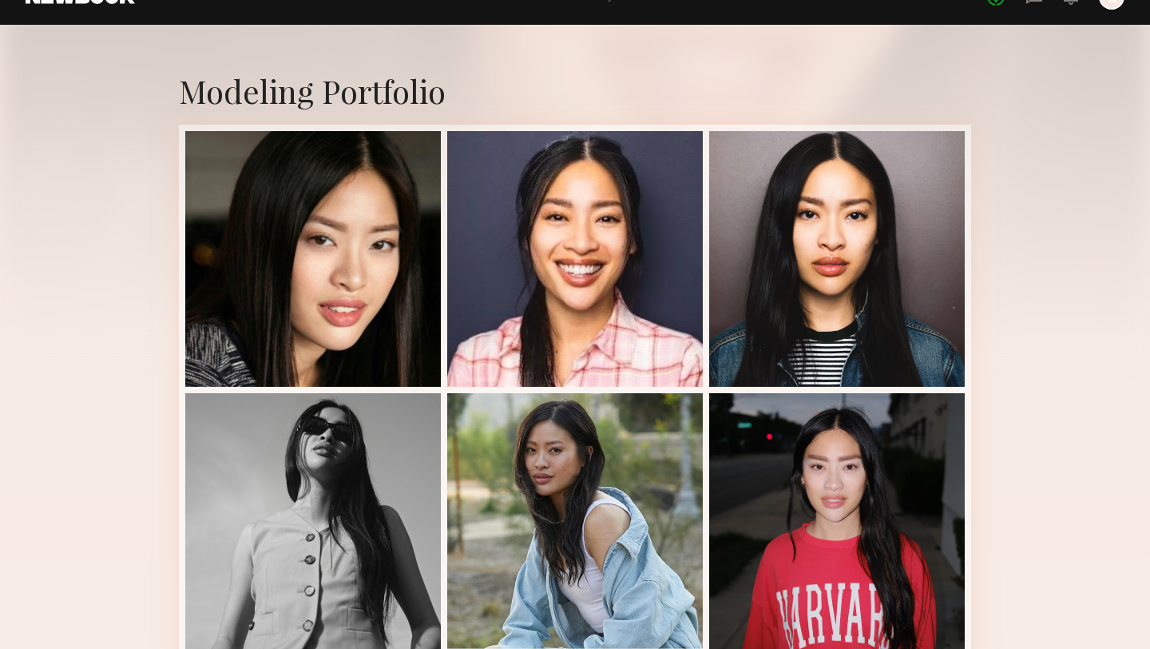
scroll to position [232, 0]
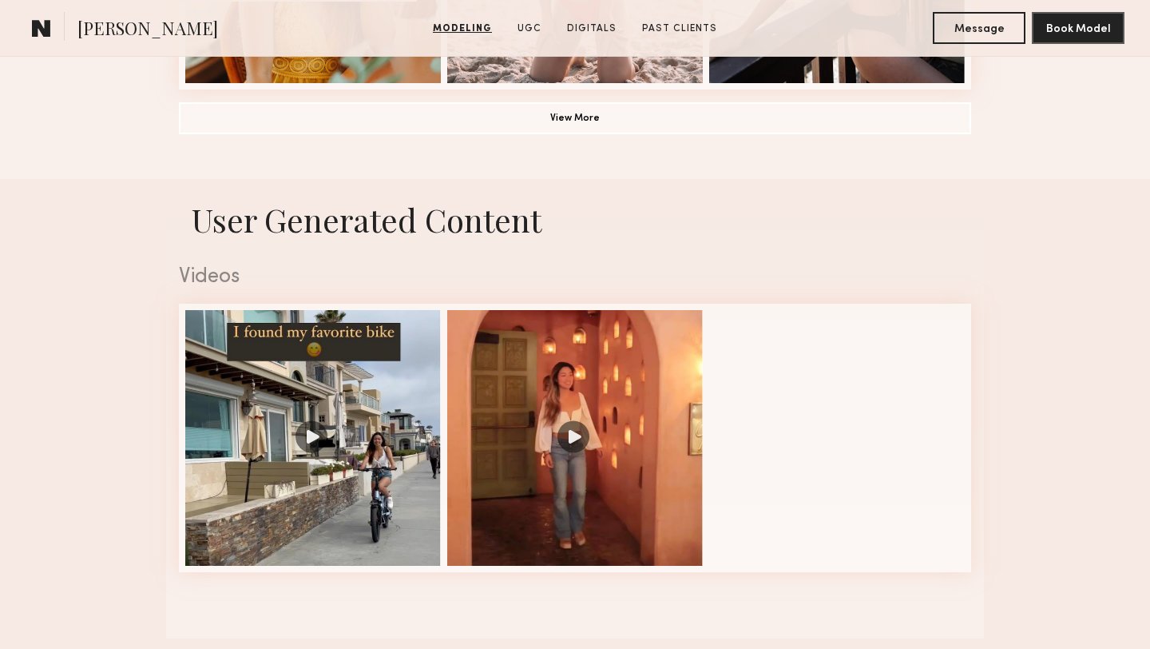
scroll to position [1451, 0]
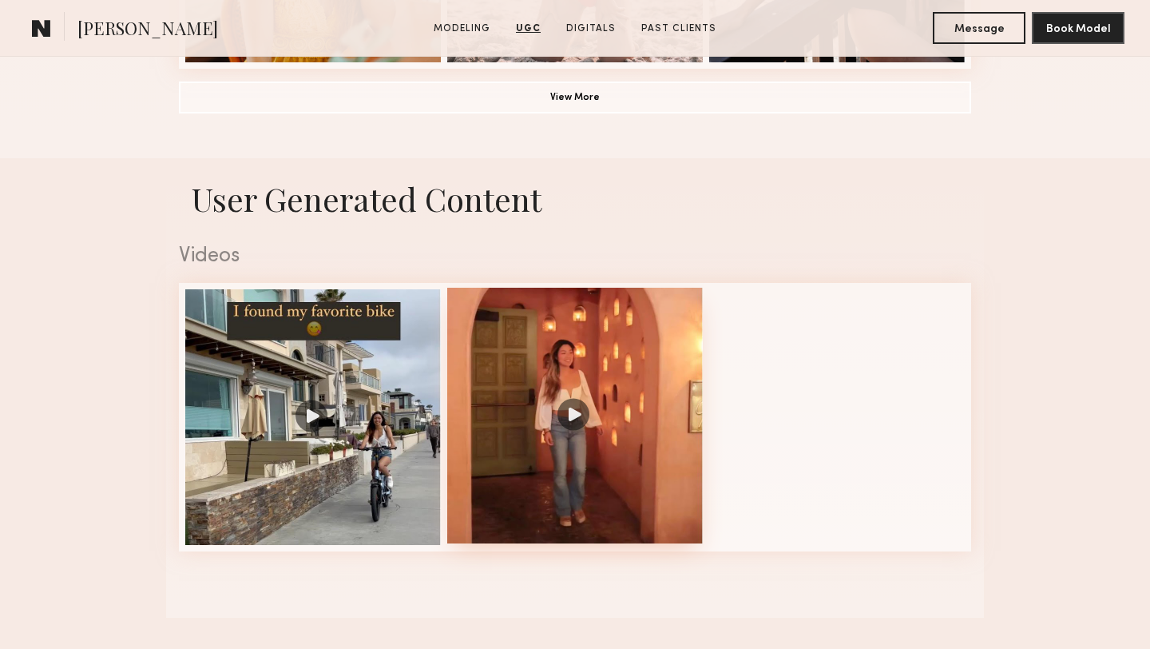
click at [693, 383] on div at bounding box center [575, 416] width 256 height 256
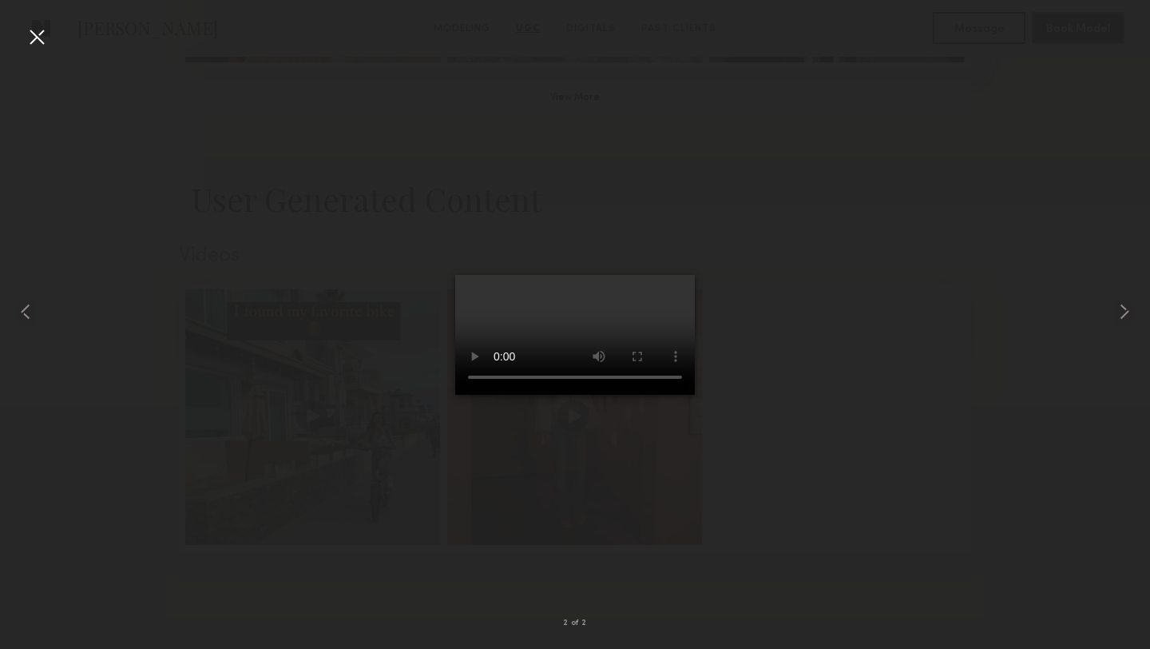
click at [24, 44] on div at bounding box center [37, 37] width 26 height 26
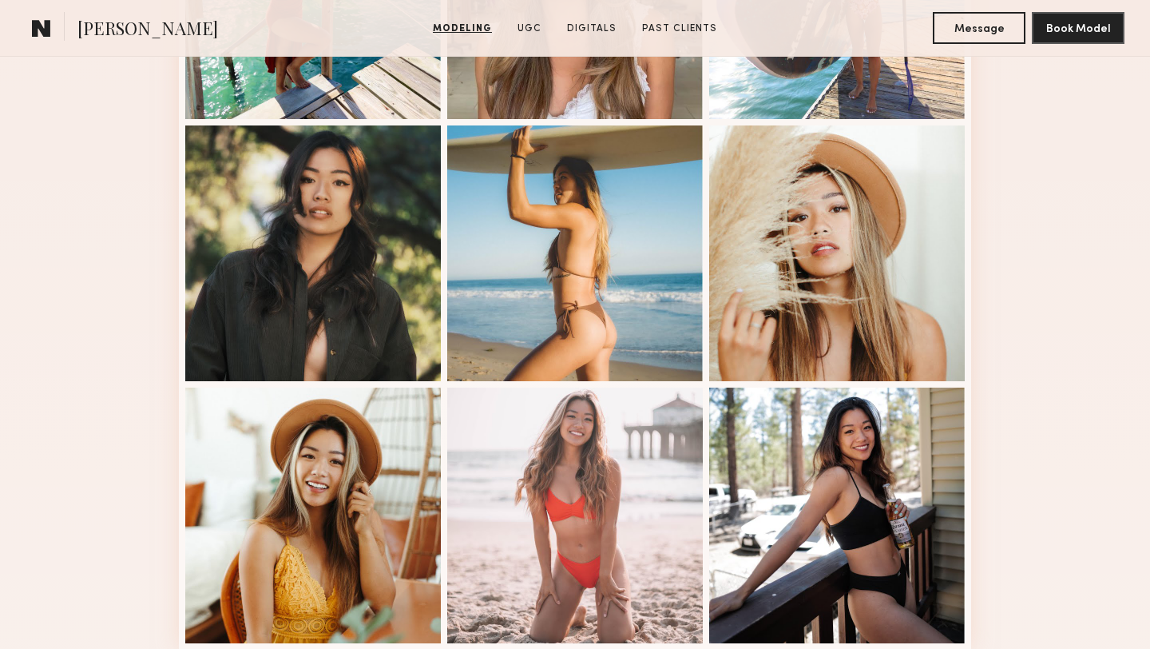
scroll to position [871, 0]
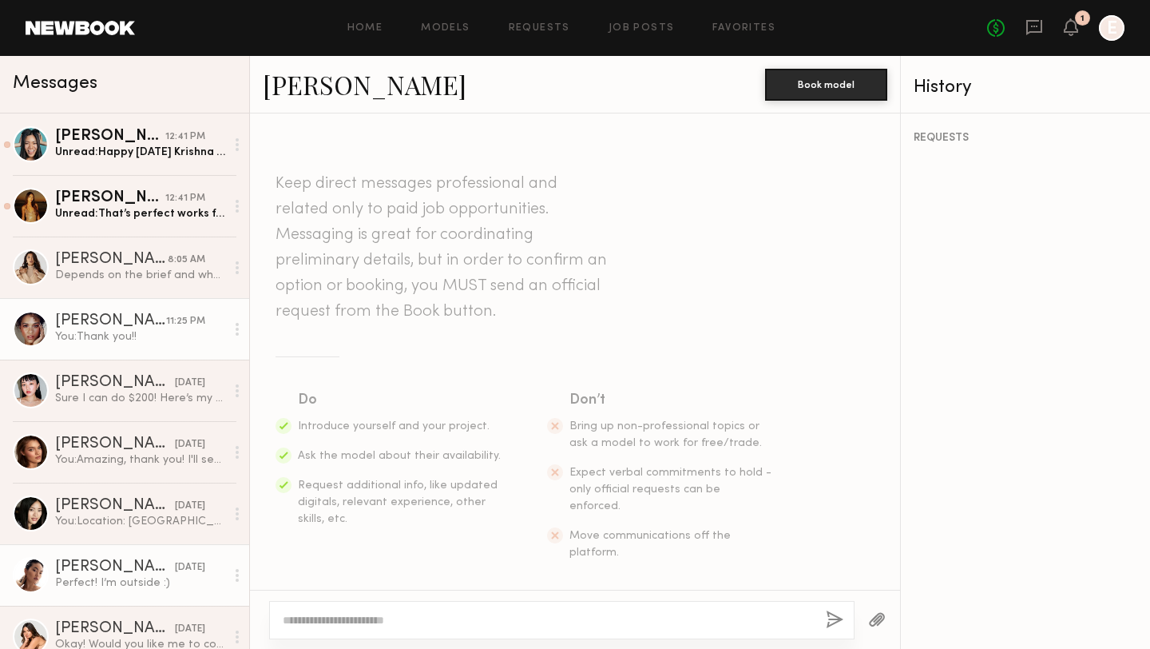
scroll to position [1454, 0]
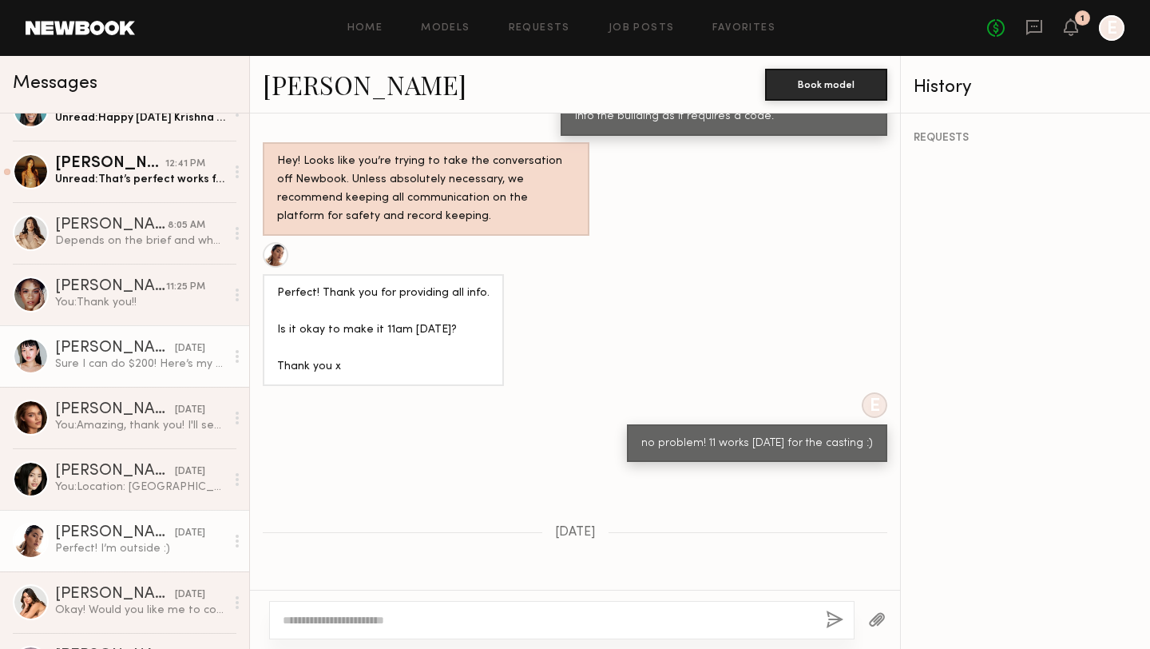
click at [84, 355] on div "Lin M." at bounding box center [115, 348] width 120 height 16
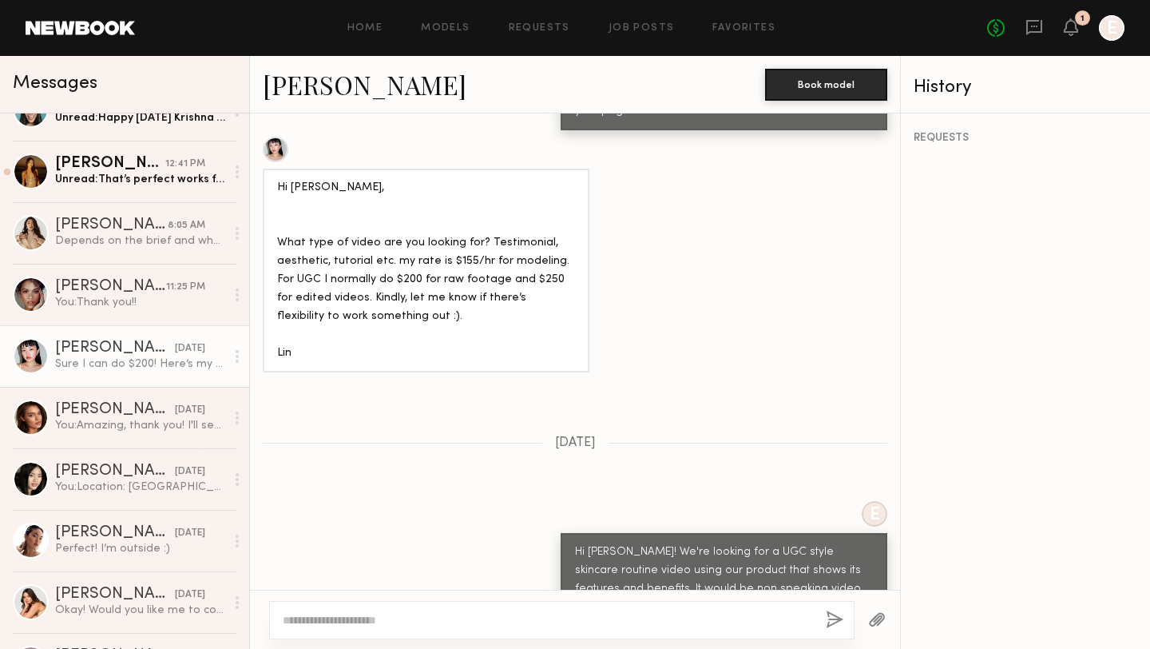
scroll to position [1653, 0]
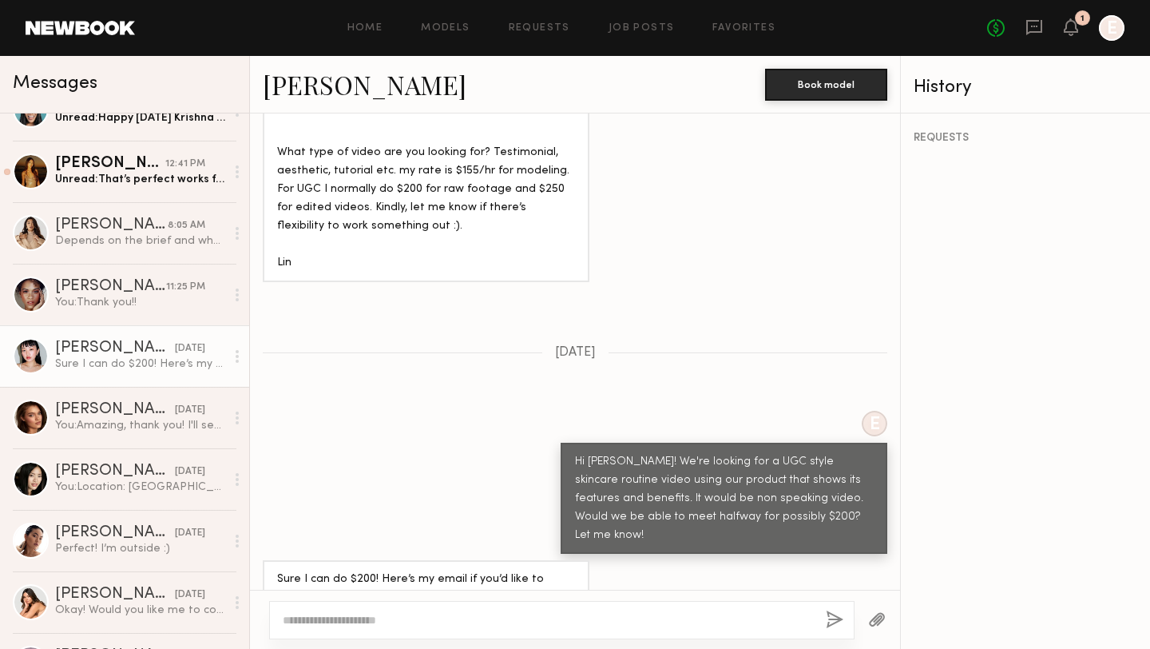
click at [304, 93] on link "Lin M." at bounding box center [365, 84] width 204 height 34
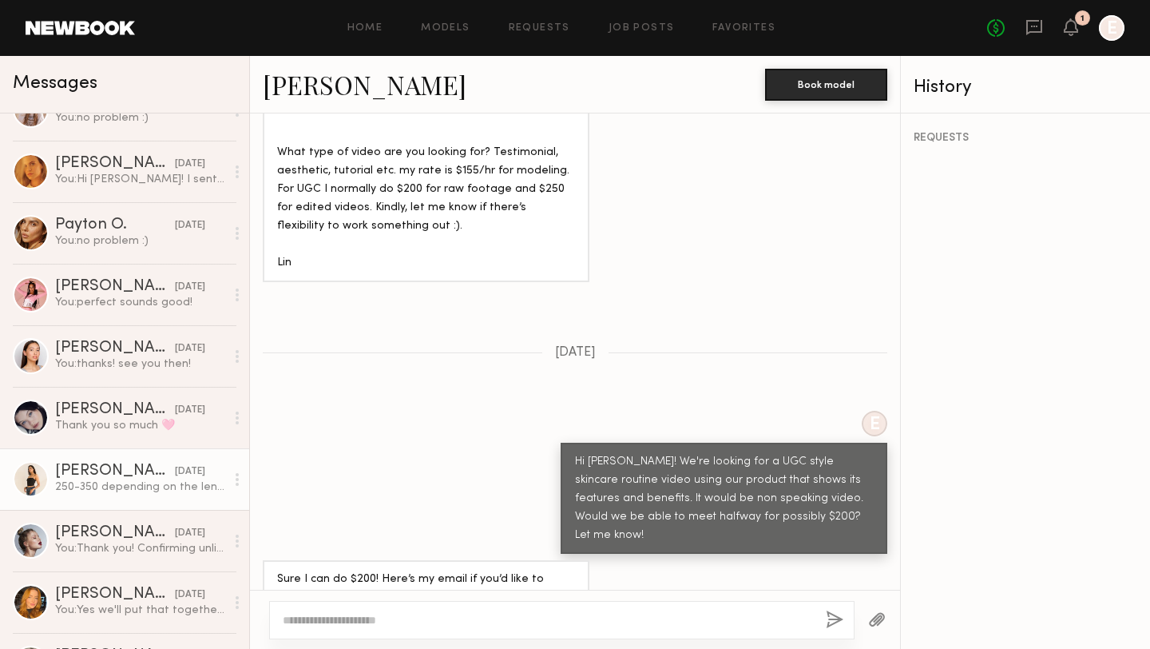
scroll to position [0, 0]
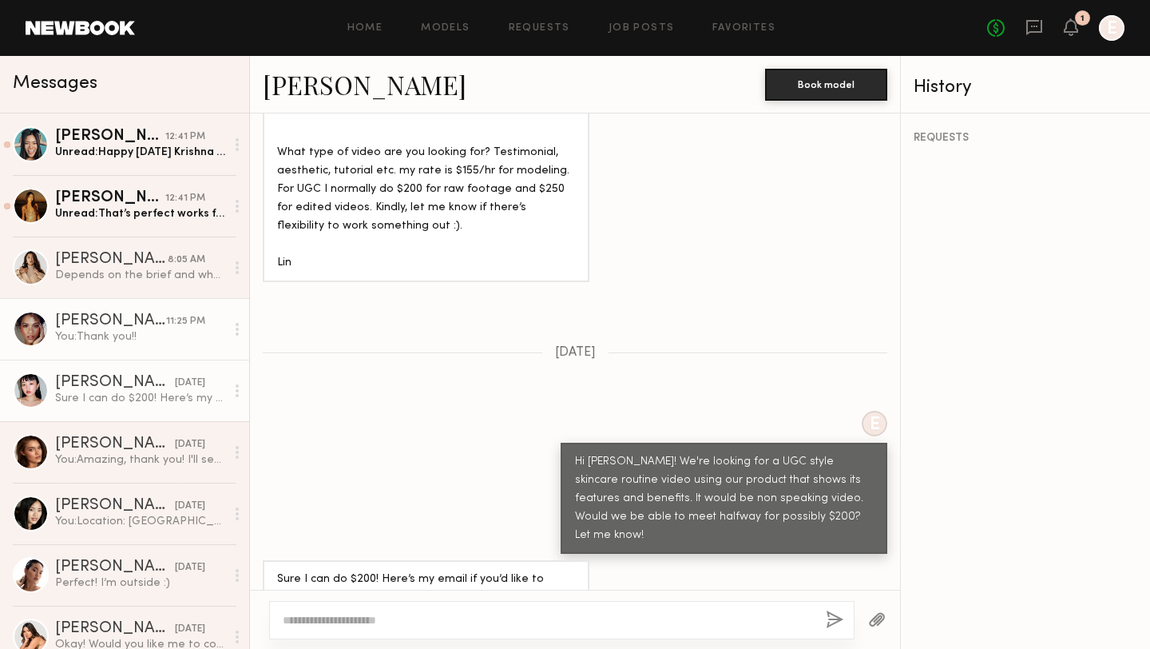
click at [100, 327] on div "Alexandra W." at bounding box center [110, 321] width 111 height 16
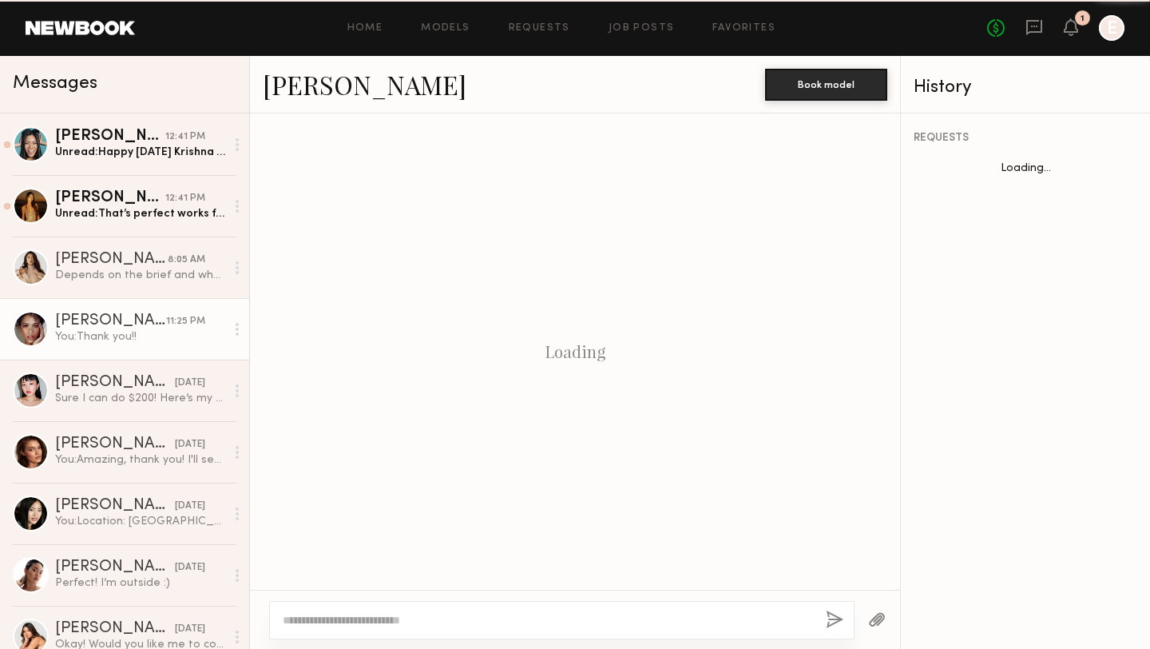
scroll to position [343, 0]
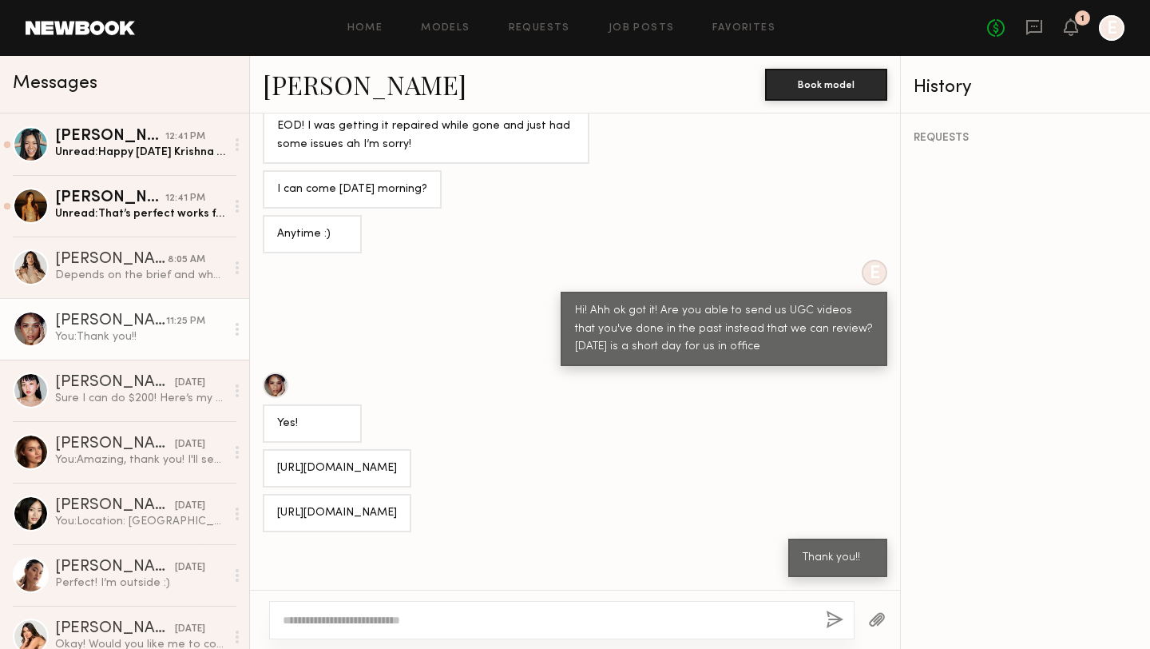
drag, startPoint x: 467, startPoint y: 463, endPoint x: 265, endPoint y: 462, distance: 202.1
click at [265, 462] on div "https://www.tiktok.com/t/ZP8B4EkF5/" at bounding box center [337, 468] width 149 height 38
copy div "https://www.tiktok.com/t/ZP8B4EkF5/"
drag, startPoint x: 471, startPoint y: 506, endPoint x: 283, endPoint y: 499, distance: 188.6
click at [283, 499] on div "https://www.tiktok.com/t/ZP8BVjWjV/" at bounding box center [337, 513] width 149 height 38
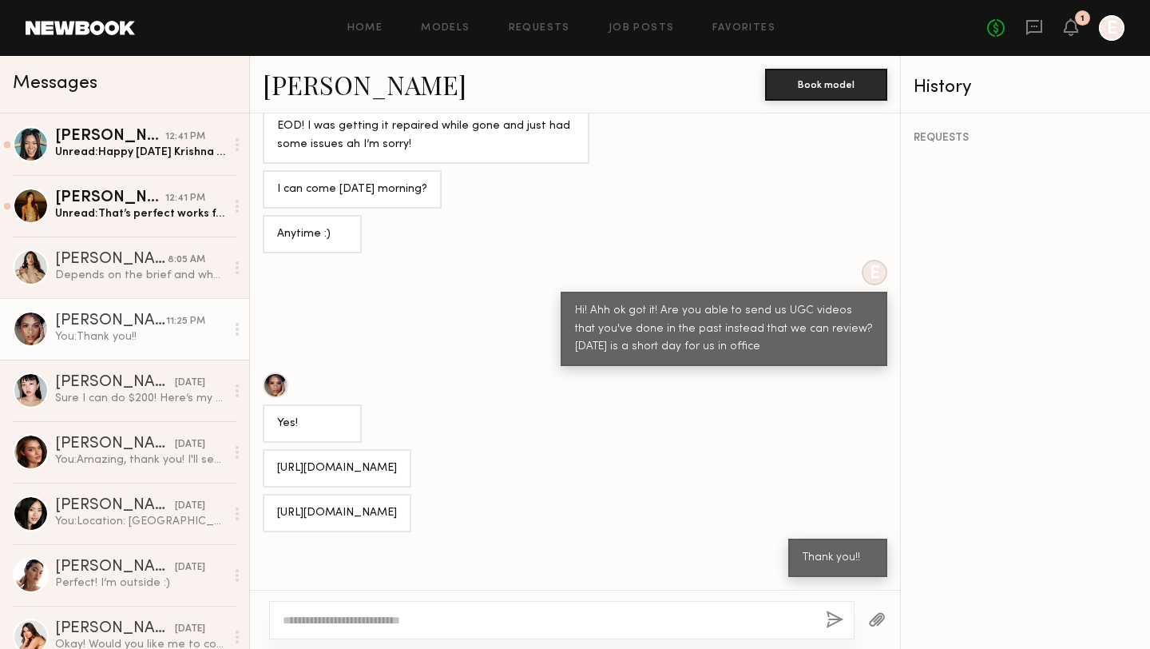
copy div "https://www.tiktok.com/t/ZP8BVjWjV/"
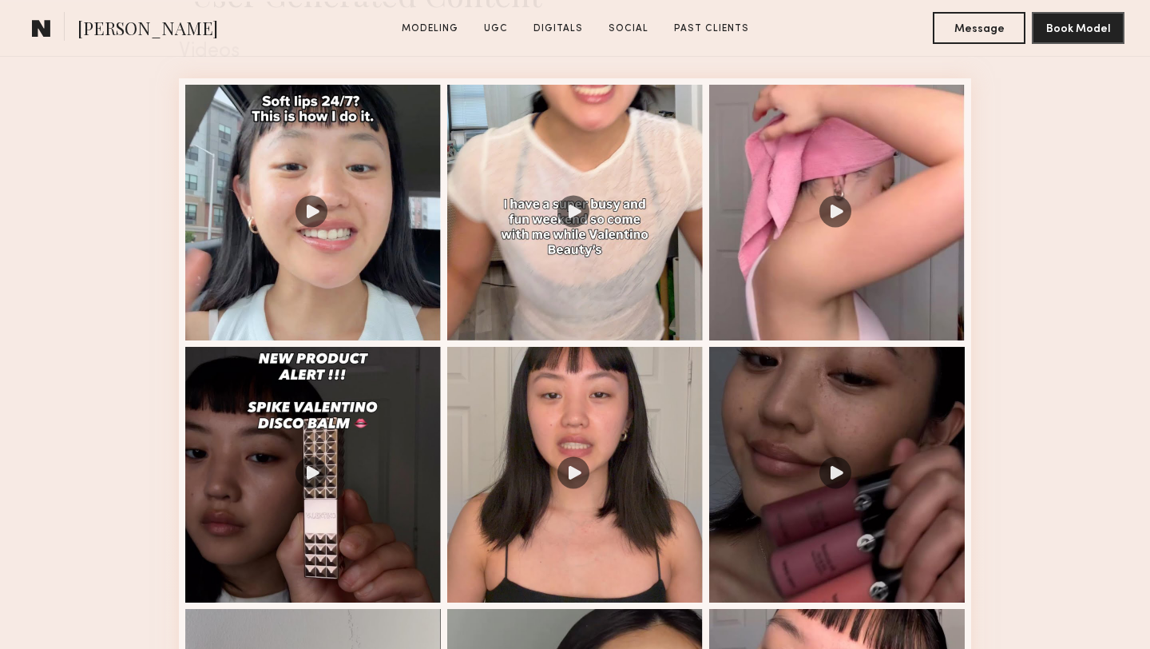
scroll to position [1666, 0]
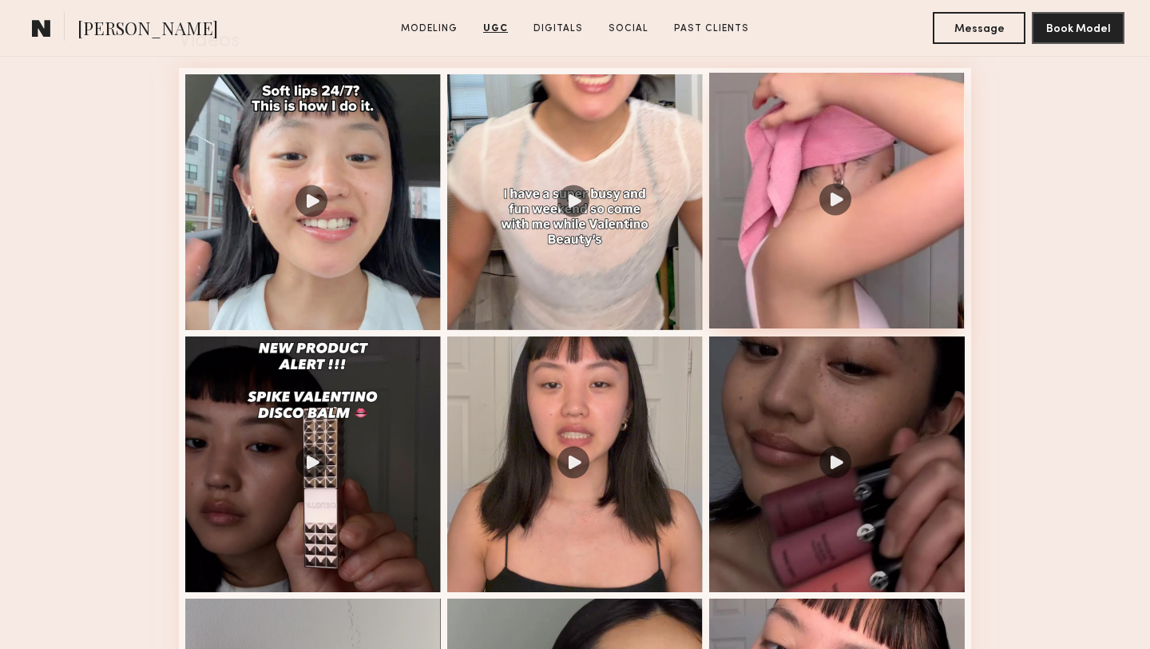
click at [772, 278] on div at bounding box center [837, 201] width 256 height 256
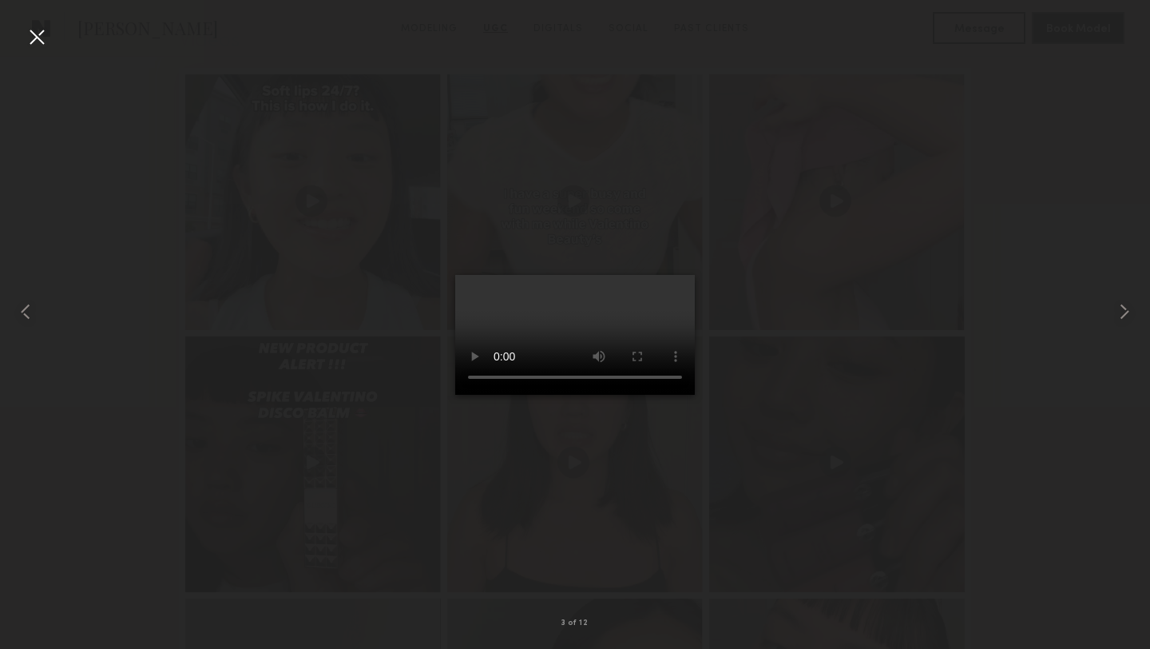
click at [35, 46] on div at bounding box center [37, 37] width 26 height 26
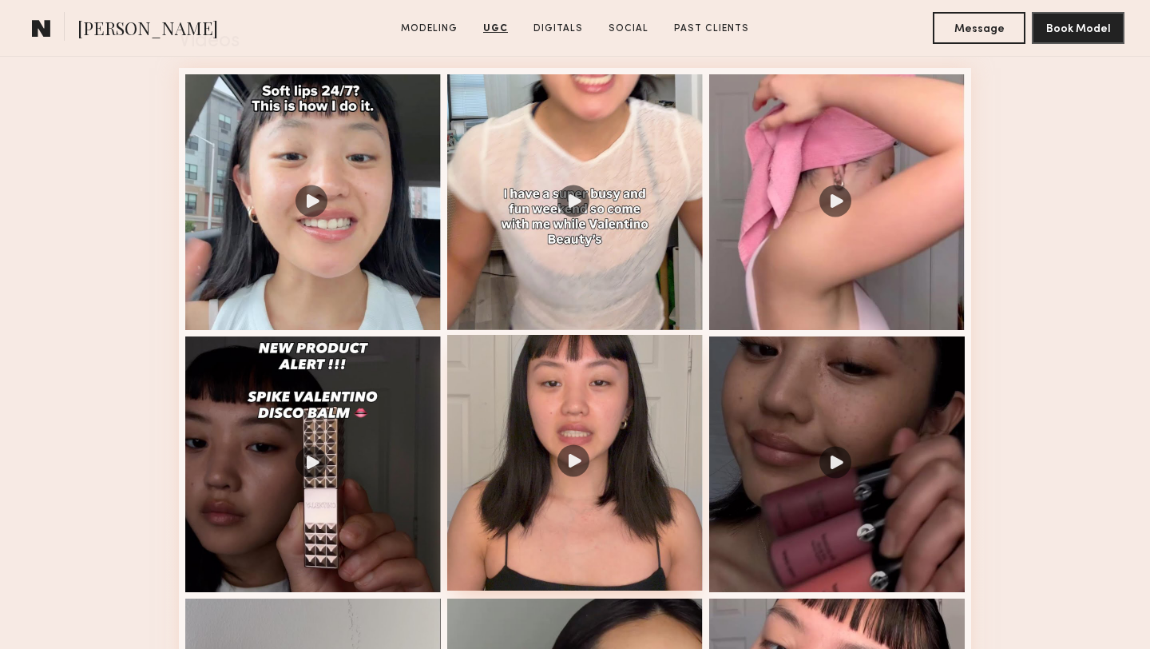
click at [500, 408] on div at bounding box center [575, 463] width 256 height 256
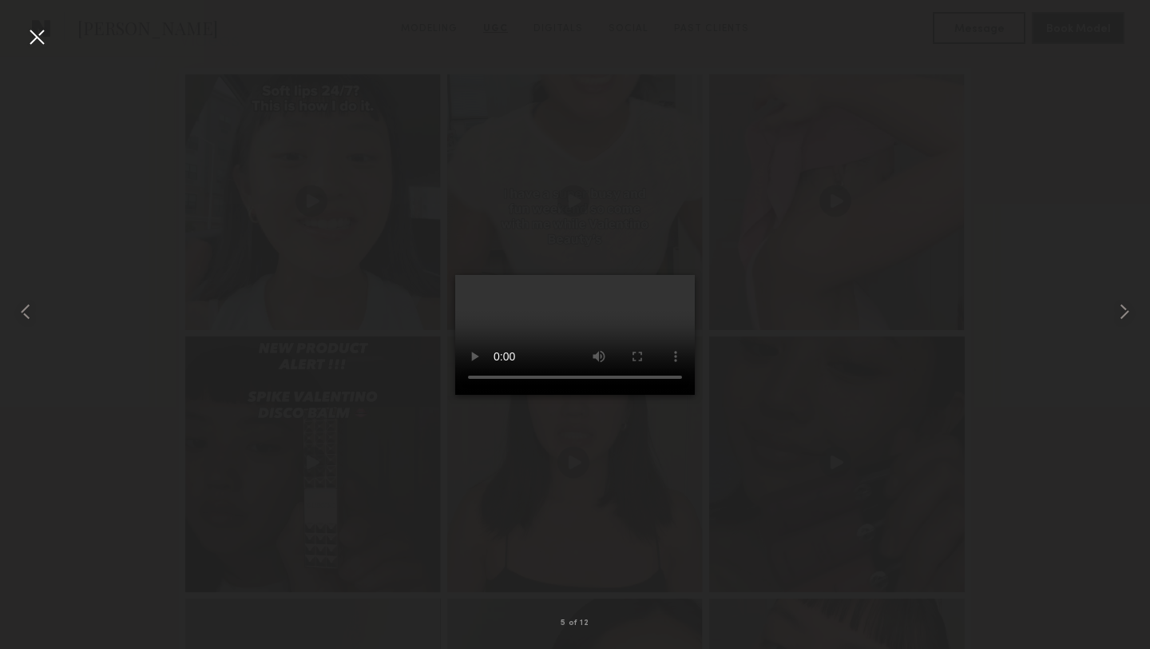
click at [41, 38] on div at bounding box center [37, 37] width 26 height 26
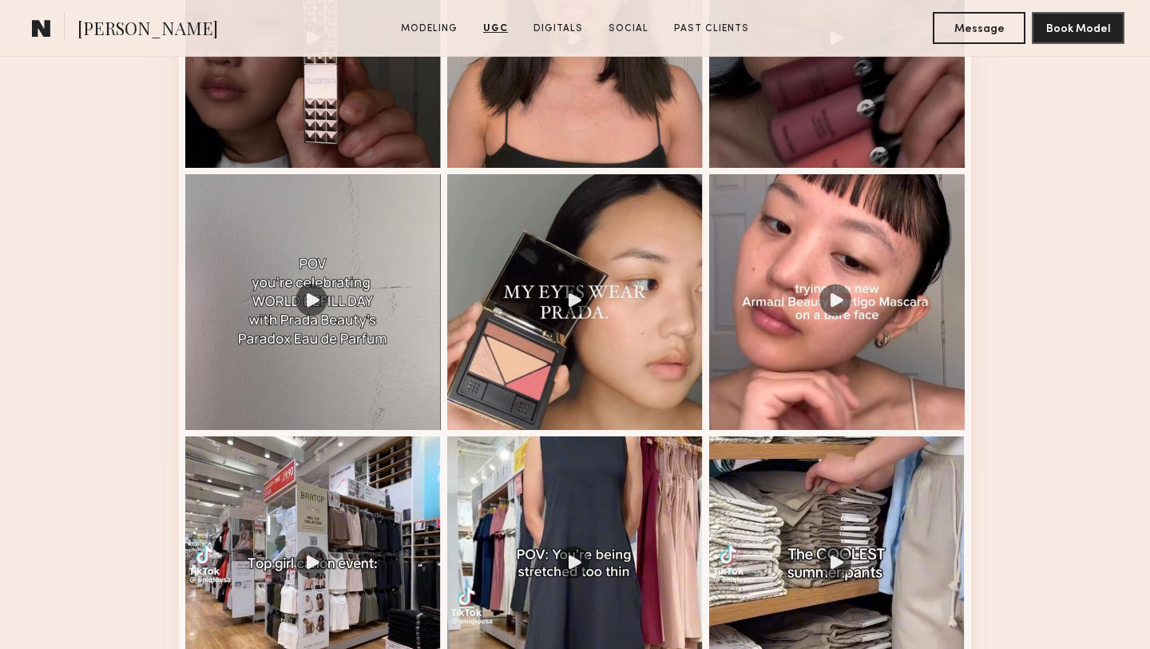
scroll to position [2109, 0]
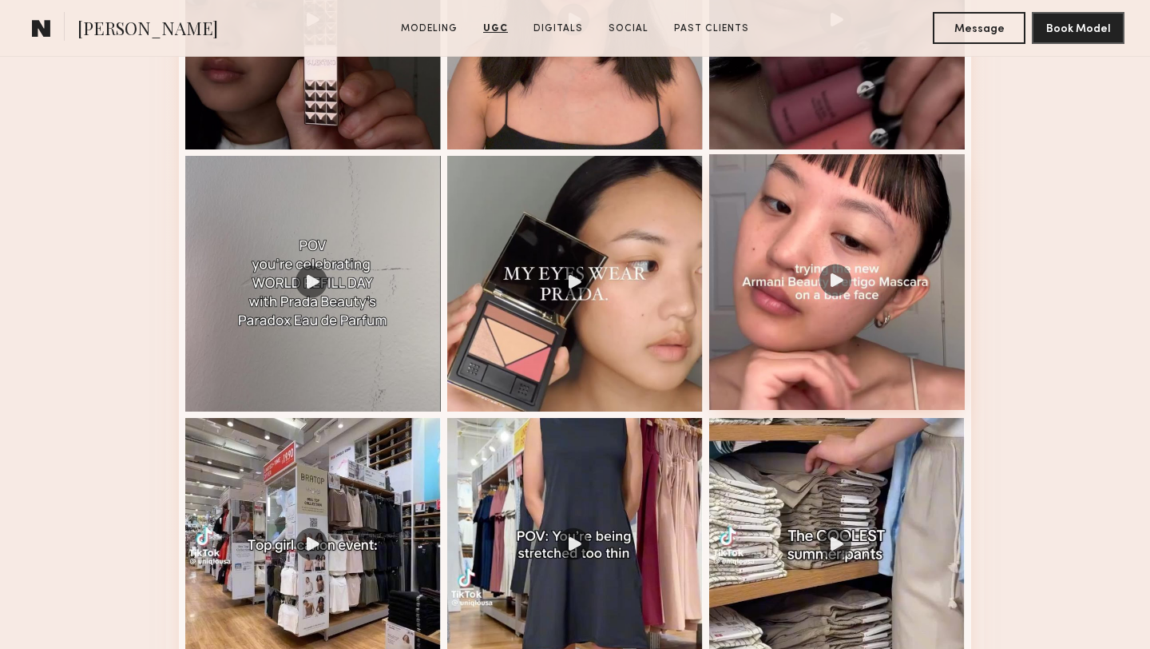
click at [871, 326] on div at bounding box center [837, 282] width 256 height 256
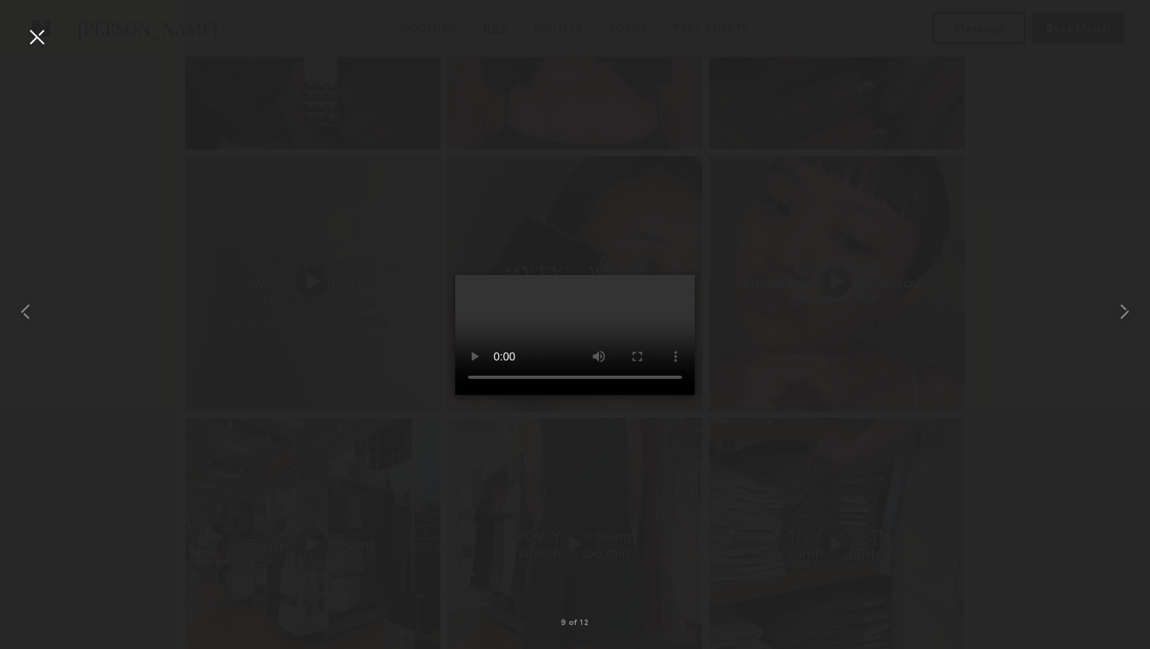
click at [37, 40] on div at bounding box center [37, 37] width 26 height 26
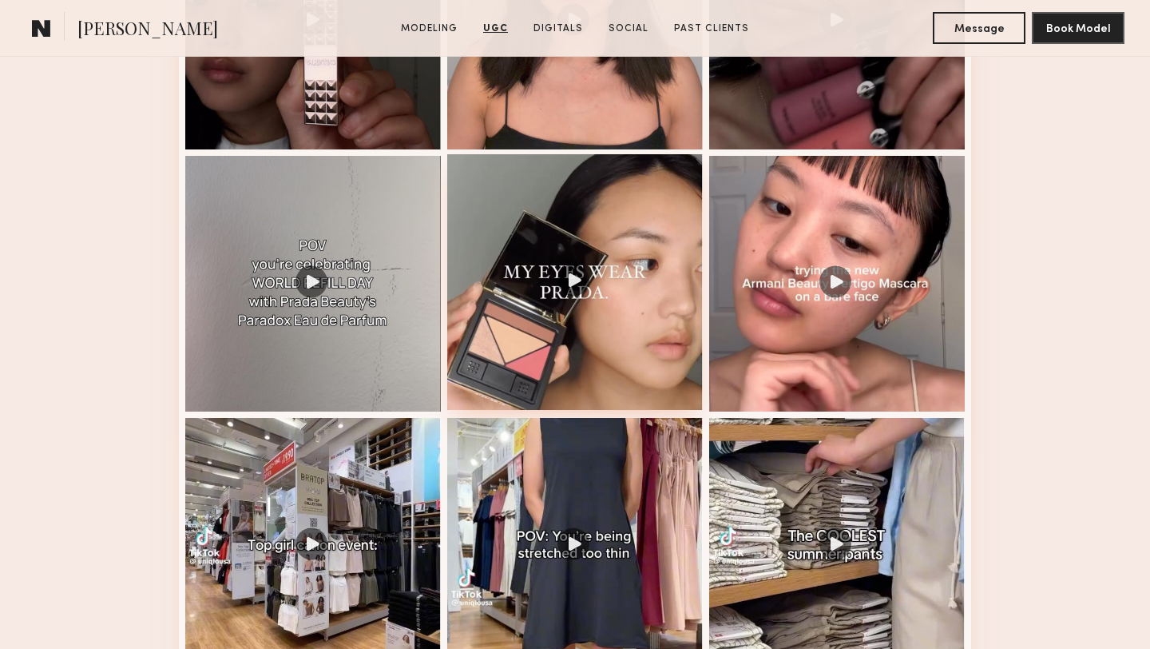
click at [617, 332] on div at bounding box center [575, 282] width 256 height 256
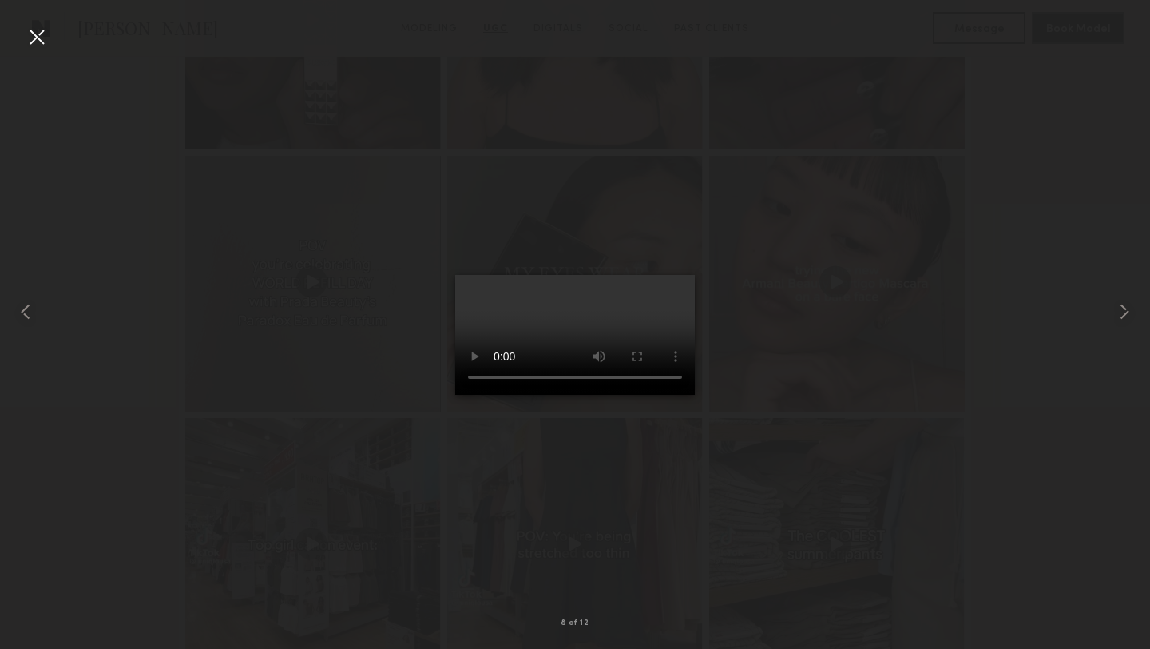
click at [40, 42] on div at bounding box center [37, 37] width 26 height 26
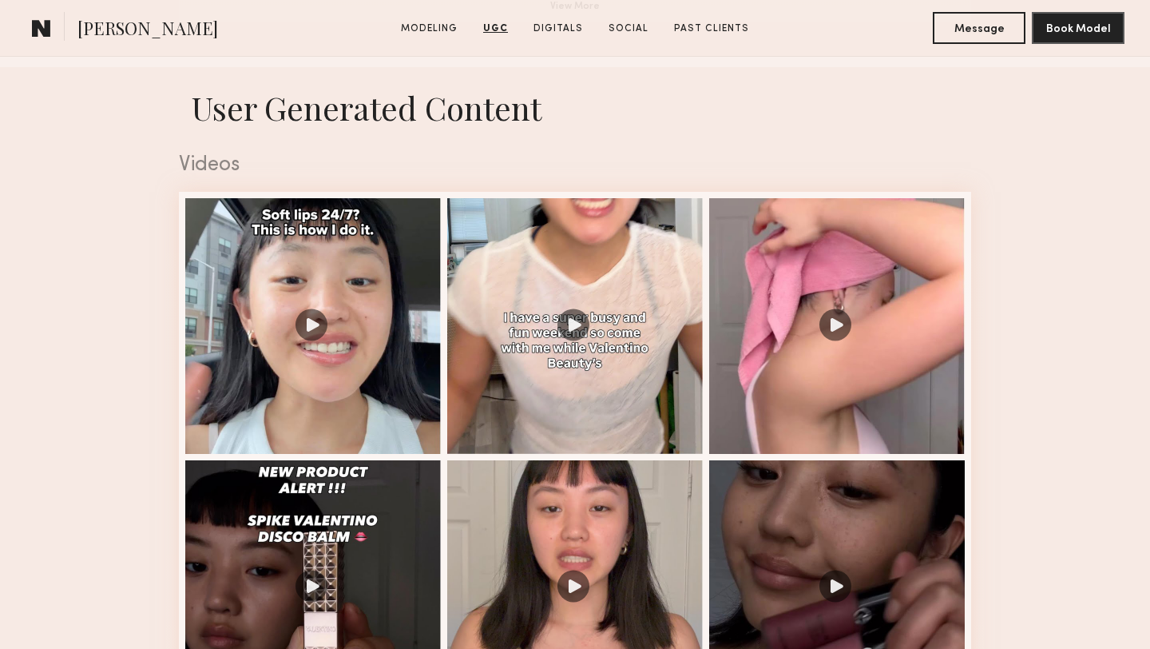
scroll to position [1409, 0]
